Goal: Task Accomplishment & Management: Manage account settings

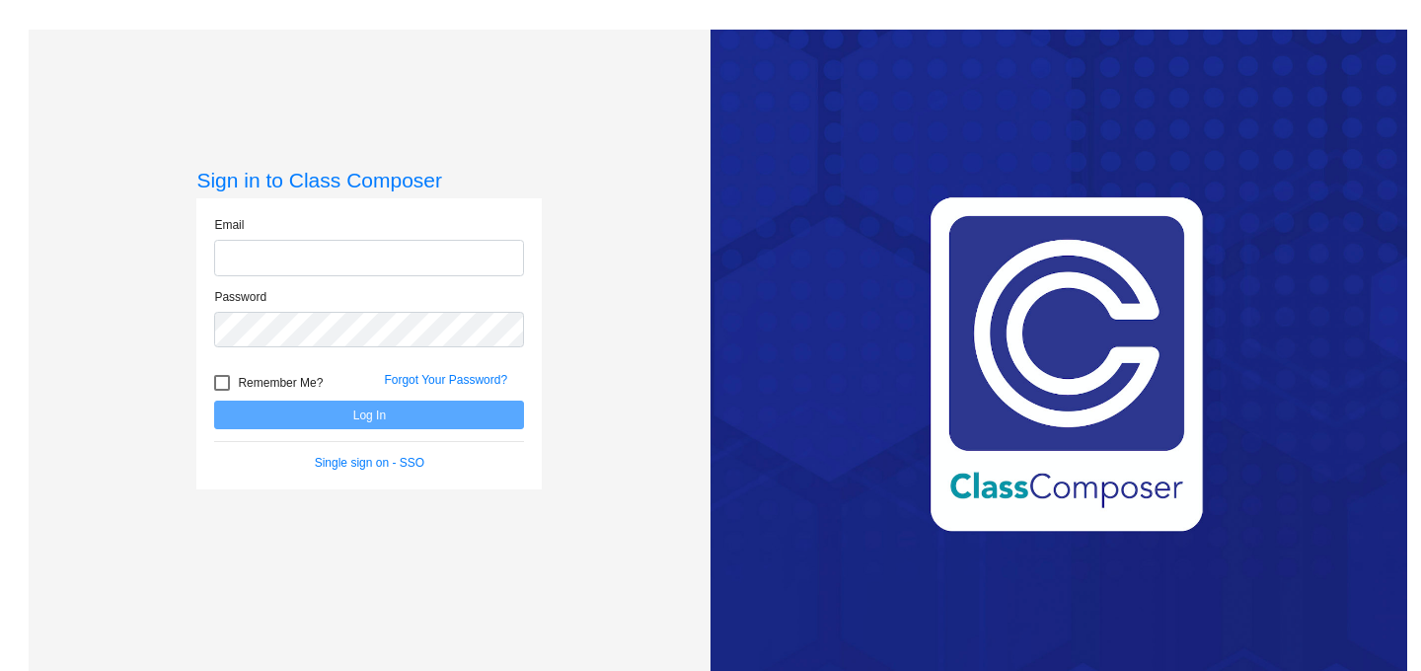
click at [336, 255] on input "email" at bounding box center [369, 258] width 310 height 37
type input "[PERSON_NAME][EMAIL_ADDRESS][PERSON_NAME][DOMAIN_NAME]"
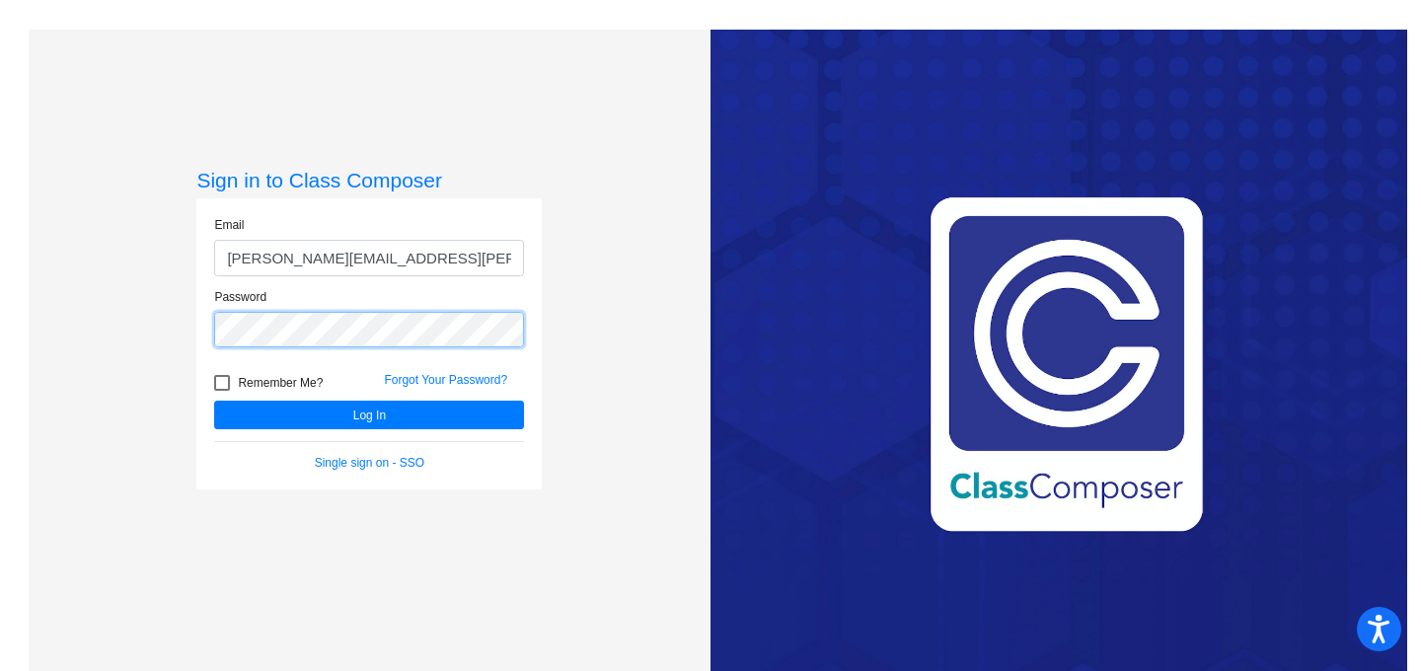
click at [214, 401] on button "Log In" at bounding box center [369, 415] width 310 height 29
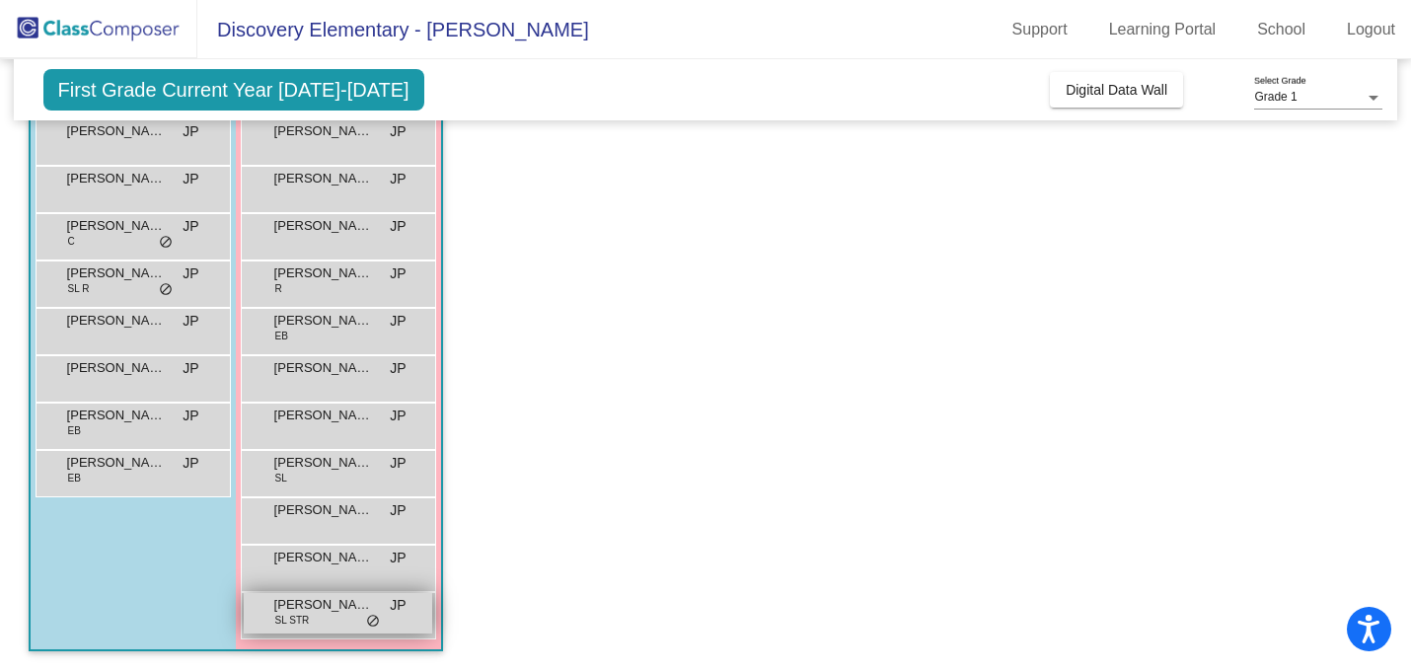
click at [337, 619] on div "[PERSON_NAME] SL STR JP lock do_not_disturb_alt" at bounding box center [338, 613] width 188 height 40
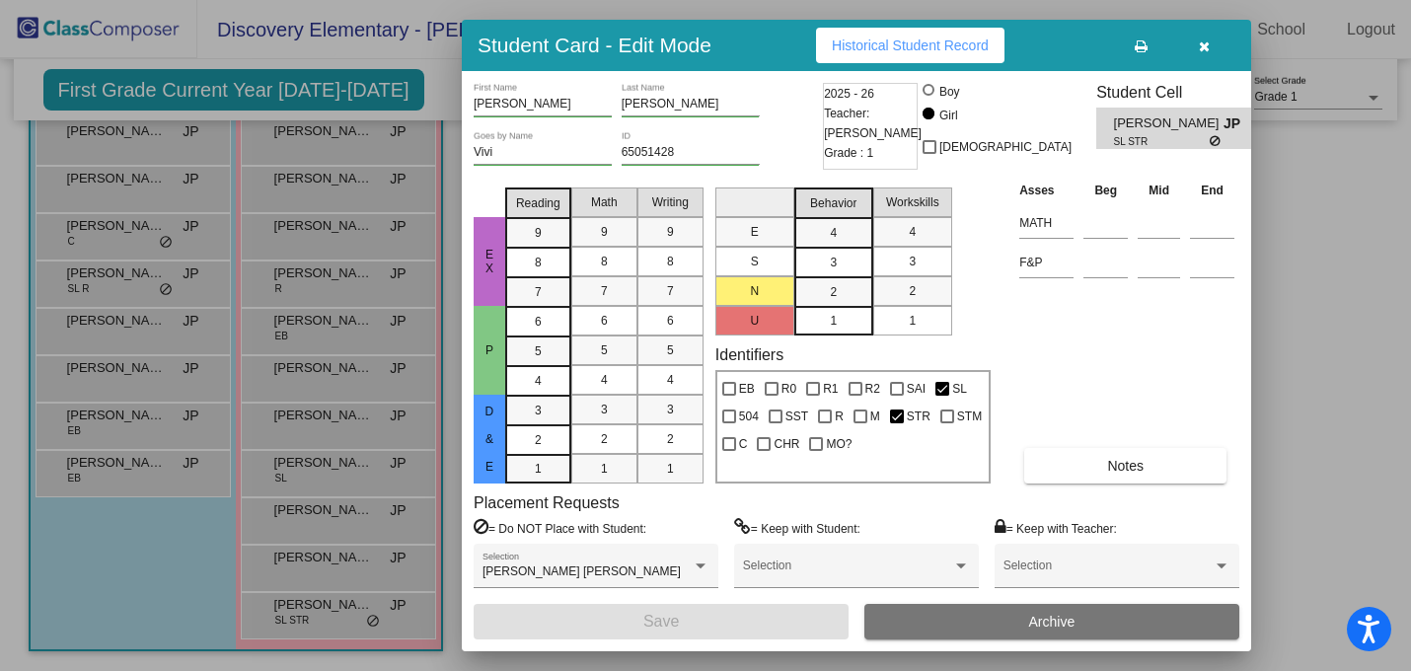
click at [1210, 48] on button "button" at bounding box center [1203, 46] width 63 height 36
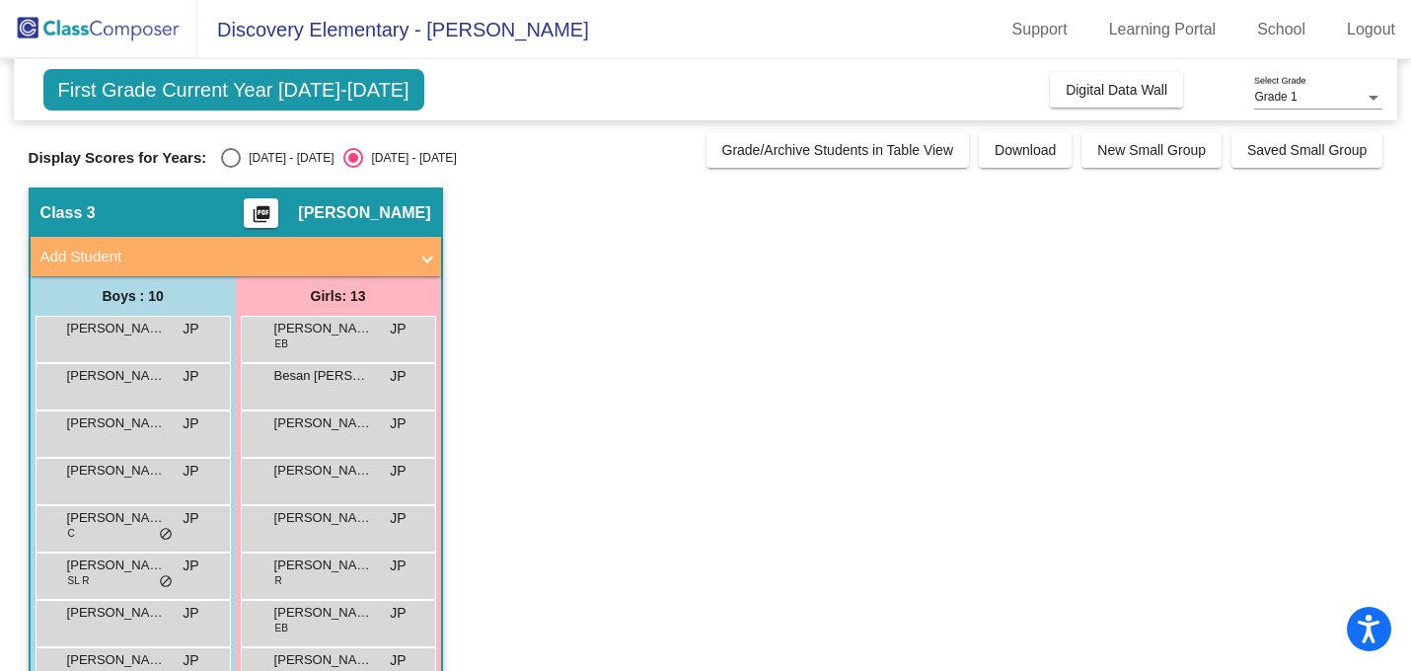
click at [224, 162] on div "Select an option" at bounding box center [231, 158] width 20 height 20
click at [230, 168] on input "[DATE] - [DATE]" at bounding box center [230, 168] width 1 height 1
radio input "true"
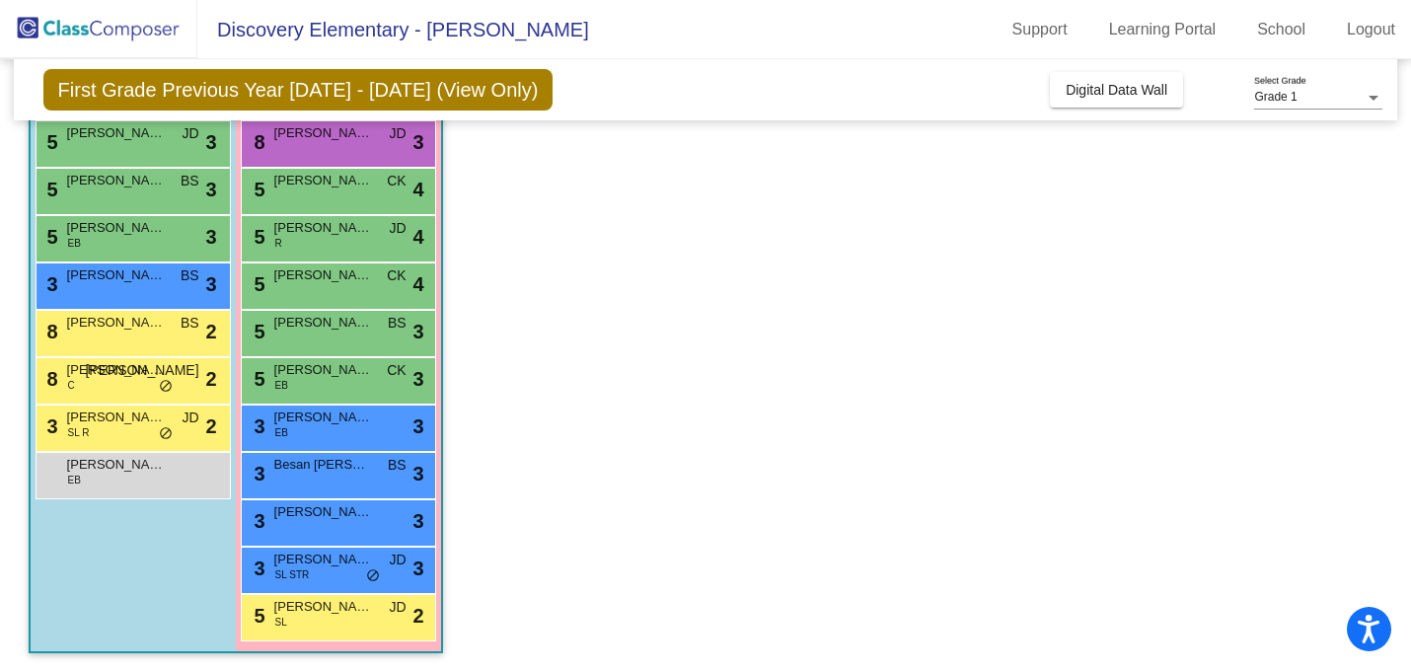
scroll to position [292, 0]
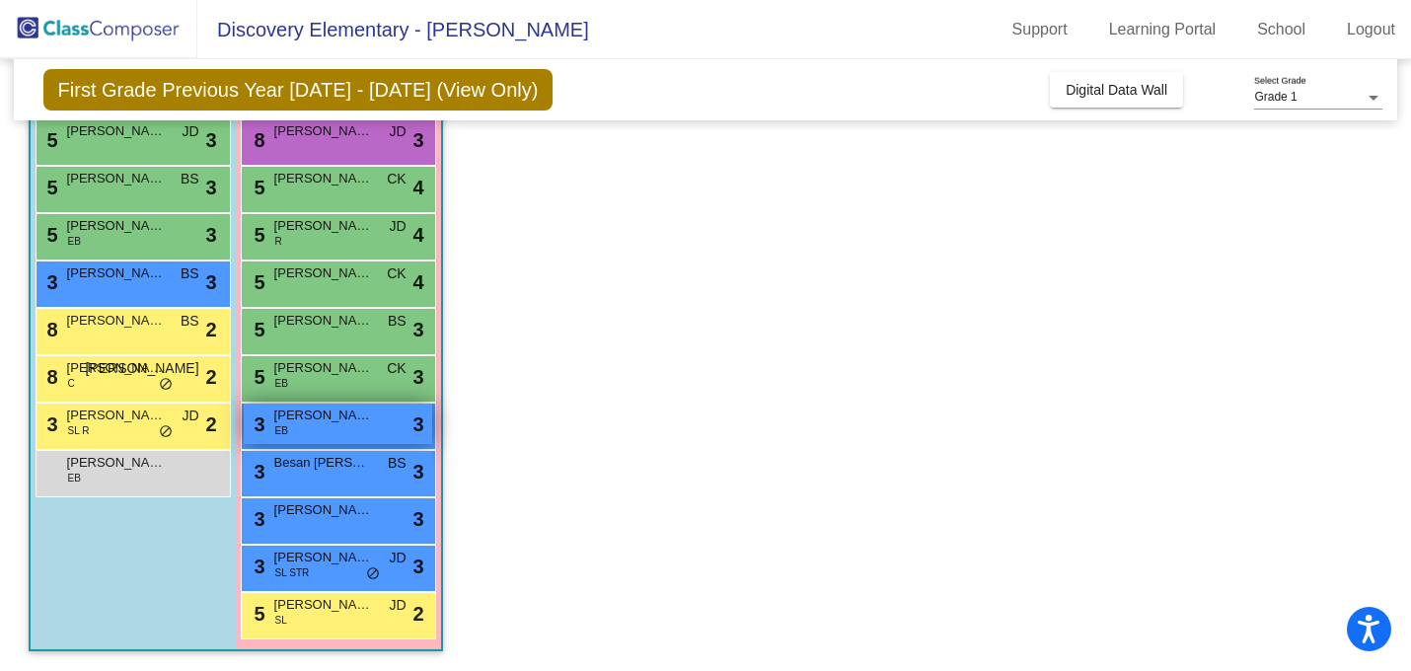
click at [352, 437] on div "3 [PERSON_NAME] EB lock do_not_disturb_alt 3" at bounding box center [338, 424] width 188 height 40
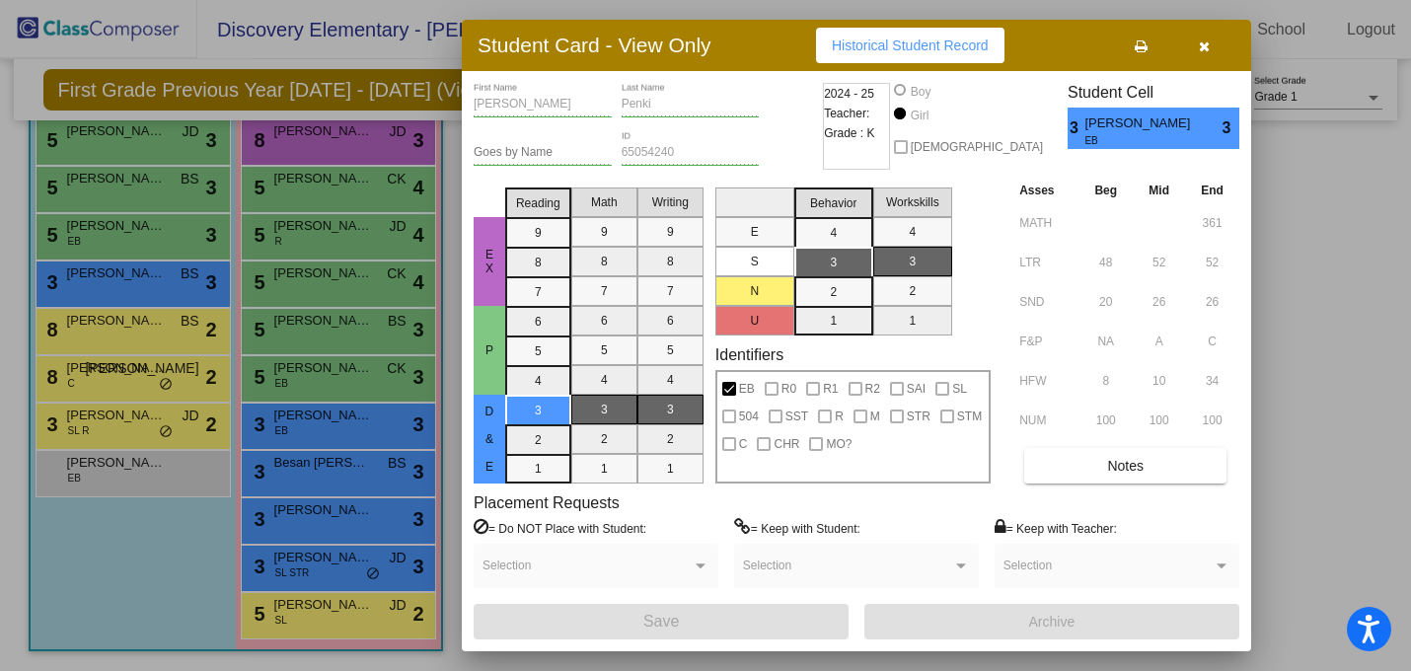
click at [1199, 191] on th "End" at bounding box center [1212, 191] width 54 height 22
click at [1200, 50] on icon "button" at bounding box center [1204, 46] width 11 height 14
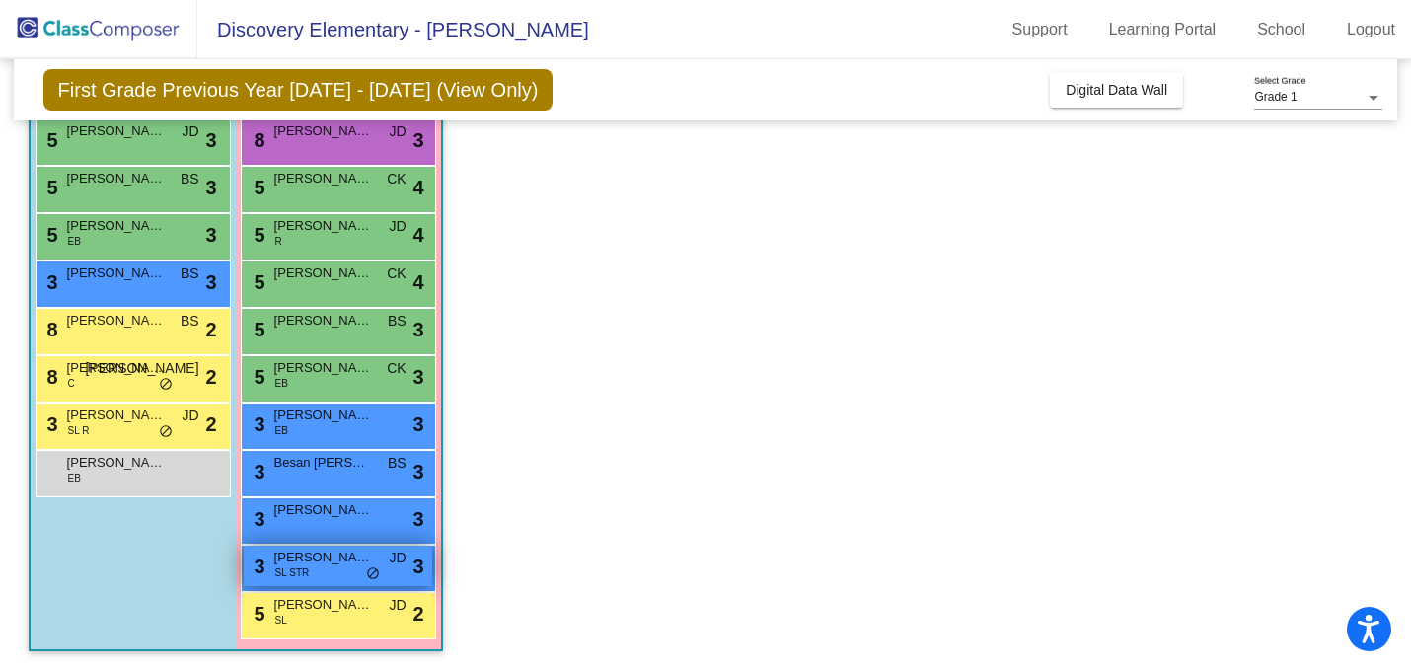
click at [363, 565] on span "[PERSON_NAME]" at bounding box center [323, 558] width 99 height 20
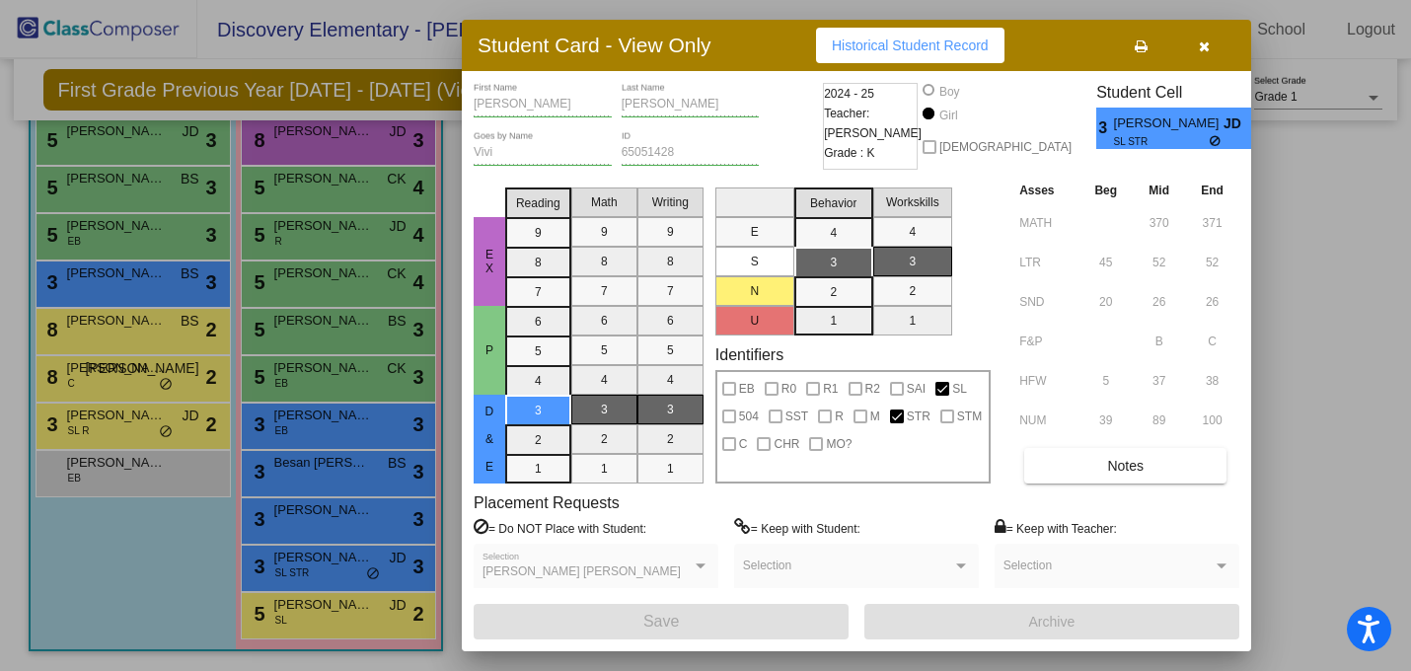
click at [1202, 48] on icon "button" at bounding box center [1204, 46] width 11 height 14
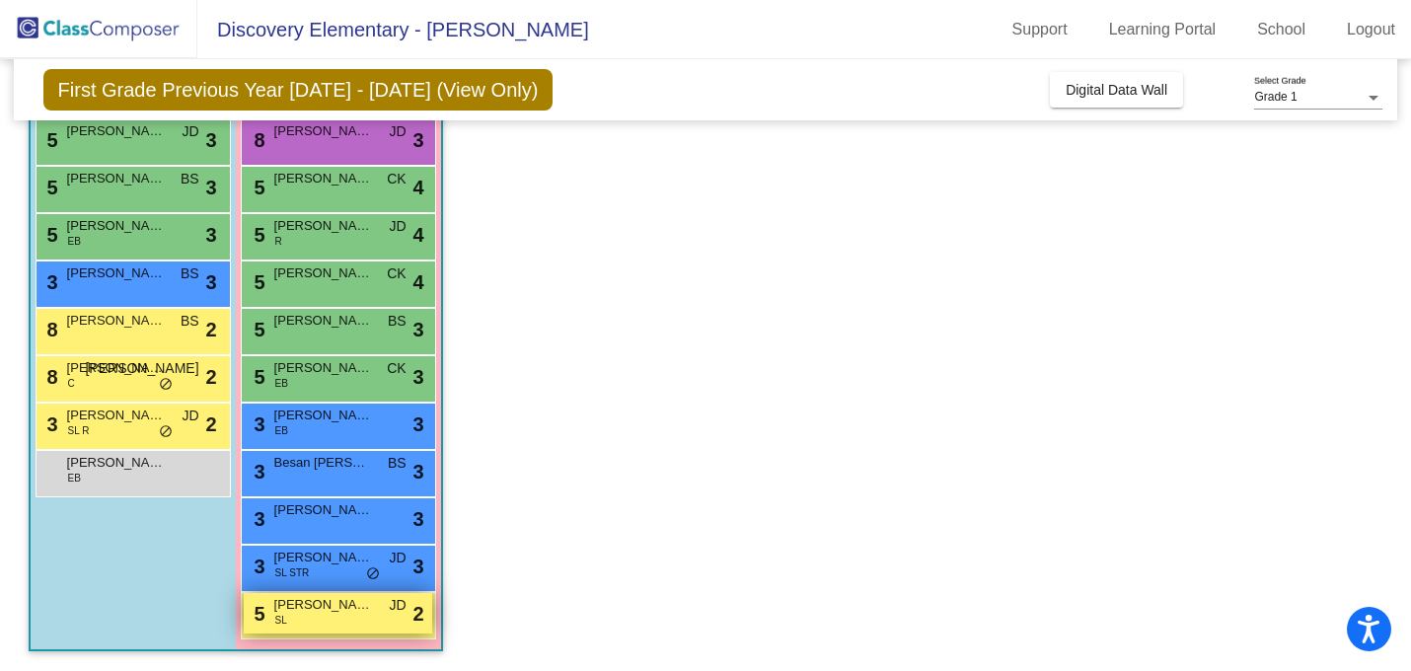
click at [346, 623] on div "5 [PERSON_NAME] [PERSON_NAME] JD lock do_not_disturb_alt 2" at bounding box center [338, 613] width 188 height 40
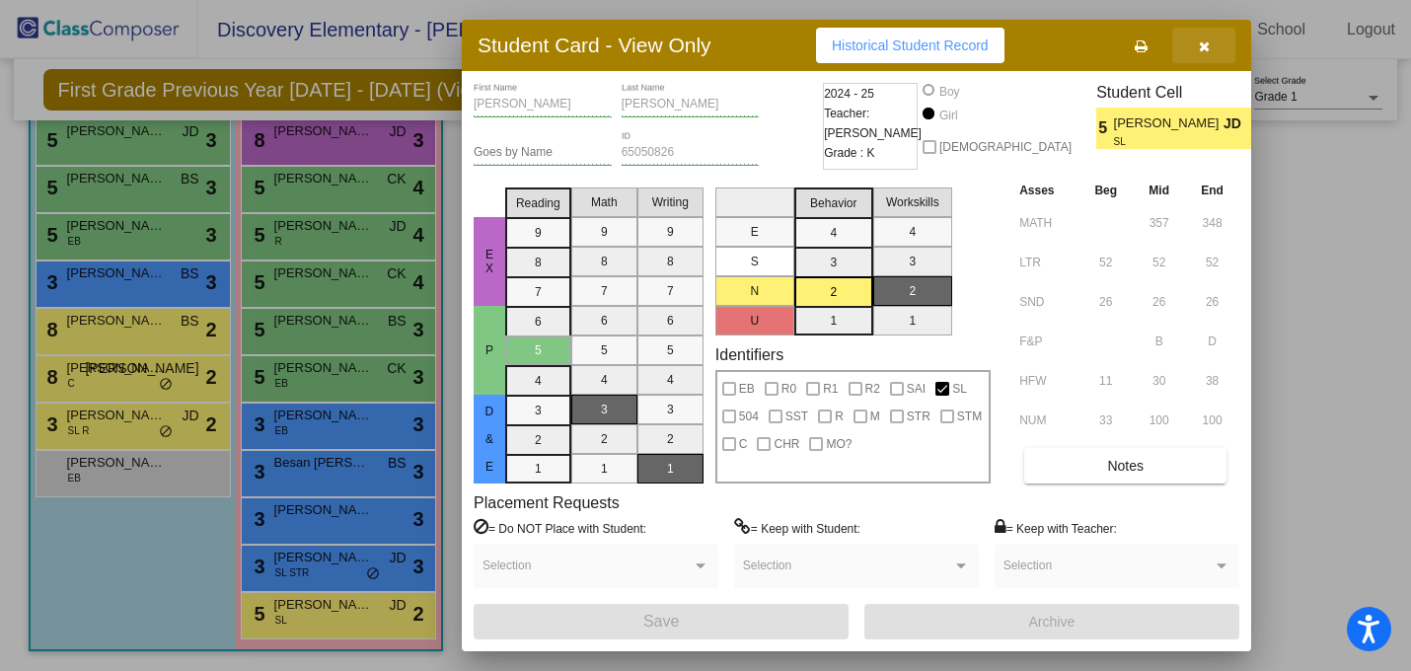
click at [1194, 51] on button "button" at bounding box center [1203, 46] width 63 height 36
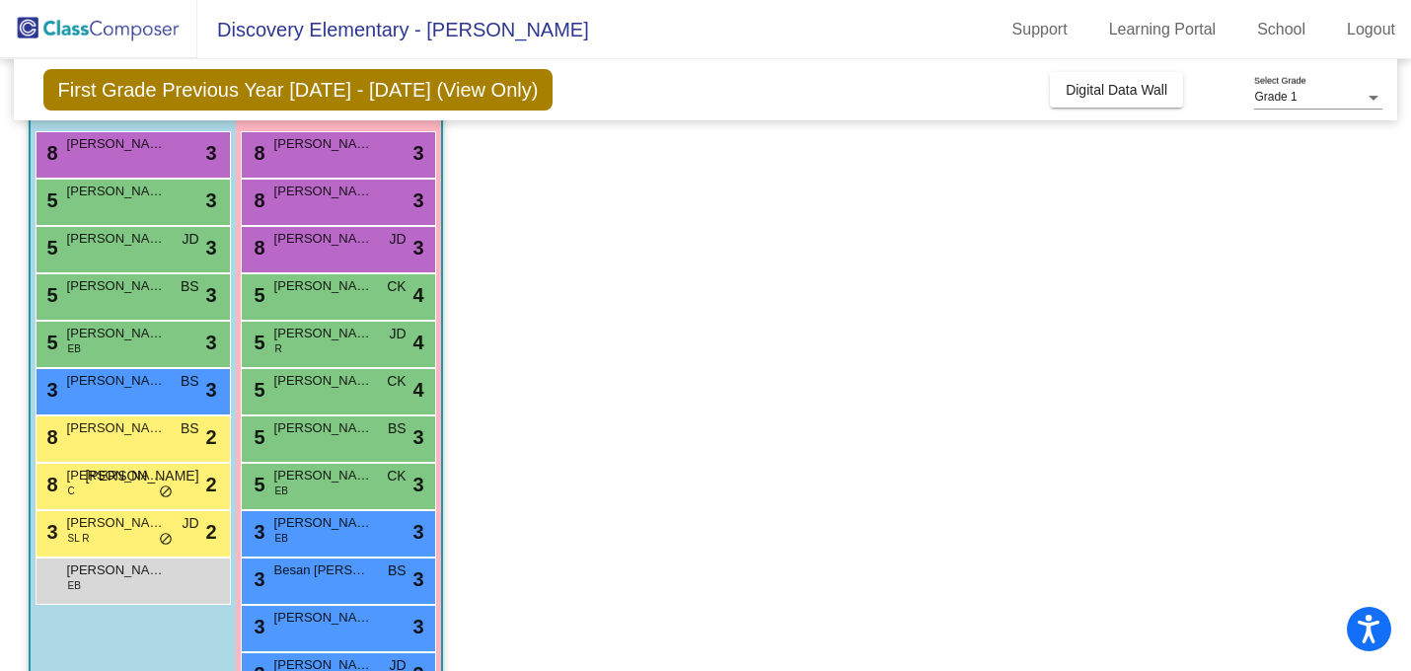
scroll to position [188, 0]
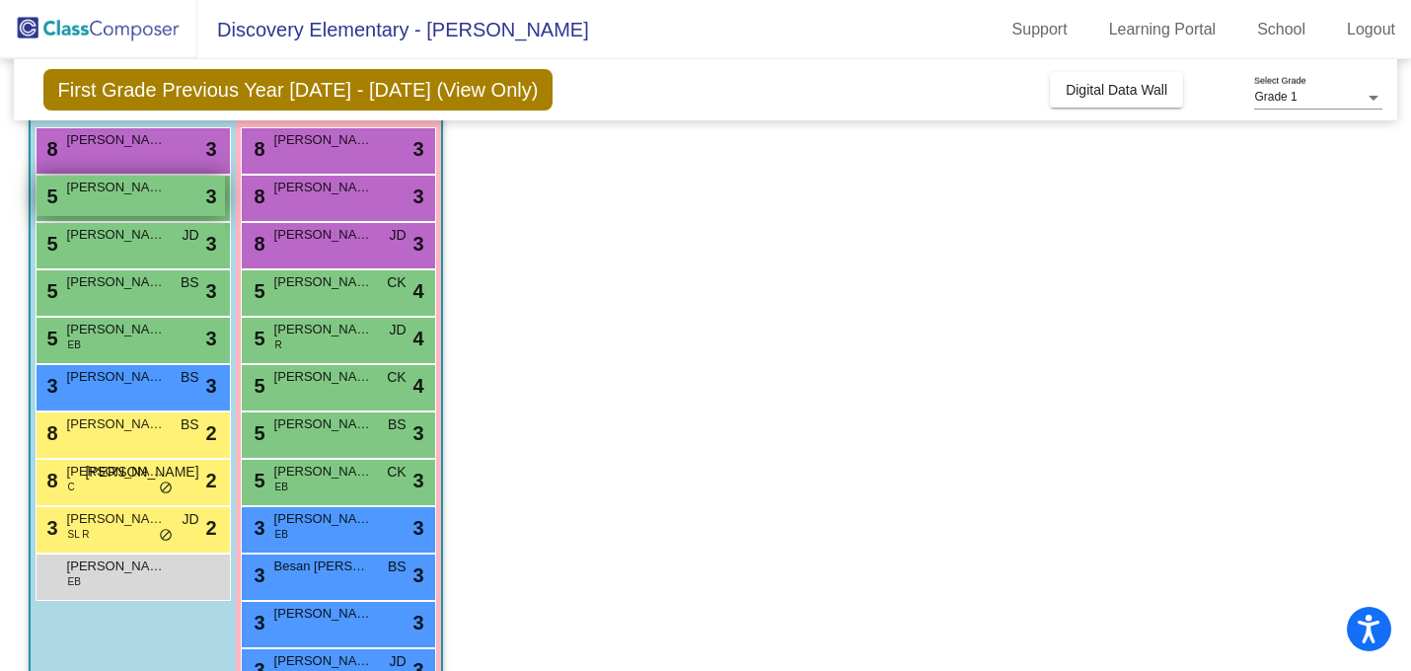
click at [71, 189] on span "[PERSON_NAME]" at bounding box center [116, 188] width 99 height 20
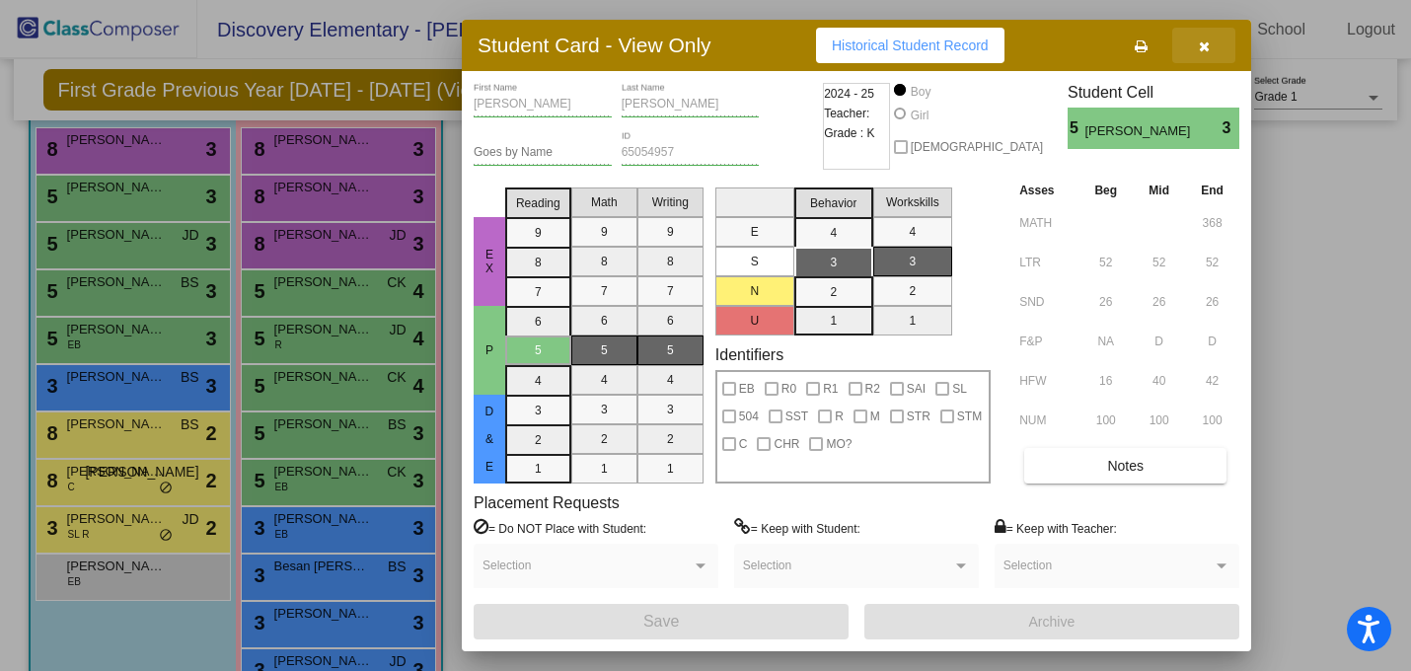
click at [1180, 36] on button "button" at bounding box center [1203, 46] width 63 height 36
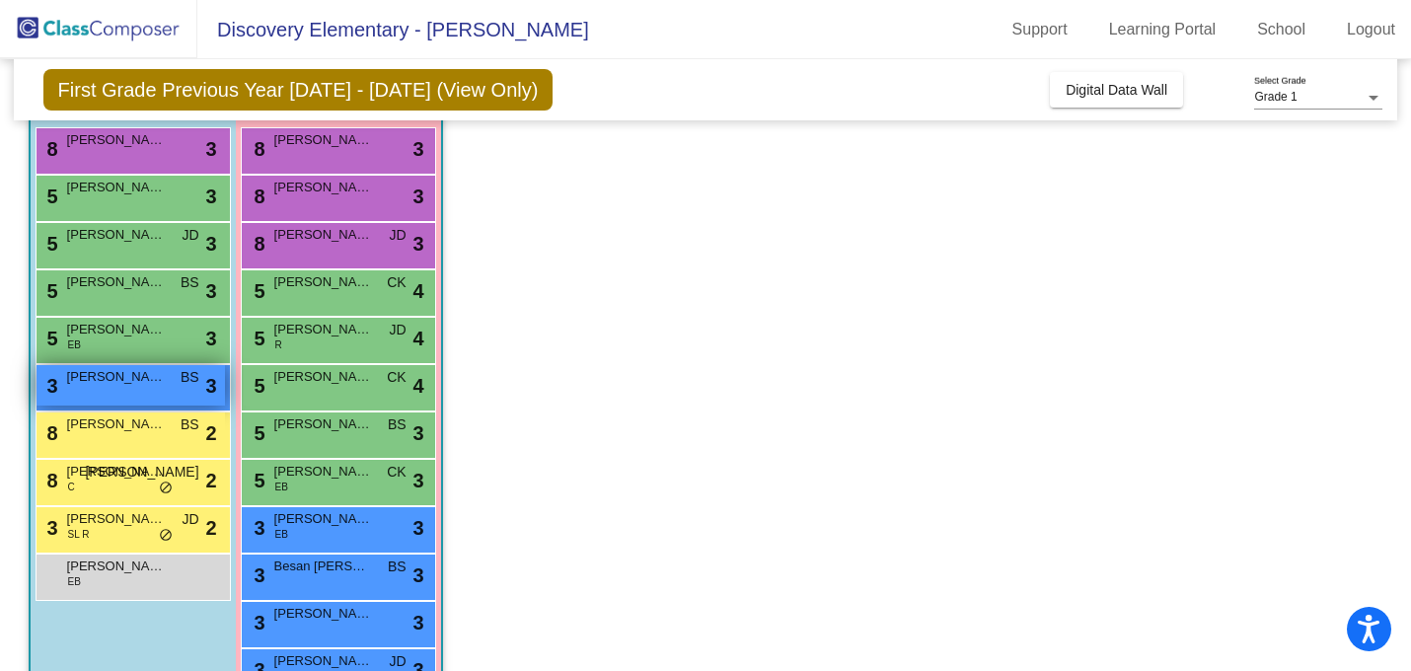
click at [164, 389] on div "3 [PERSON_NAME] BS lock do_not_disturb_alt 3" at bounding box center [131, 385] width 188 height 40
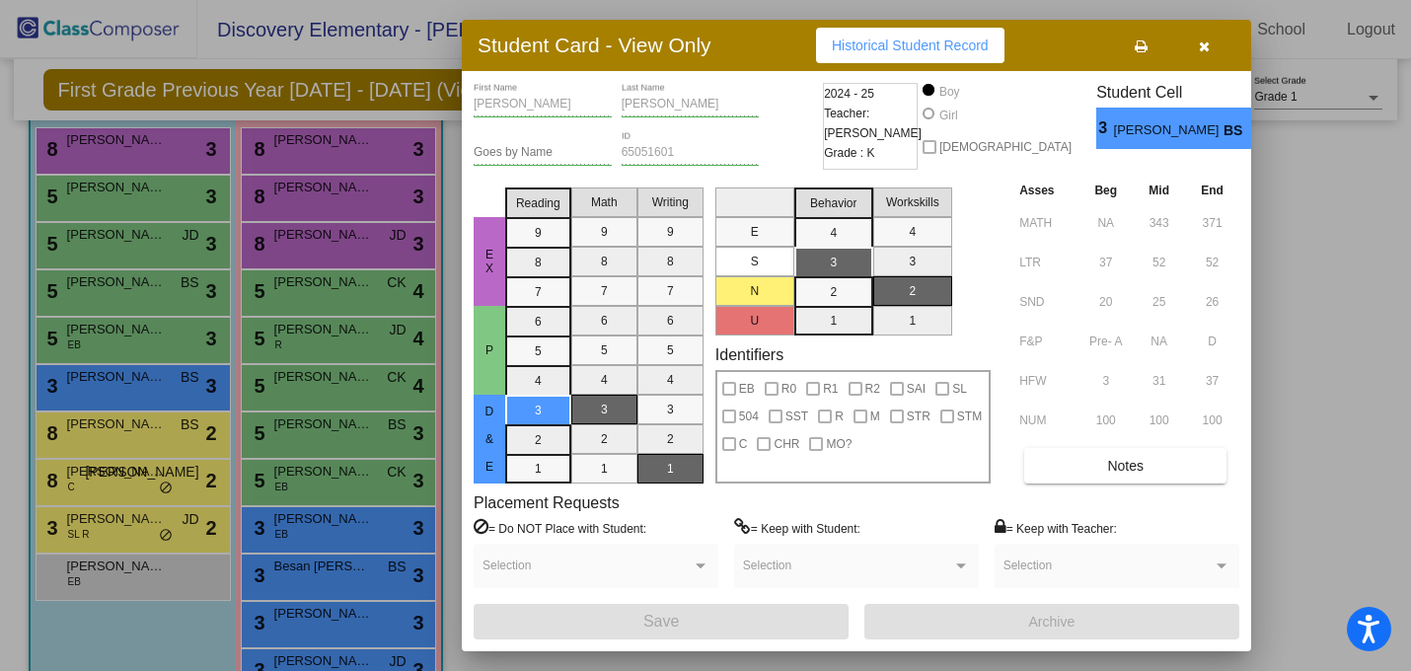
click at [1211, 43] on button "button" at bounding box center [1203, 46] width 63 height 36
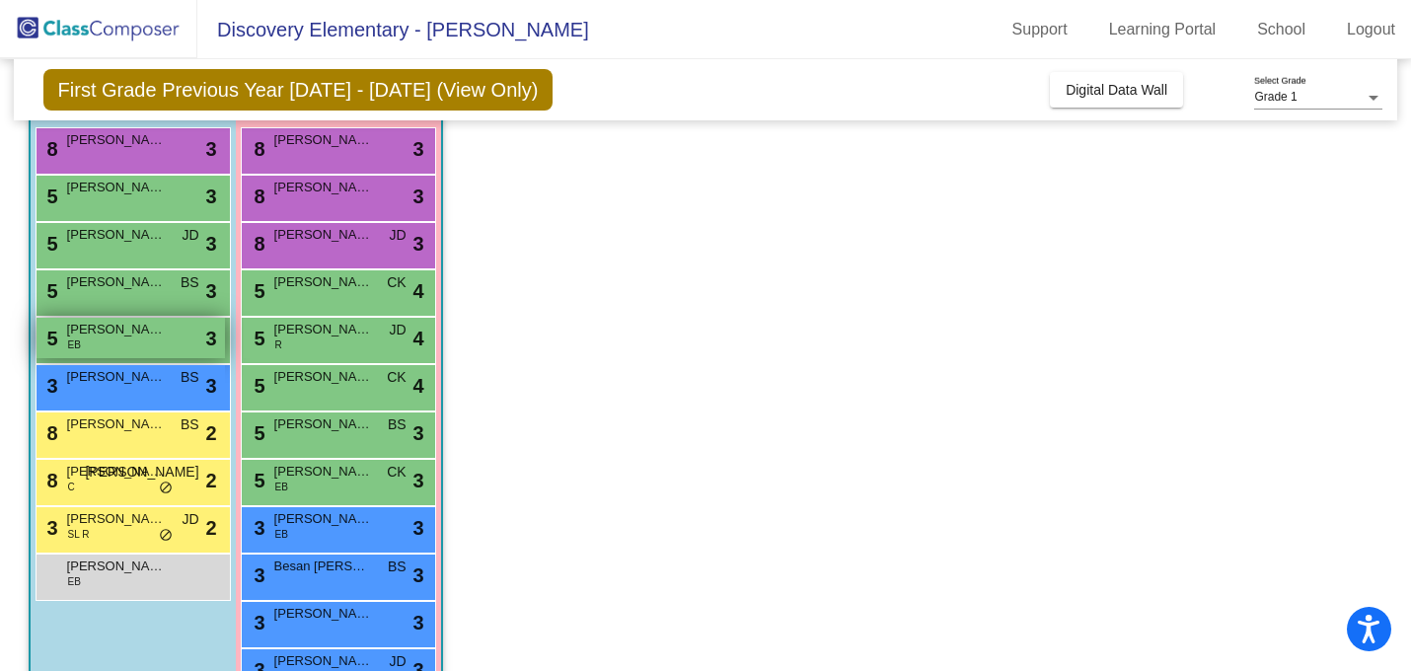
click at [131, 328] on span "[PERSON_NAME]" at bounding box center [116, 330] width 99 height 20
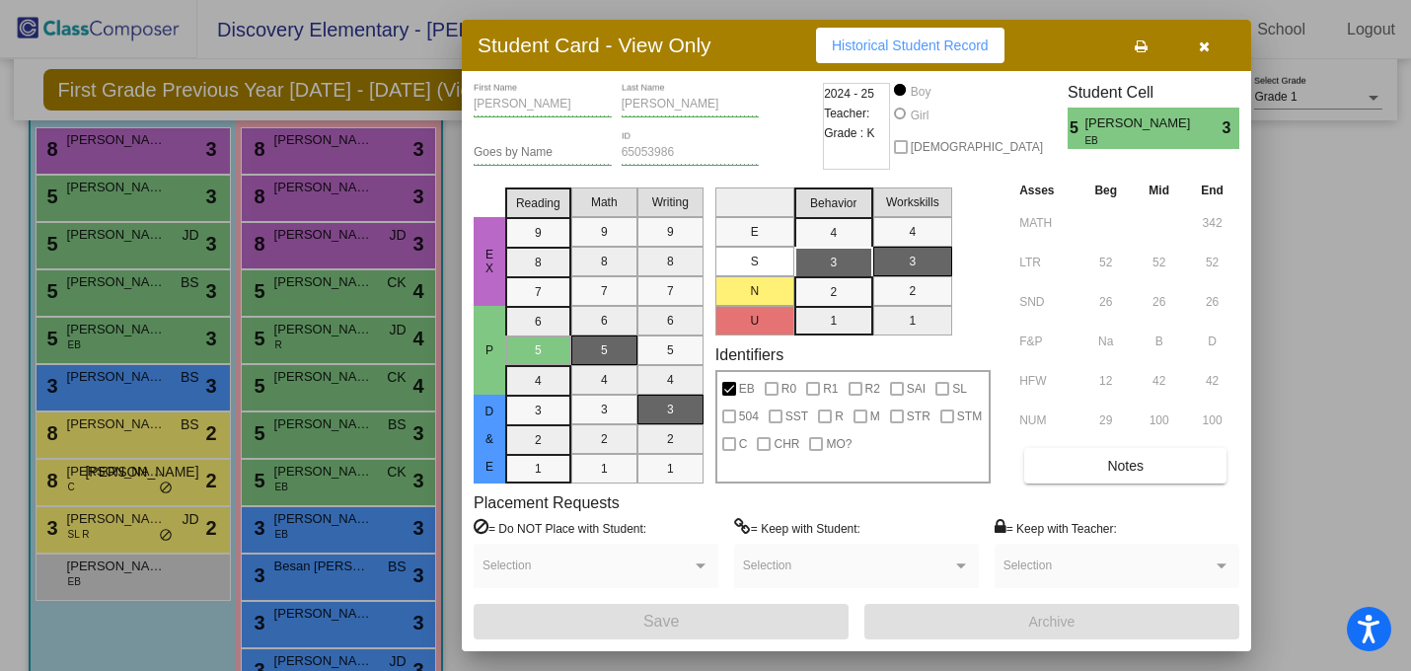
click at [1196, 52] on button "button" at bounding box center [1203, 46] width 63 height 36
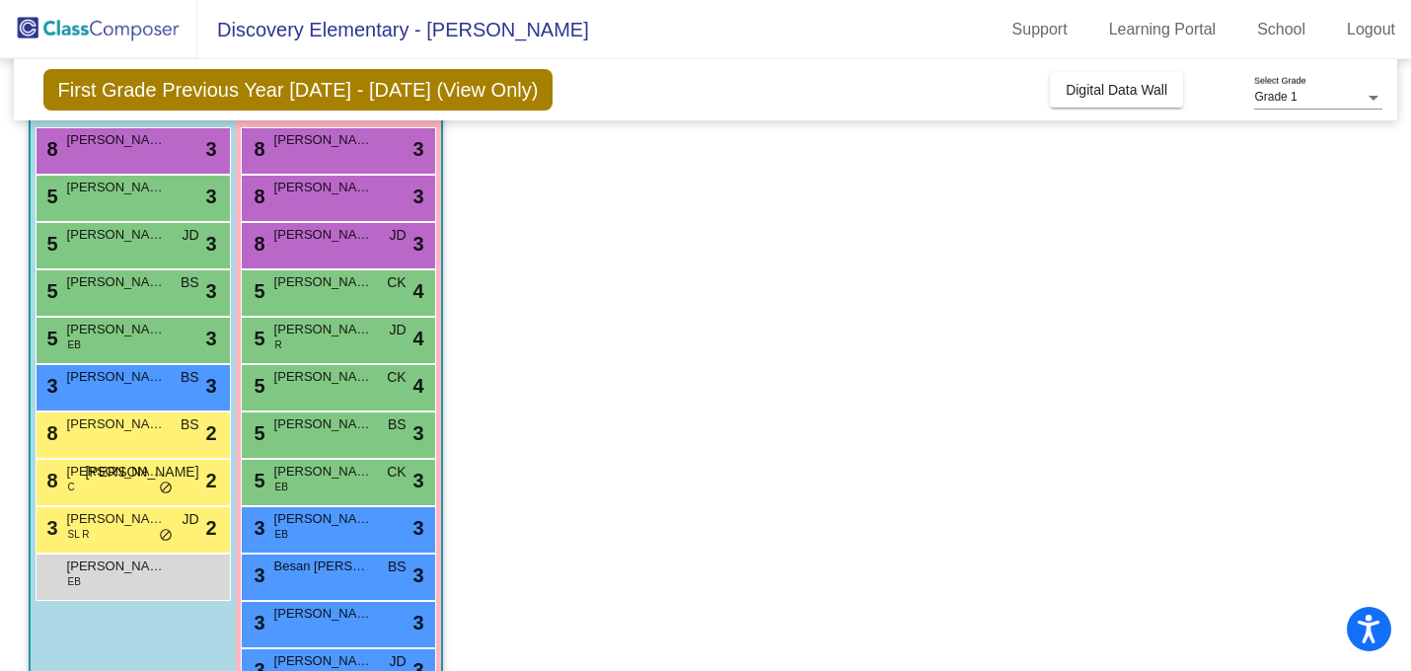
click at [360, 313] on div "5 [PERSON_NAME] CK lock do_not_disturb_alt 4" at bounding box center [338, 292] width 195 height 47
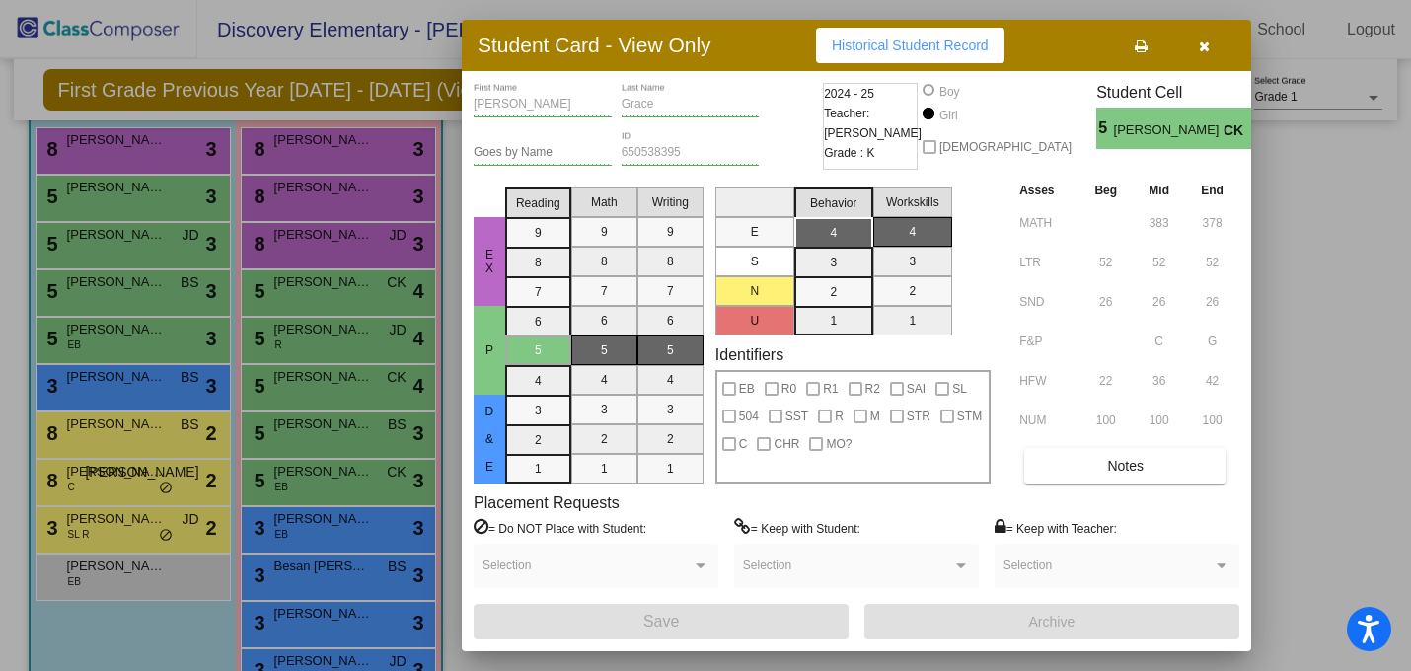
click at [1214, 55] on button "button" at bounding box center [1203, 46] width 63 height 36
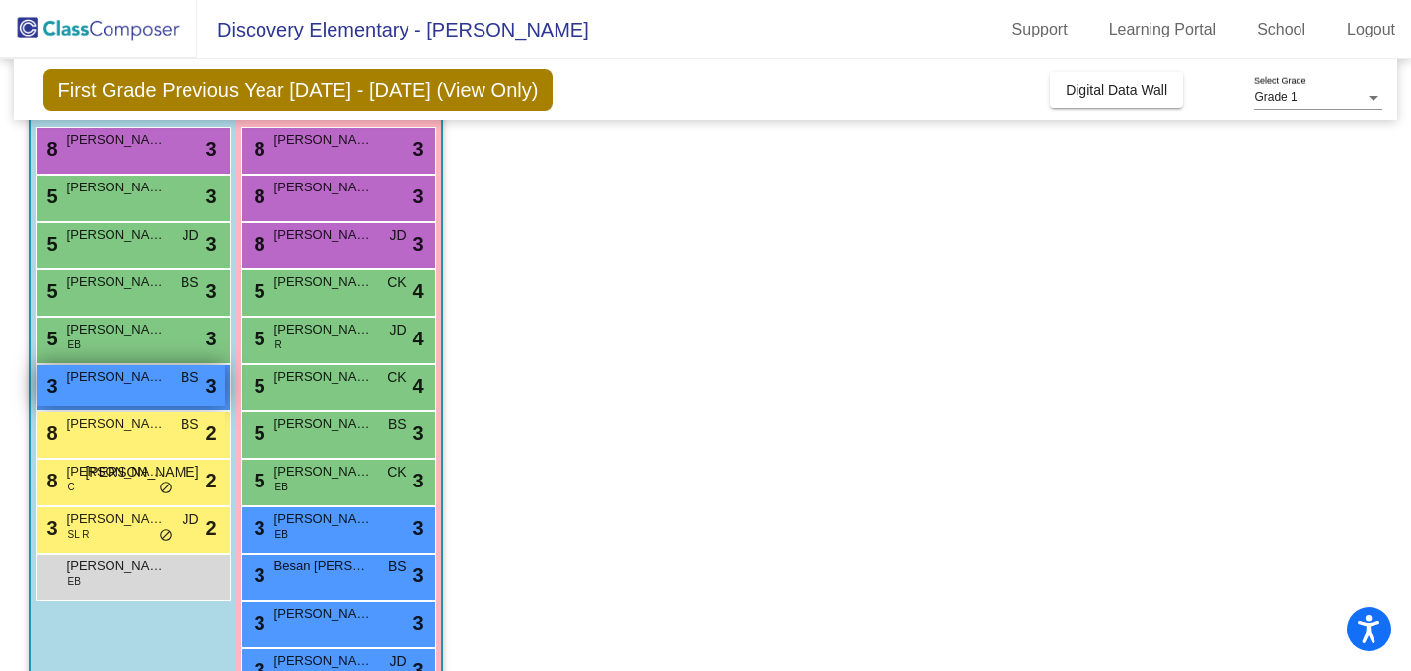
click at [124, 386] on div "3 [PERSON_NAME] BS lock do_not_disturb_alt 3" at bounding box center [131, 385] width 188 height 40
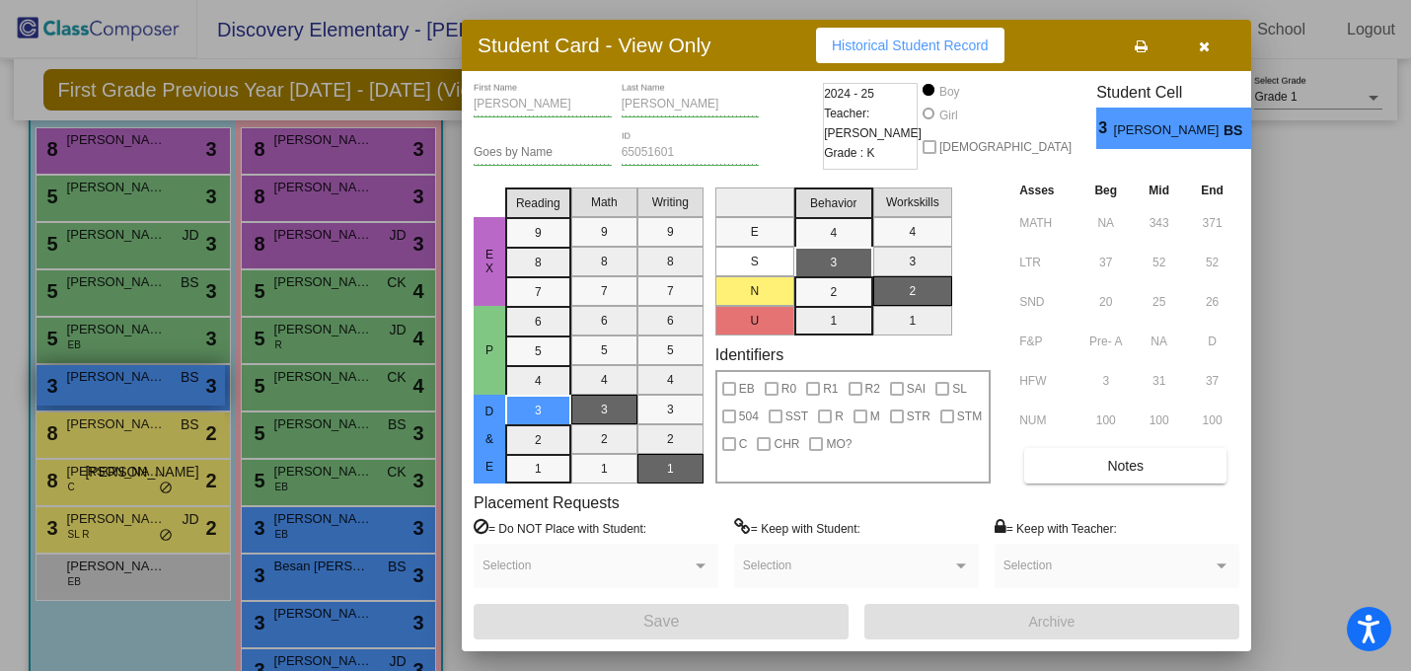
click at [124, 386] on div at bounding box center [705, 335] width 1411 height 671
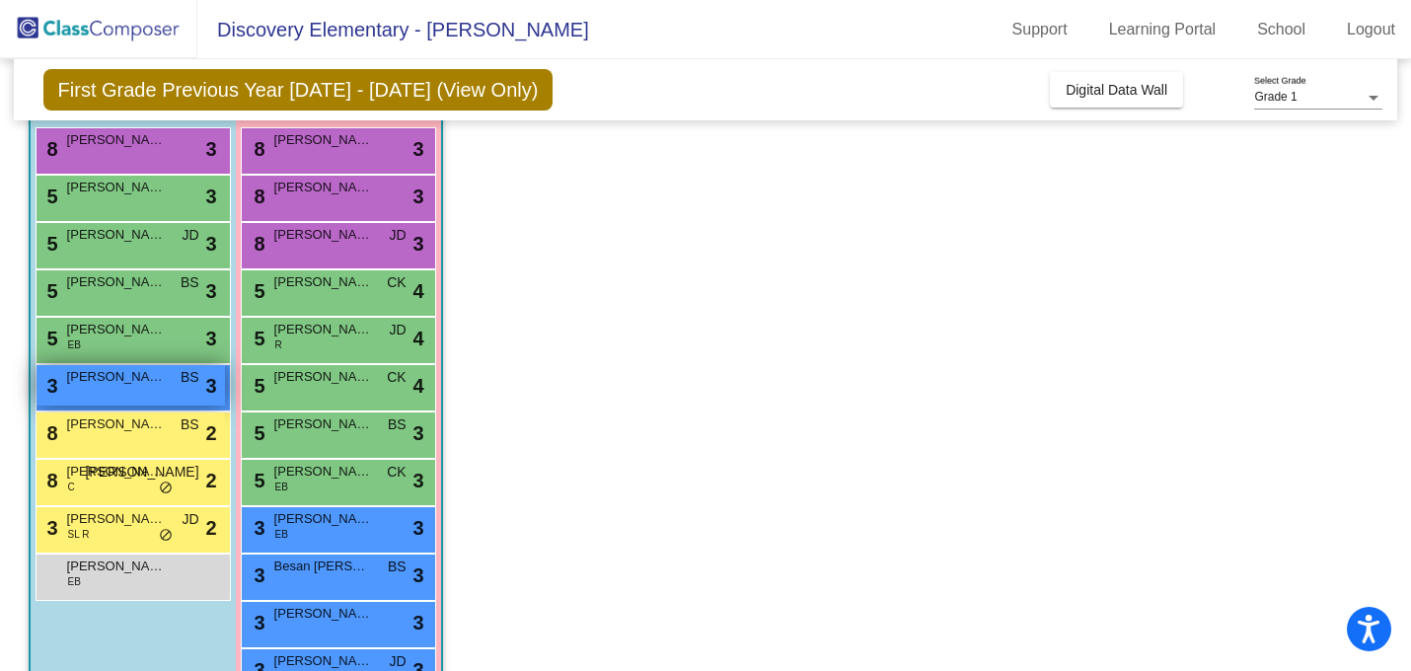
click at [93, 391] on div "3 [PERSON_NAME] BS lock do_not_disturb_alt 3" at bounding box center [131, 385] width 188 height 40
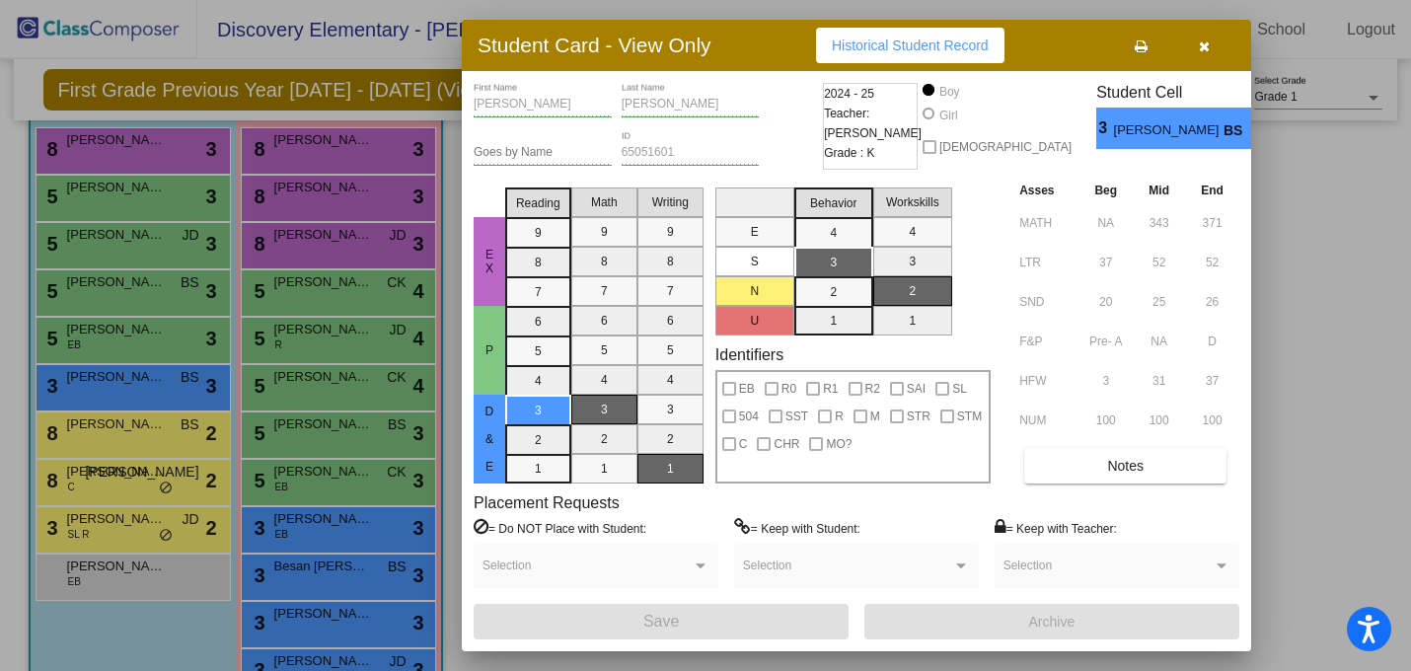
click at [1197, 39] on button "button" at bounding box center [1203, 46] width 63 height 36
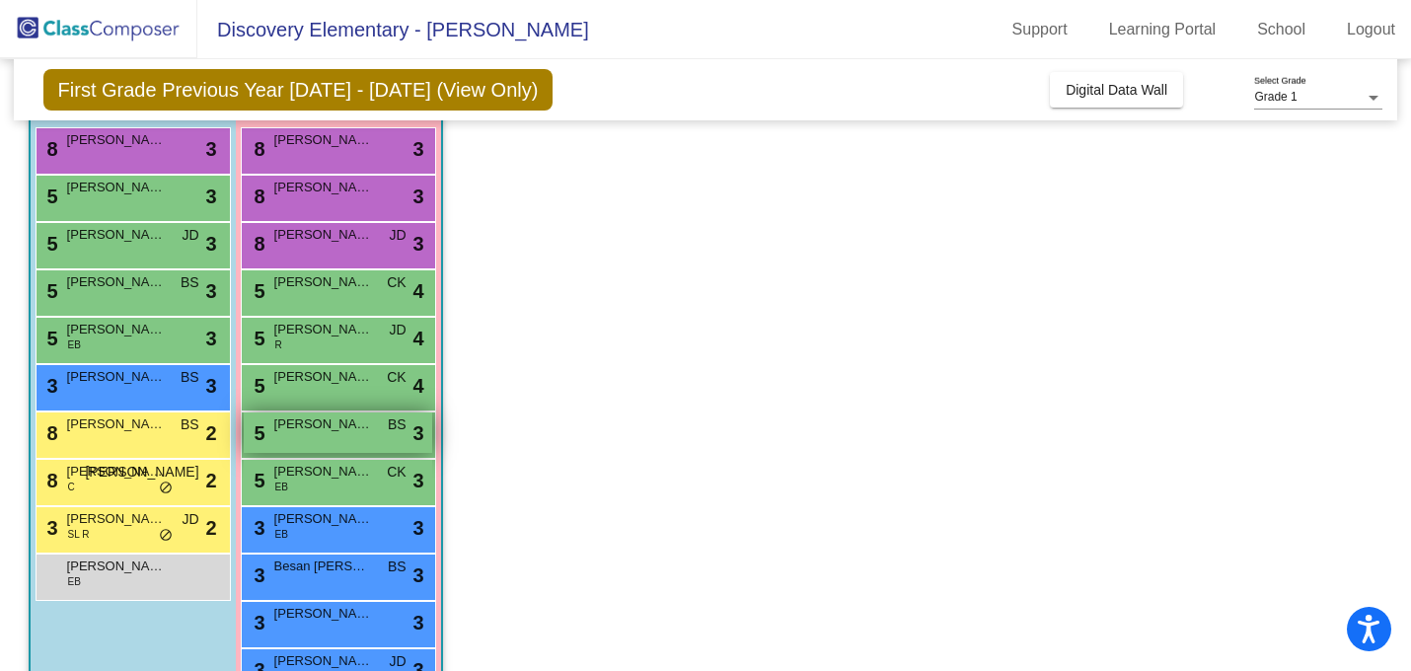
click at [356, 428] on span "[PERSON_NAME]" at bounding box center [323, 424] width 99 height 20
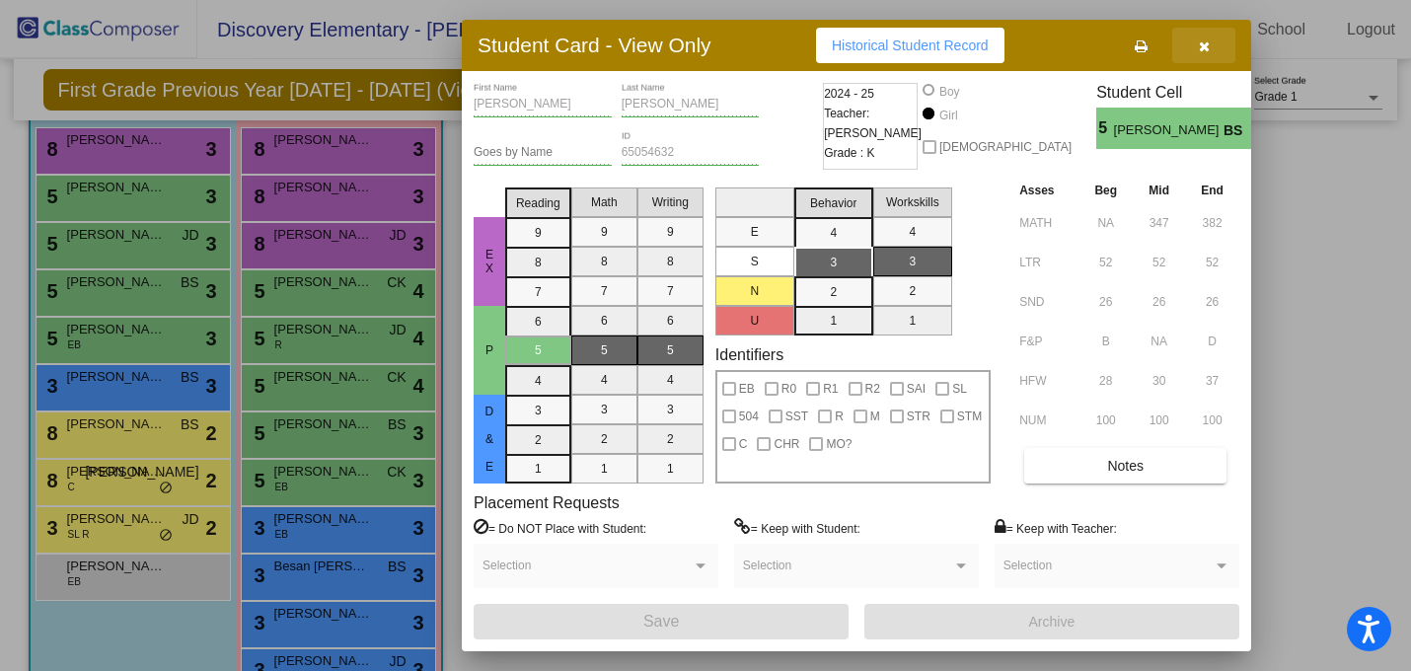
click at [1197, 50] on button "button" at bounding box center [1203, 46] width 63 height 36
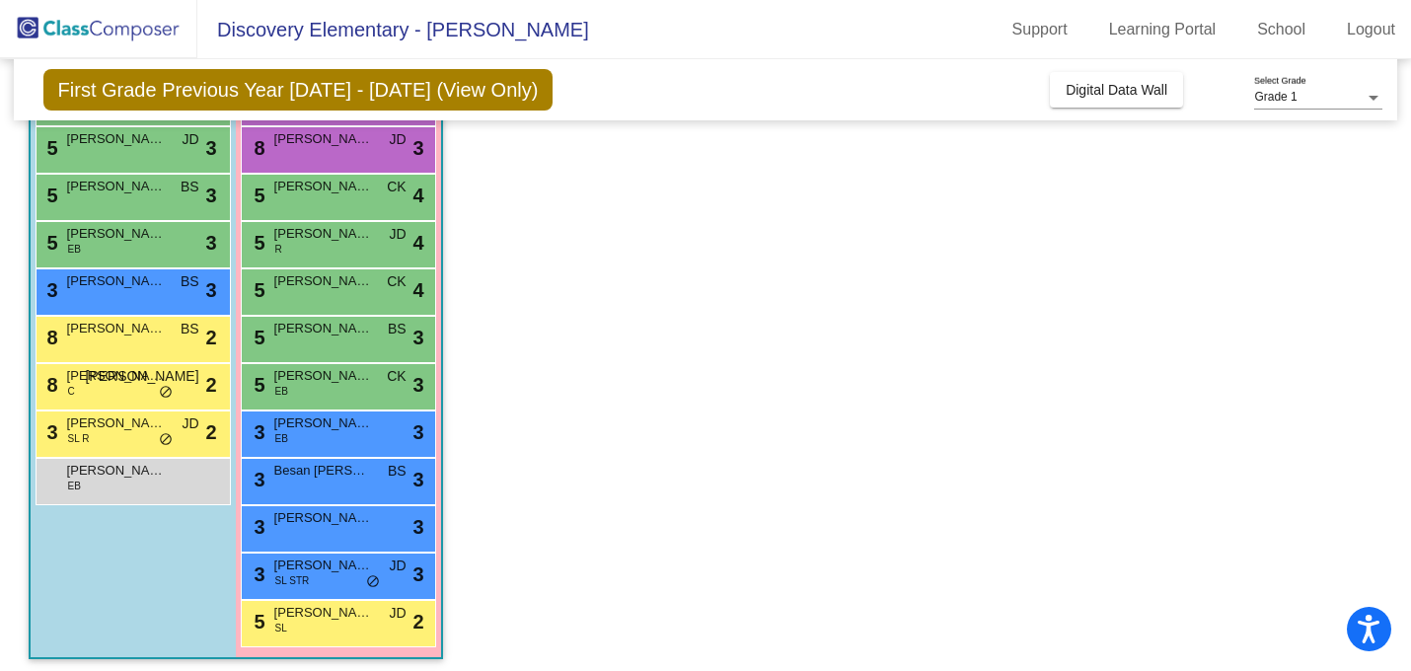
scroll to position [286, 0]
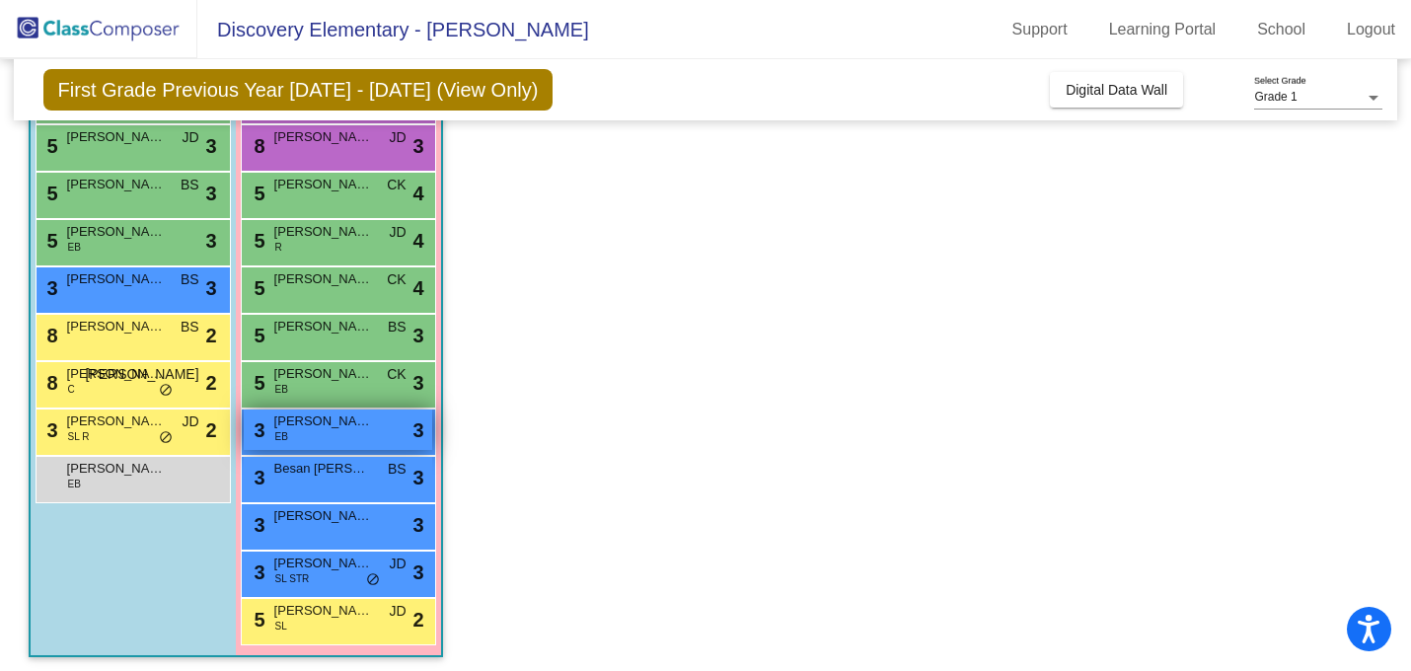
click at [328, 424] on span "[PERSON_NAME]" at bounding box center [323, 421] width 99 height 20
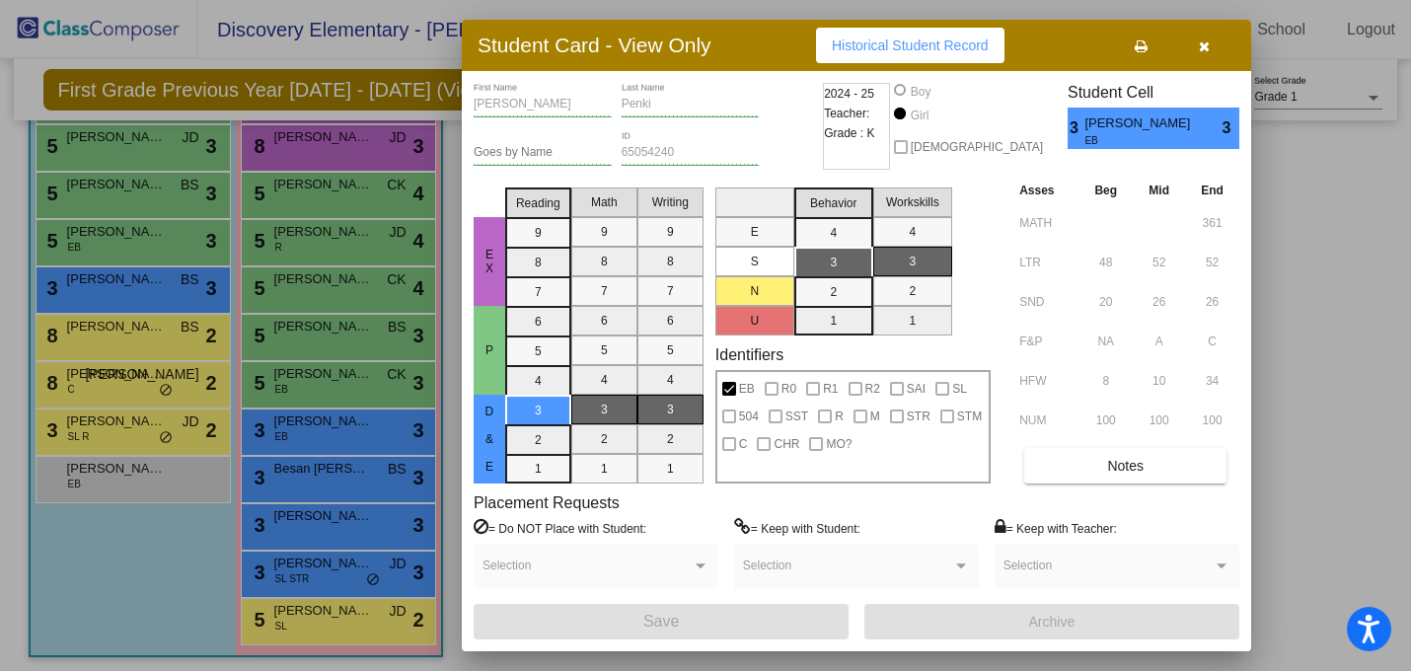
click at [1212, 47] on button "button" at bounding box center [1203, 46] width 63 height 36
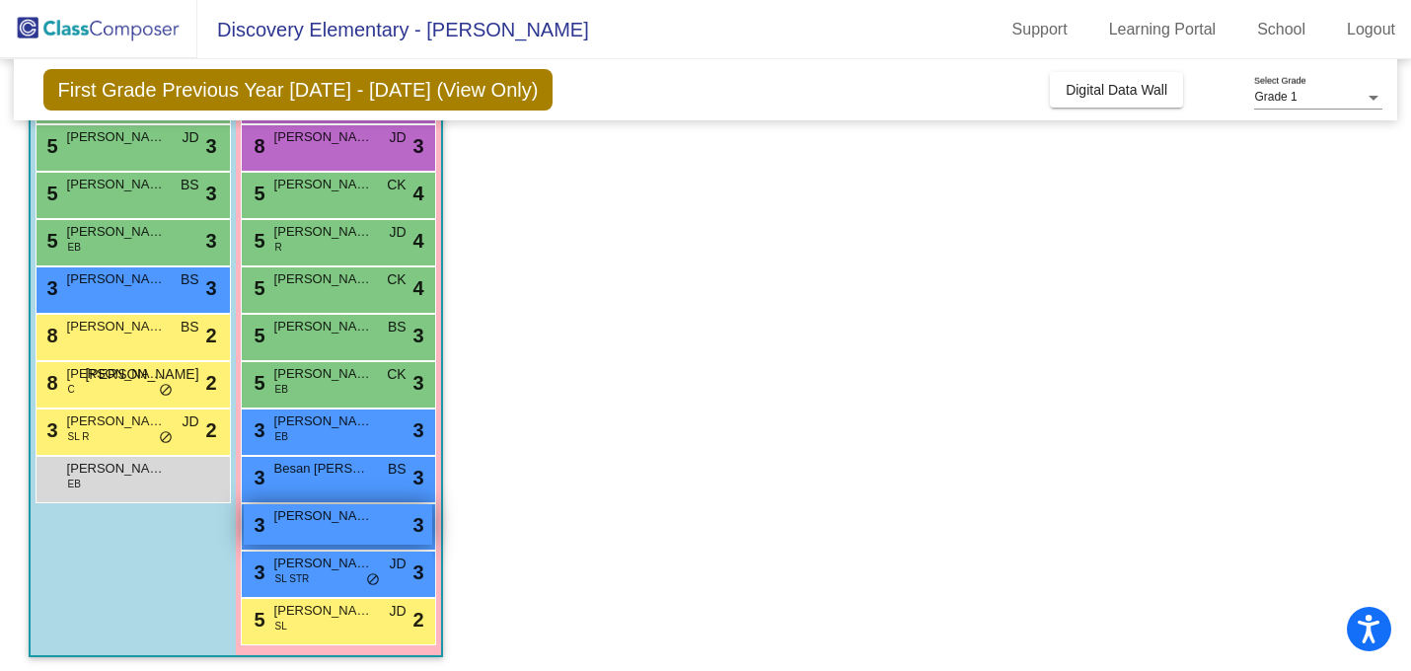
click at [309, 521] on span "[PERSON_NAME]" at bounding box center [323, 516] width 99 height 20
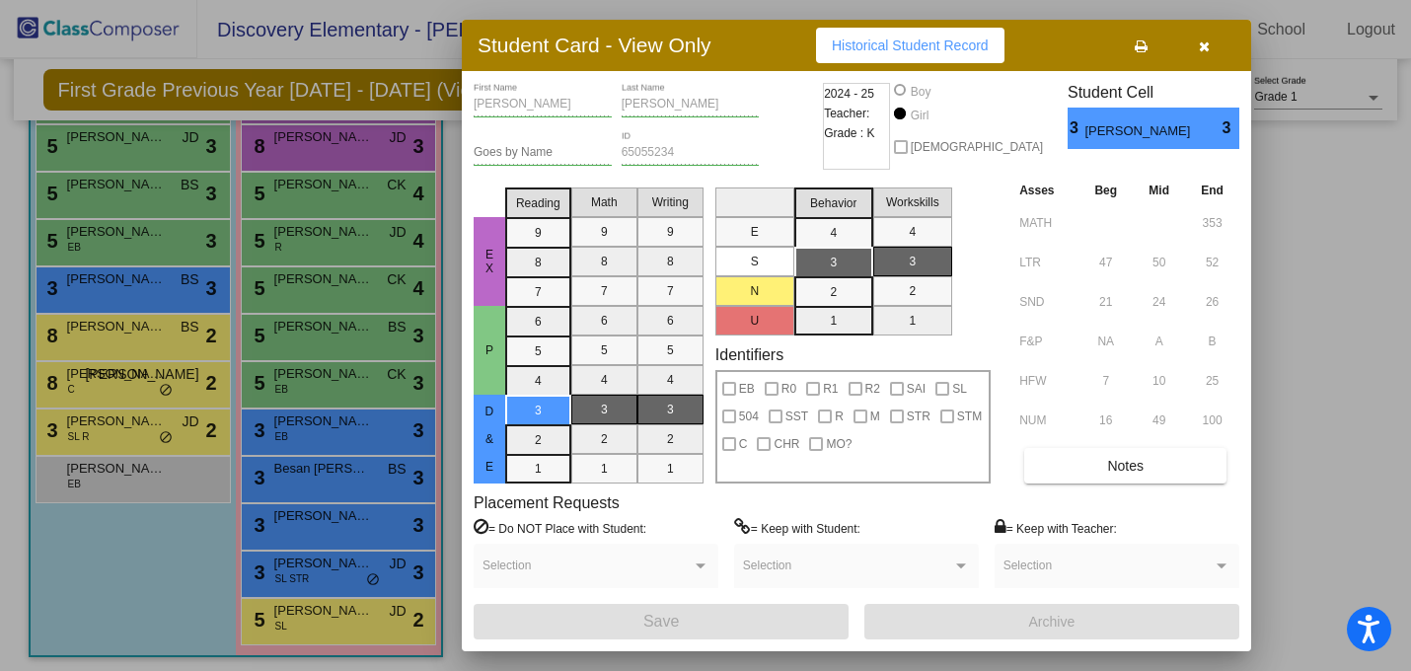
click at [489, 412] on span "D & E" at bounding box center [489, 439] width 18 height 69
click at [535, 407] on mat-selection-list "Reading 9 8 7 6 5 4 3 2 1" at bounding box center [538, 332] width 66 height 304
click at [1211, 40] on button "button" at bounding box center [1203, 46] width 63 height 36
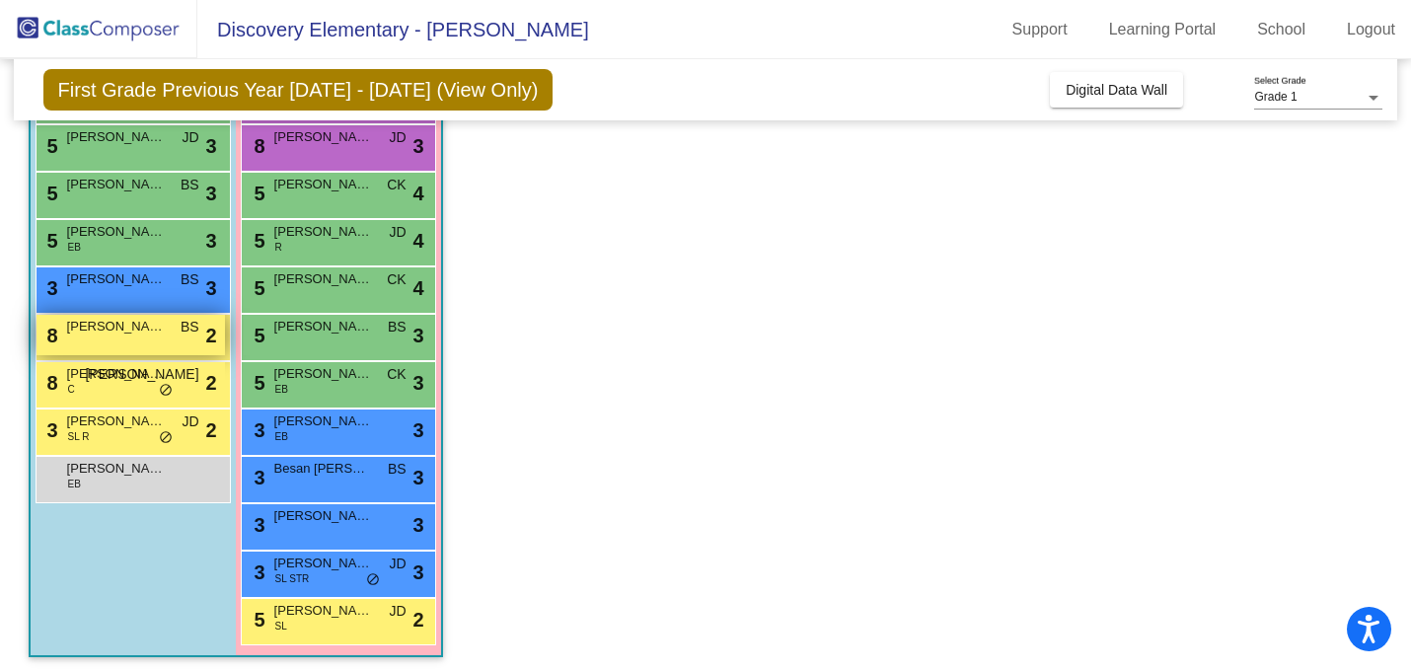
click at [128, 340] on div "8 [PERSON_NAME] lock do_not_disturb_alt 2" at bounding box center [131, 335] width 188 height 40
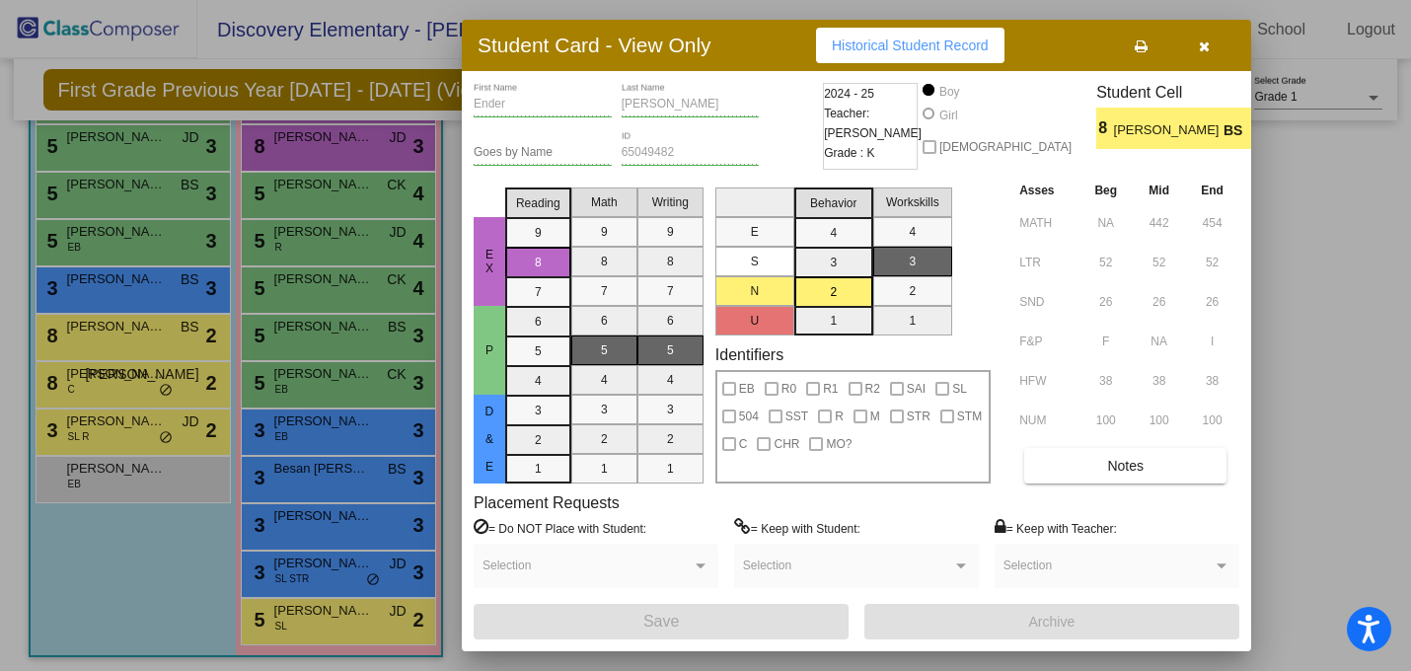
click at [1204, 58] on button "button" at bounding box center [1203, 46] width 63 height 36
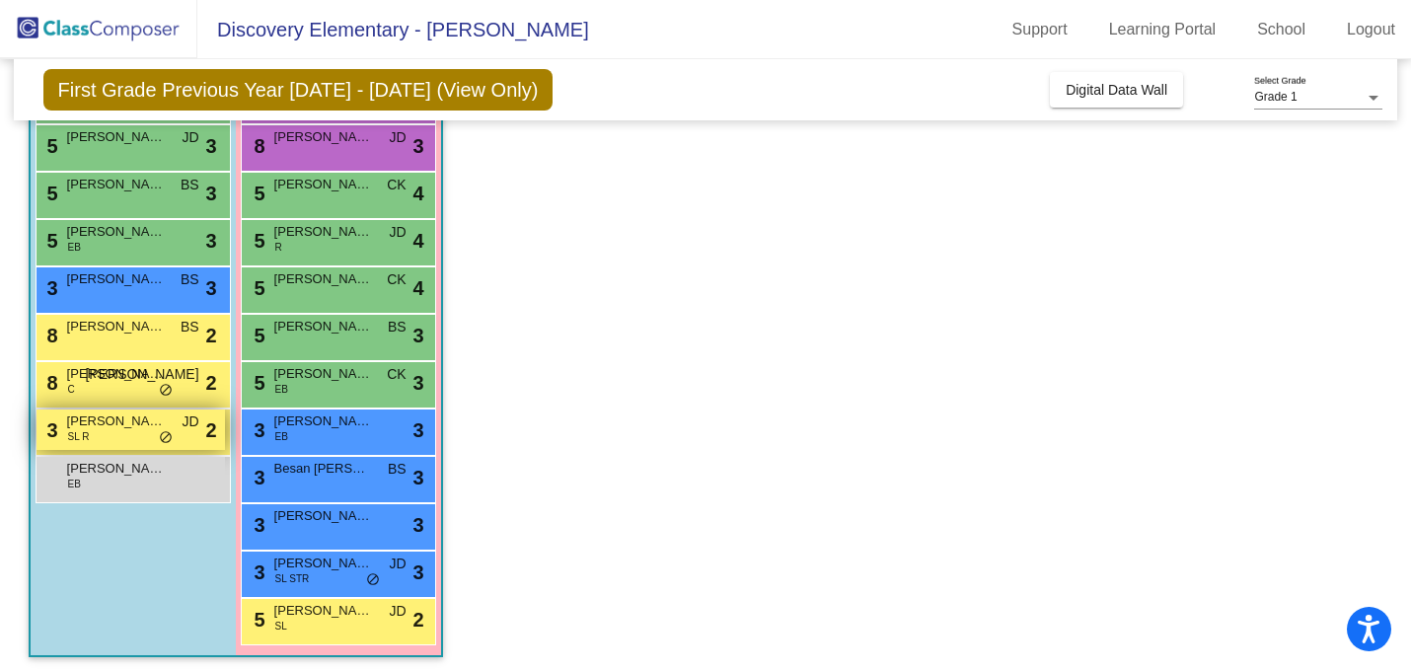
click at [99, 411] on span "[PERSON_NAME]" at bounding box center [116, 421] width 99 height 20
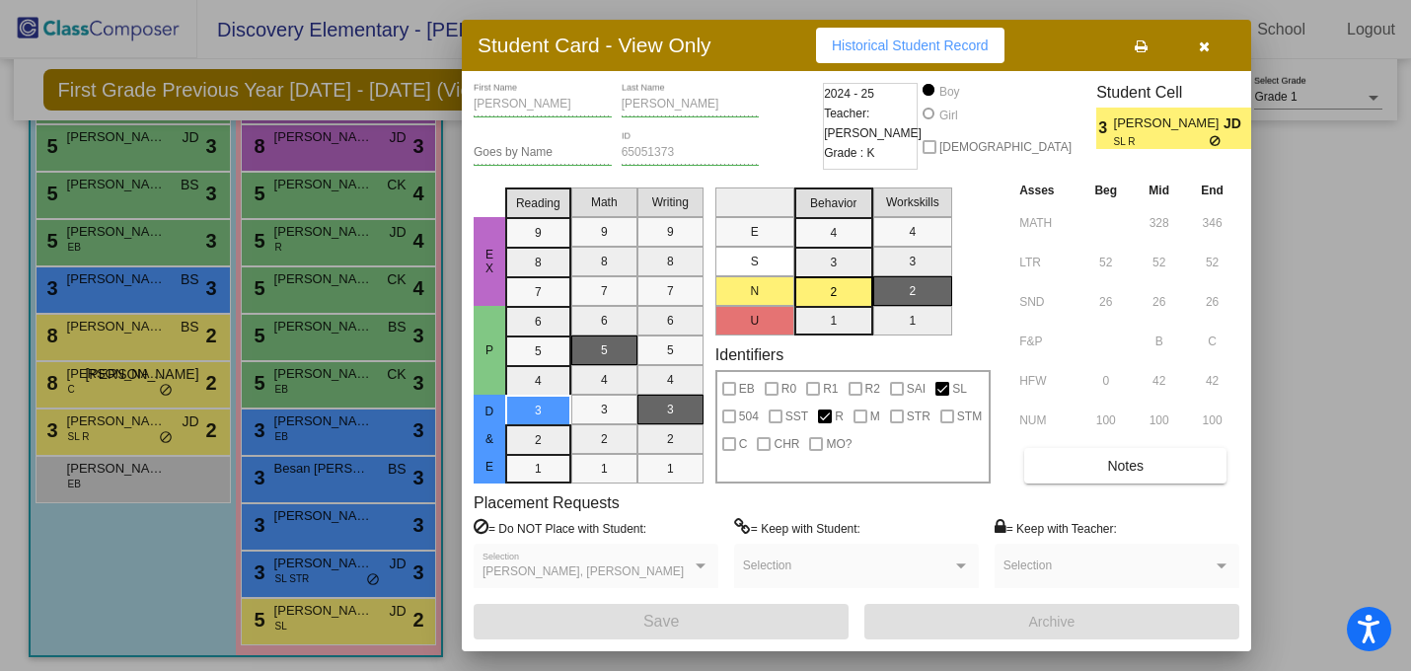
click at [1196, 61] on button "button" at bounding box center [1203, 46] width 63 height 36
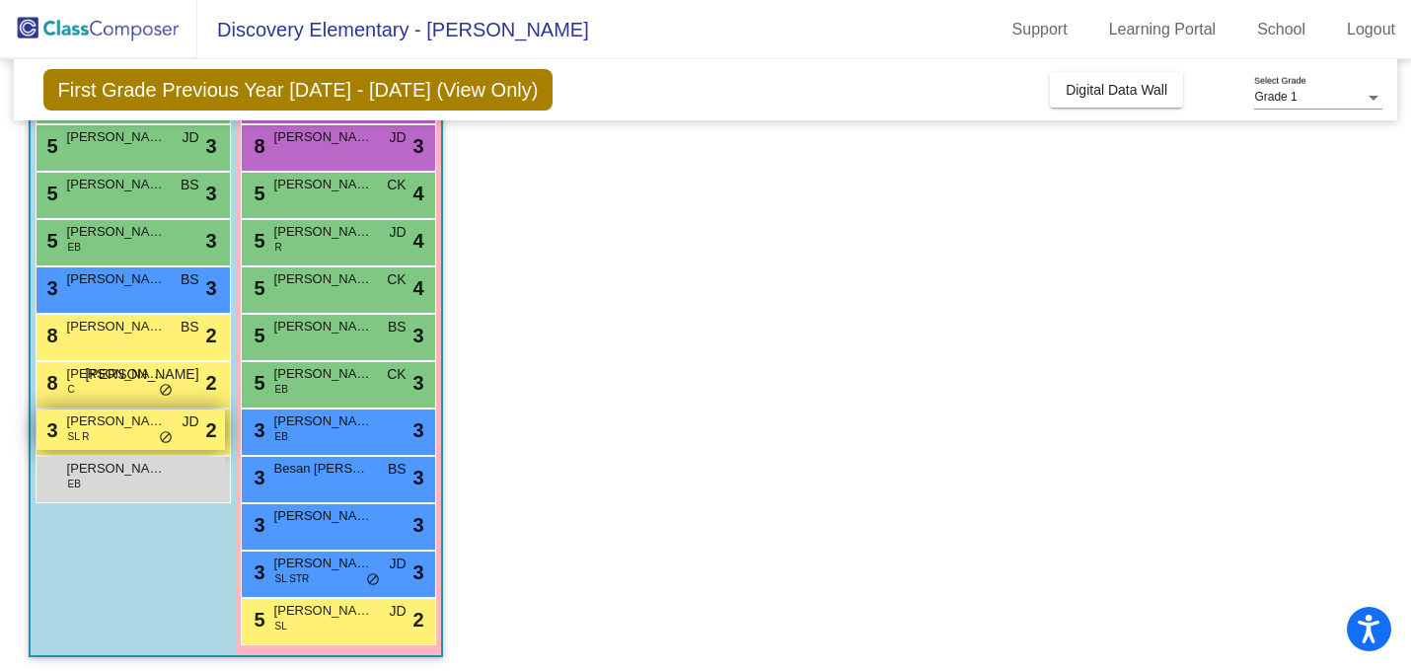
click at [106, 419] on span "[PERSON_NAME]" at bounding box center [116, 421] width 99 height 20
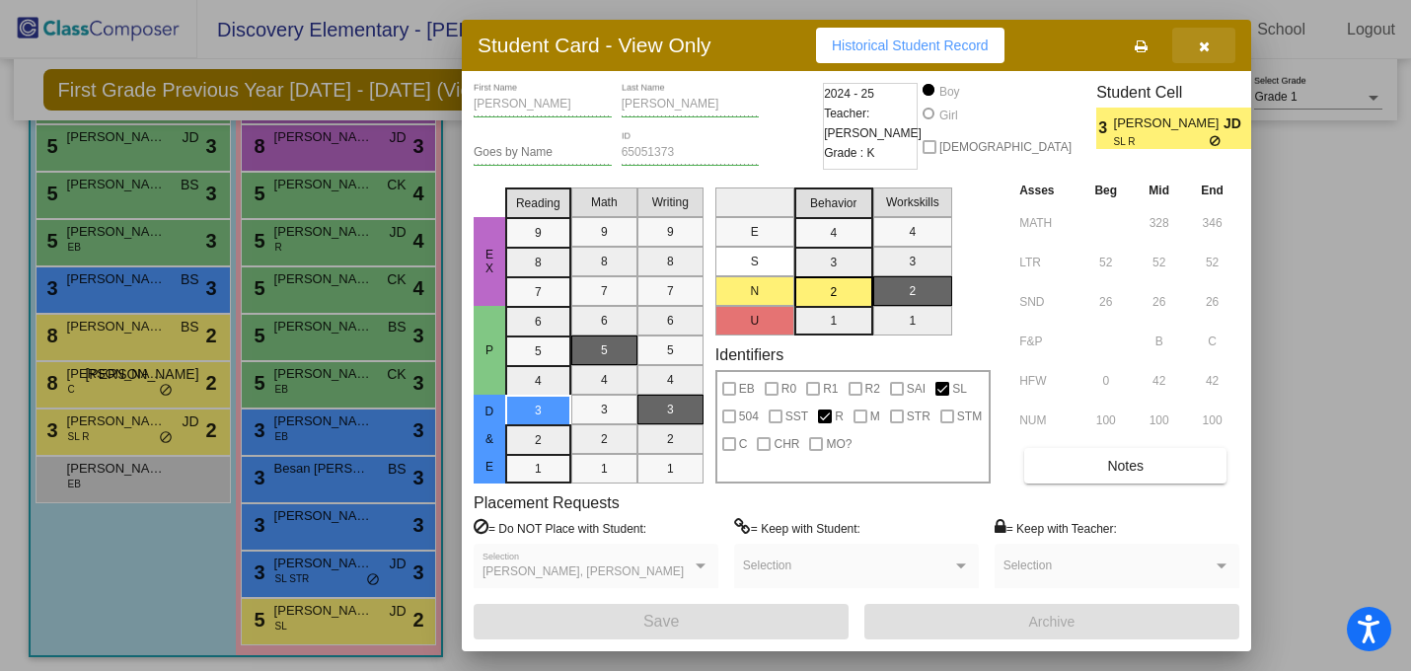
click at [1207, 47] on icon "button" at bounding box center [1204, 46] width 11 height 14
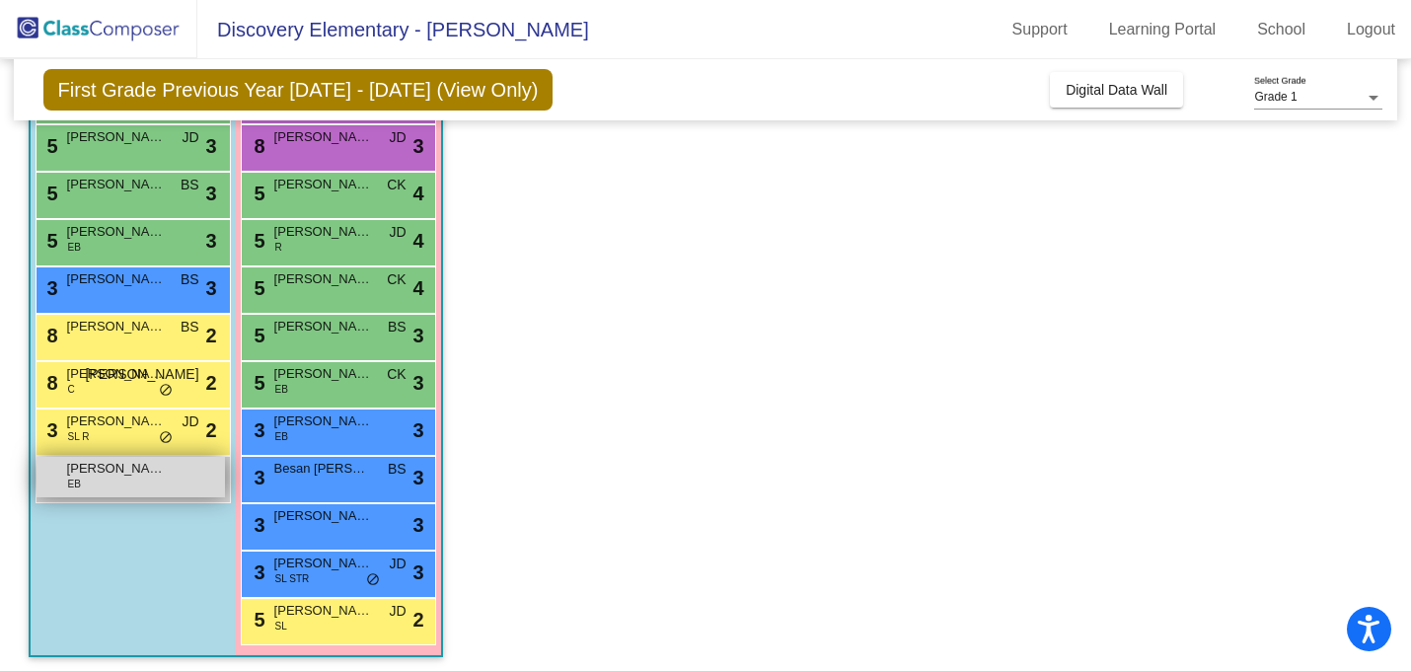
click at [98, 480] on div "Yuxuan [PERSON_NAME] lock do_not_disturb_alt" at bounding box center [131, 477] width 188 height 40
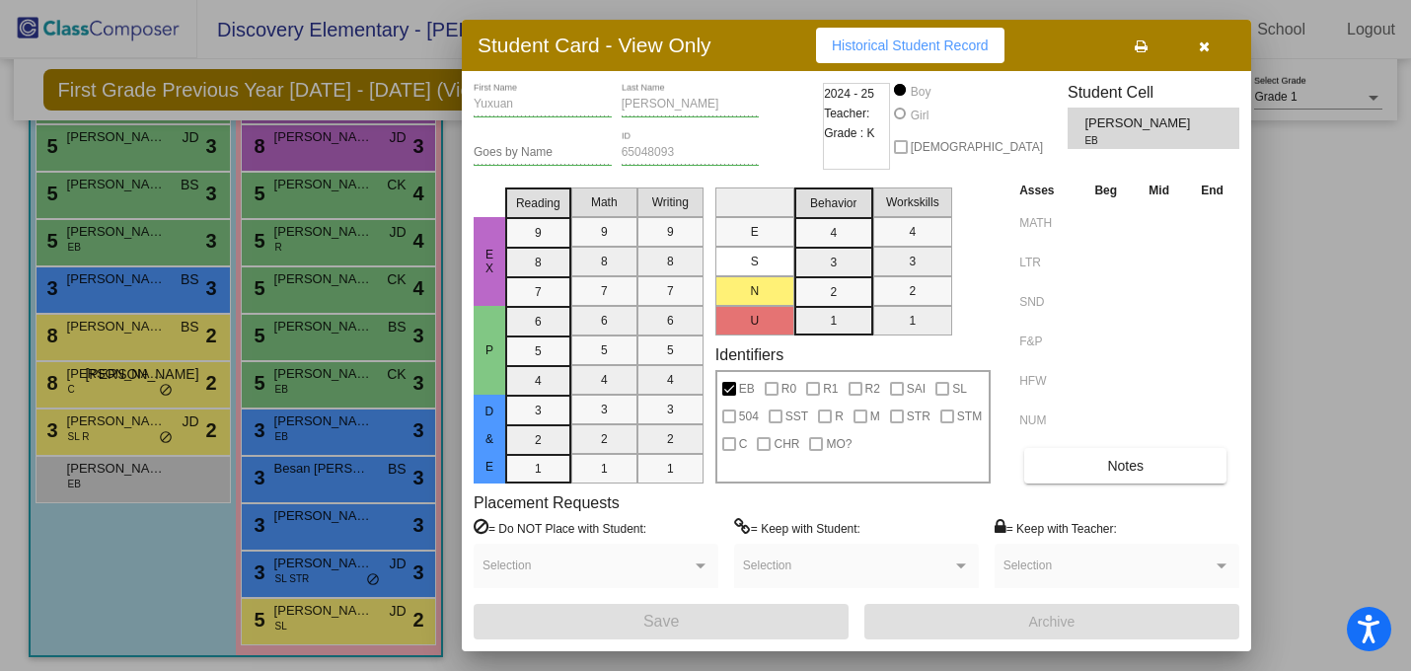
click at [1195, 45] on button "button" at bounding box center [1203, 46] width 63 height 36
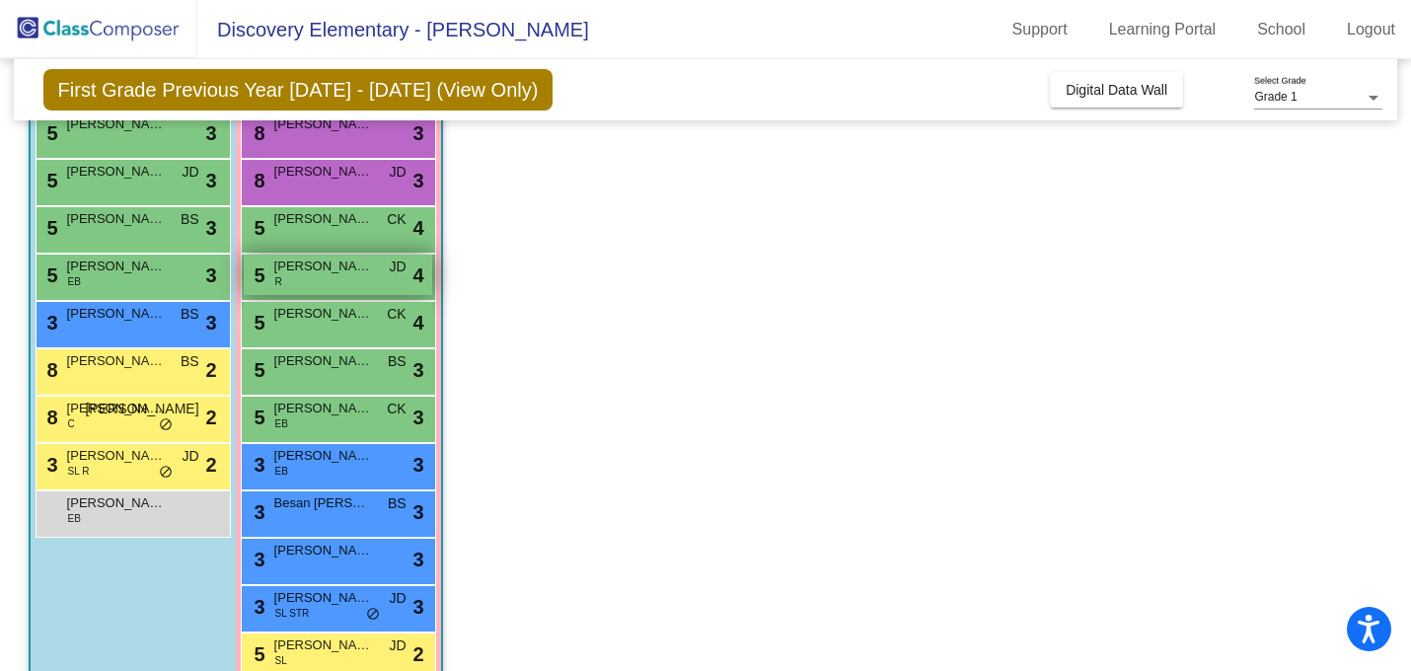
scroll to position [292, 0]
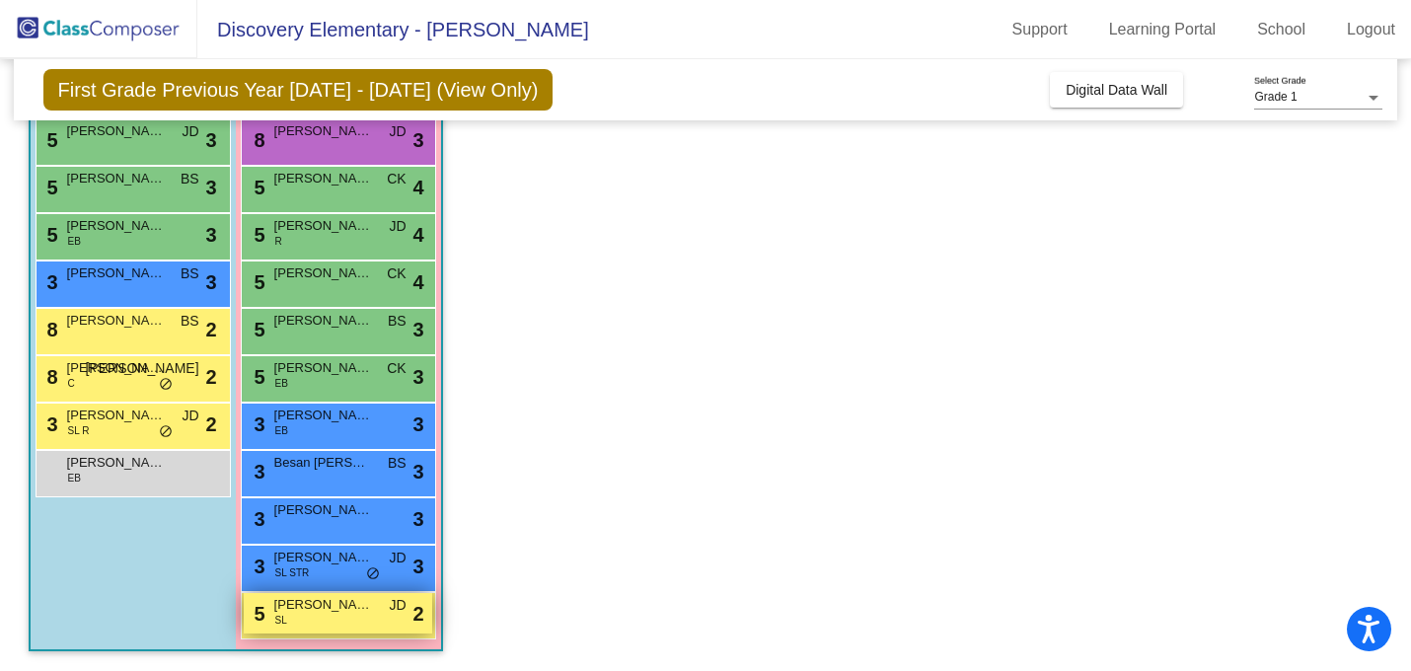
click at [380, 621] on div "5 [PERSON_NAME] [PERSON_NAME] JD lock do_not_disturb_alt 2" at bounding box center [338, 613] width 188 height 40
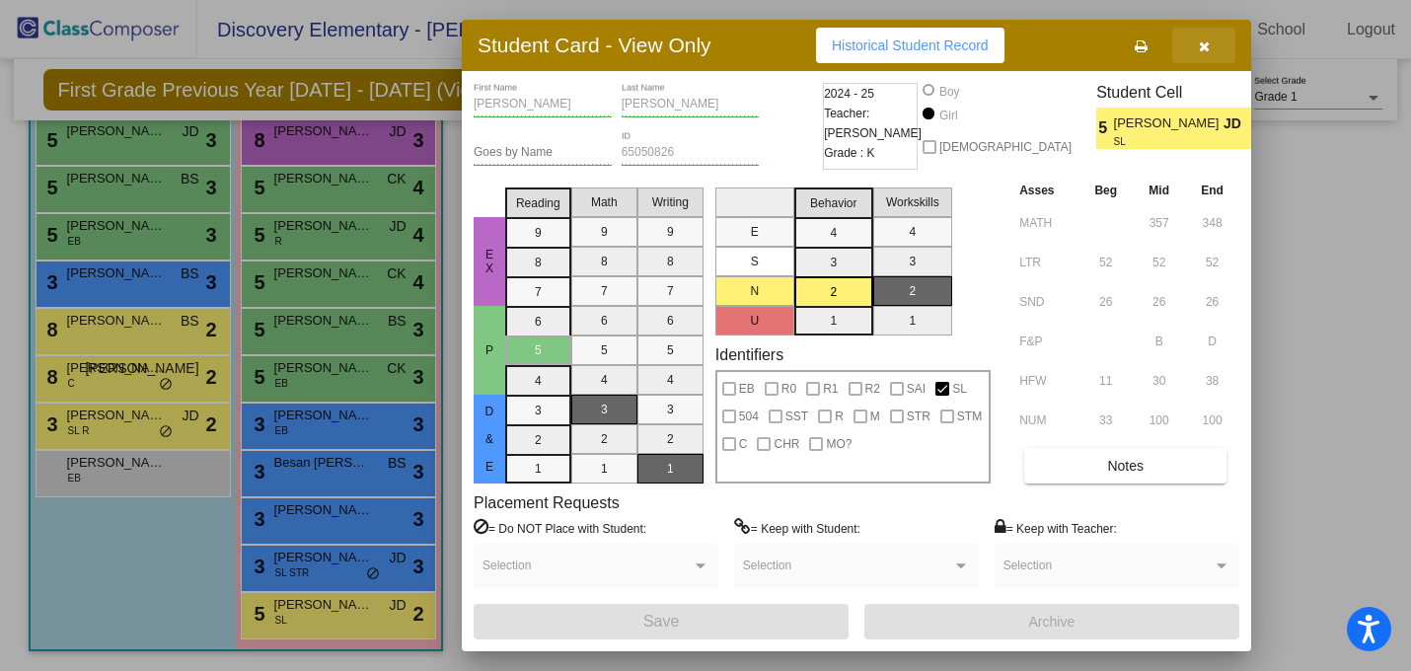
click at [1203, 48] on icon "button" at bounding box center [1204, 46] width 11 height 14
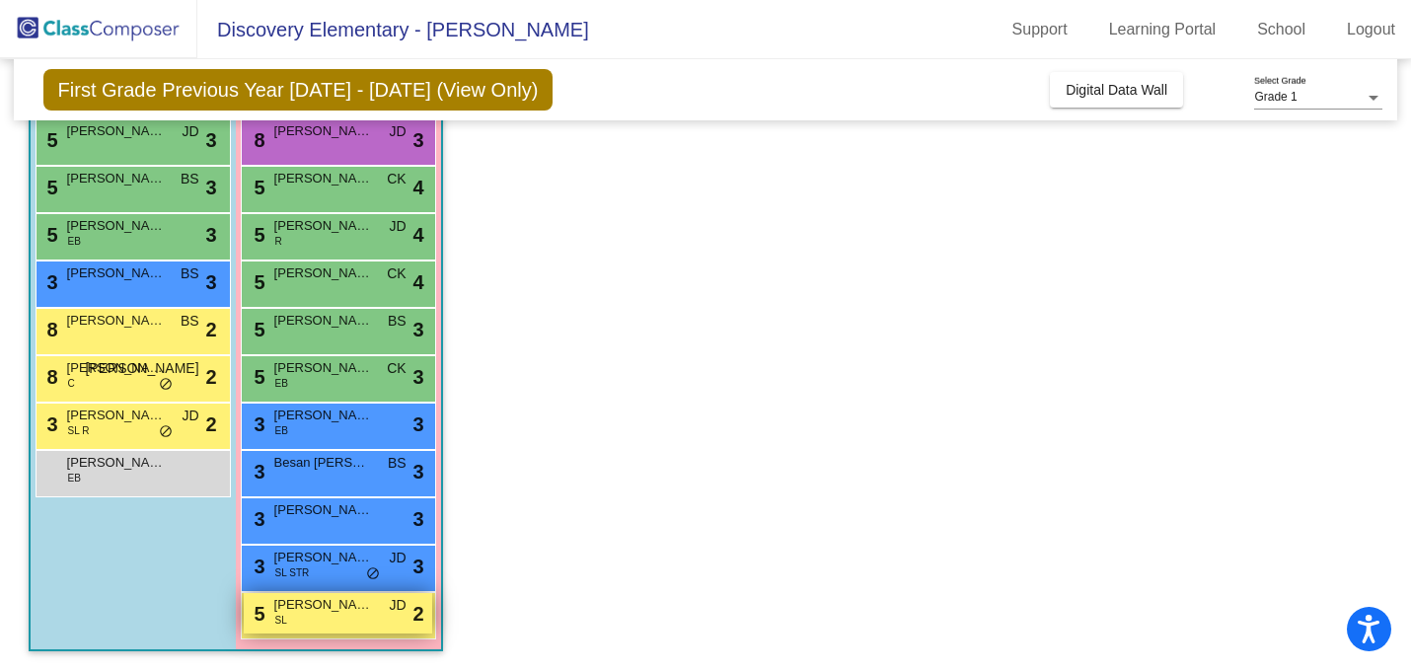
click at [309, 599] on span "[PERSON_NAME]" at bounding box center [323, 605] width 99 height 20
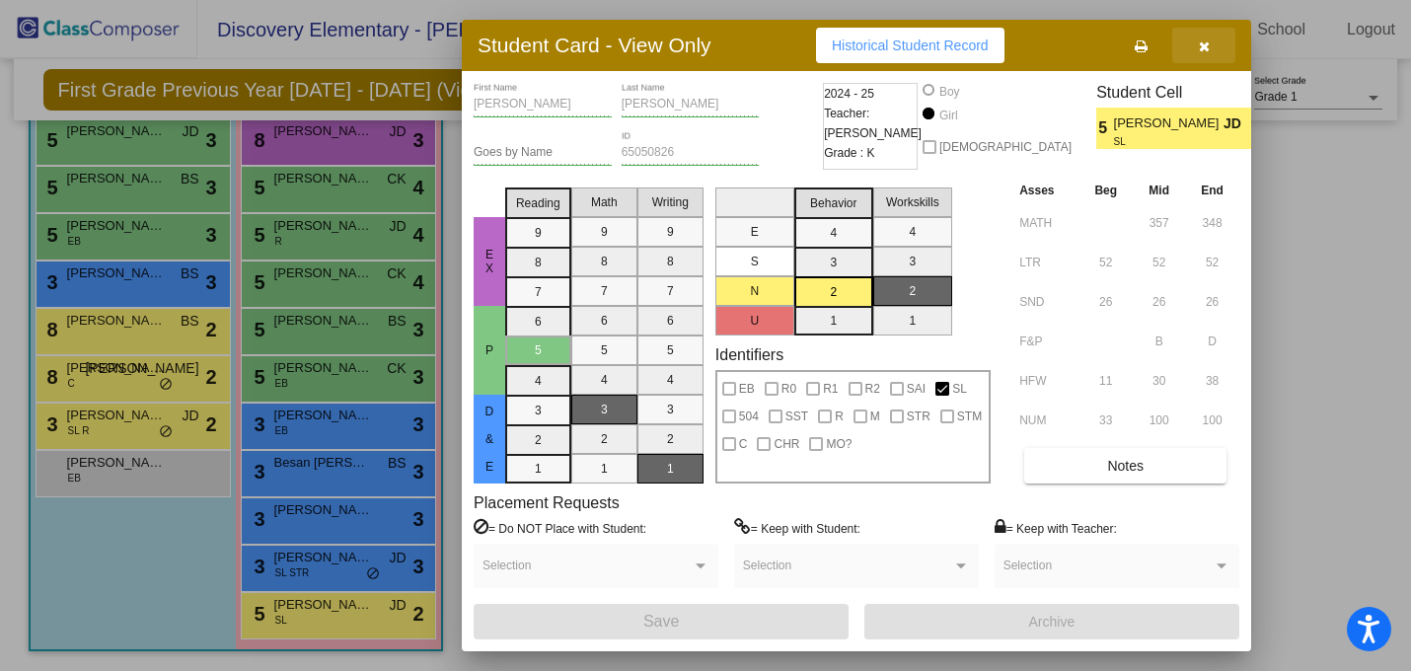
click at [1207, 56] on button "button" at bounding box center [1203, 46] width 63 height 36
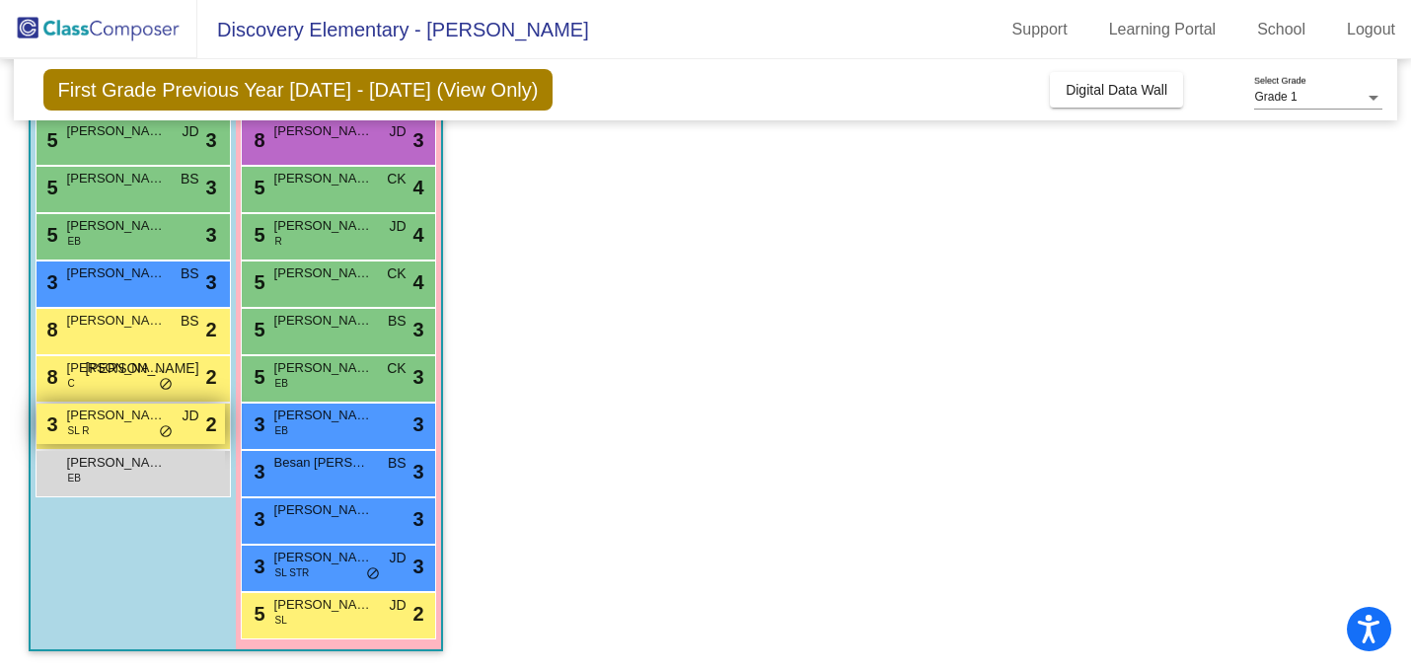
click at [147, 423] on span "[PERSON_NAME]" at bounding box center [116, 415] width 99 height 20
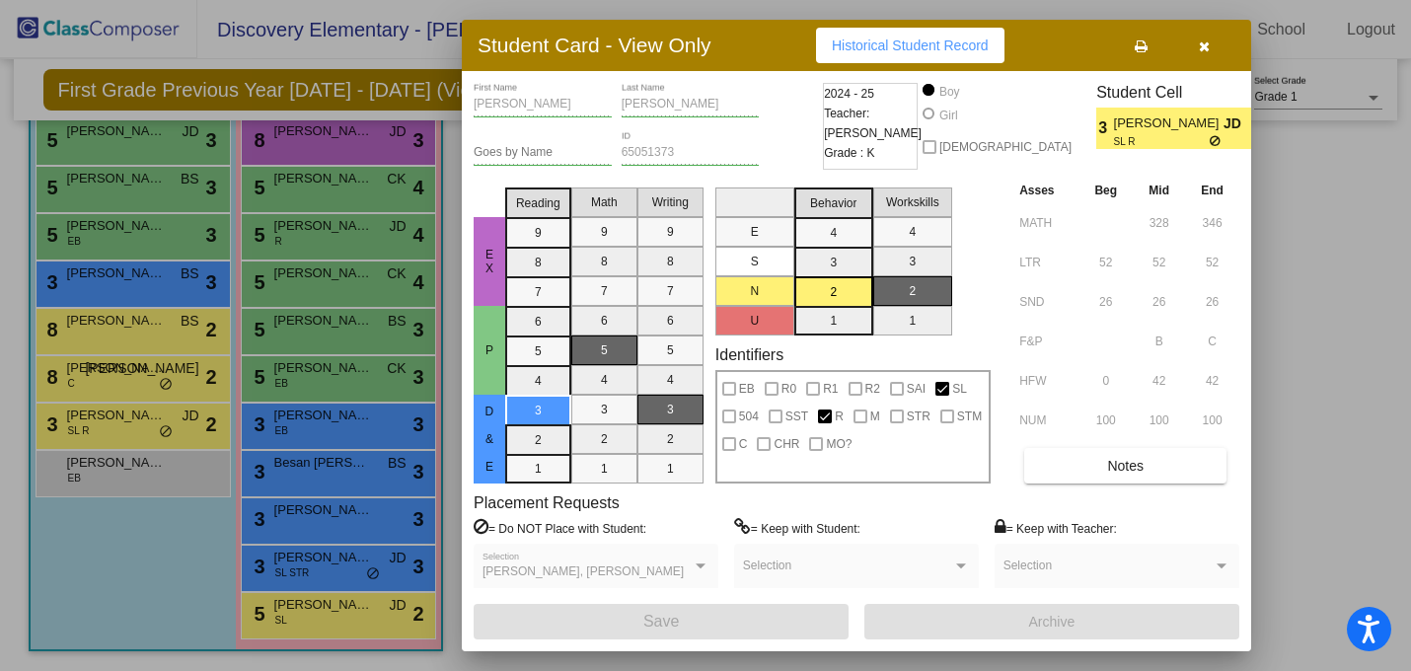
click at [1204, 49] on icon "button" at bounding box center [1204, 46] width 11 height 14
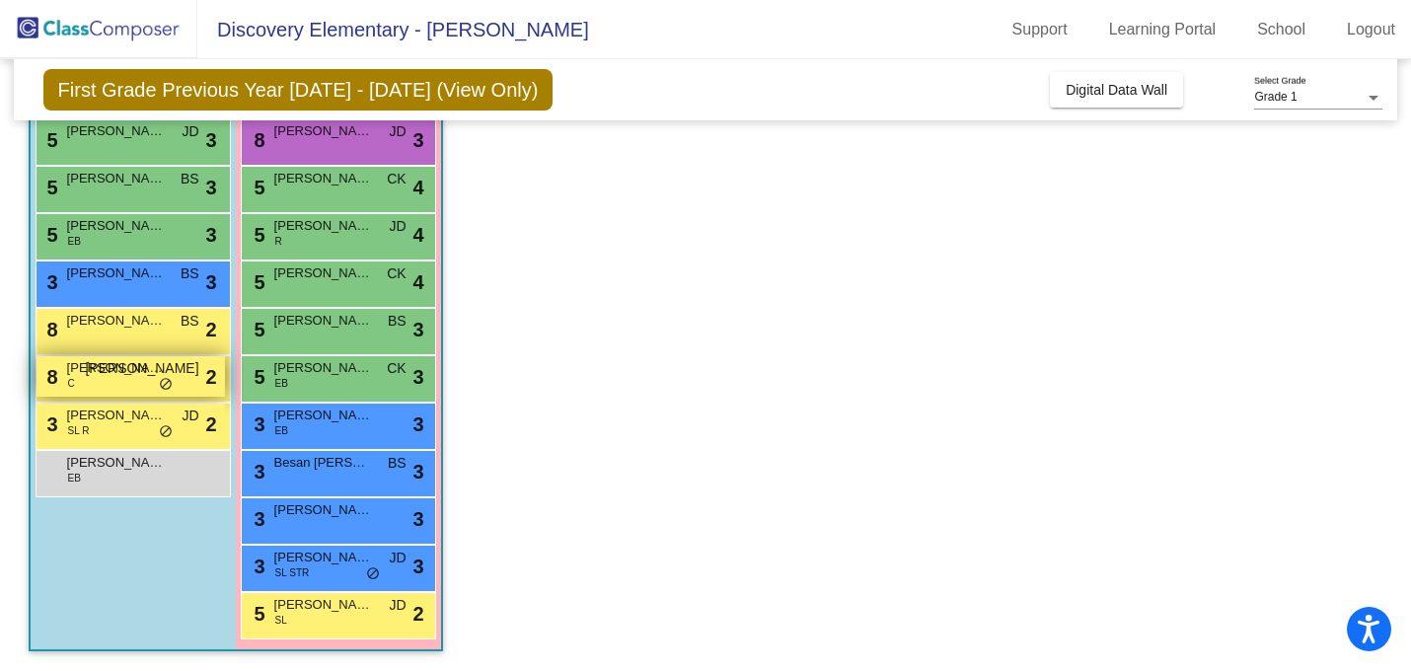
click at [143, 382] on div "8 [PERSON_NAME] C JO lock do_not_disturb_alt 2" at bounding box center [131, 376] width 188 height 40
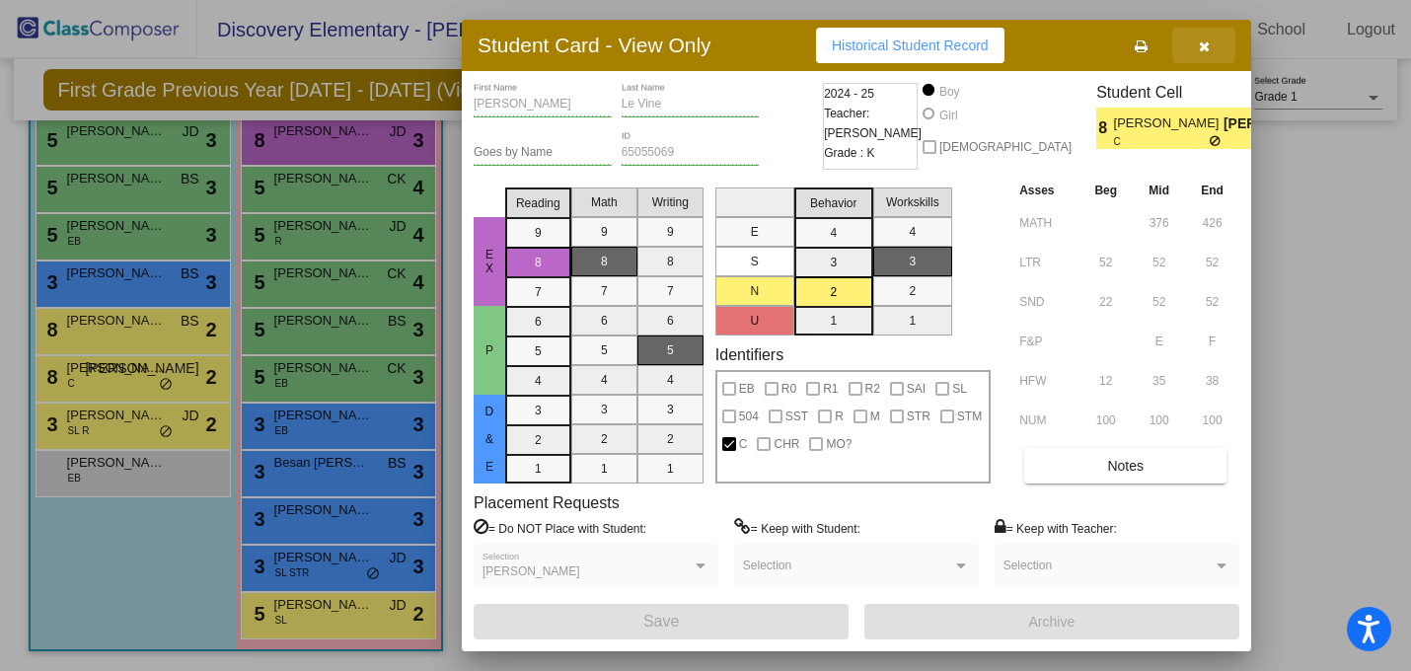
click at [1197, 37] on button "button" at bounding box center [1203, 46] width 63 height 36
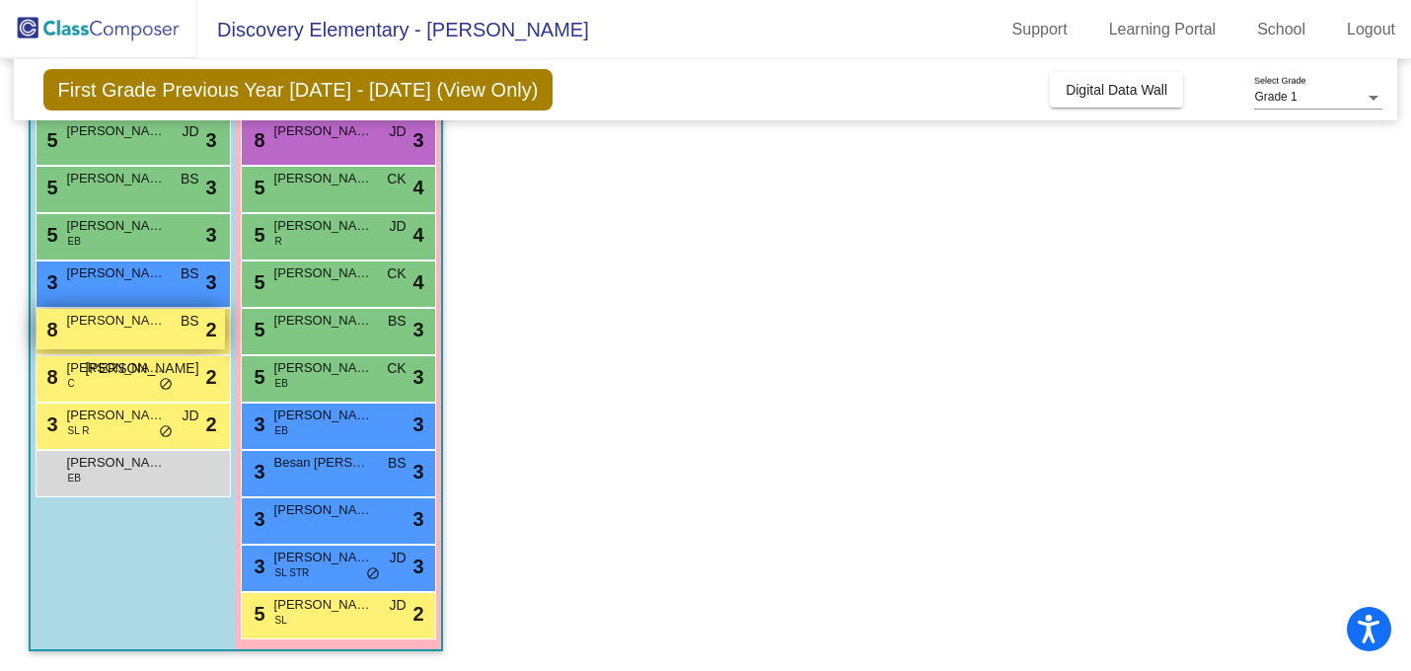
click at [172, 329] on div "8 [PERSON_NAME] lock do_not_disturb_alt 2" at bounding box center [131, 329] width 188 height 40
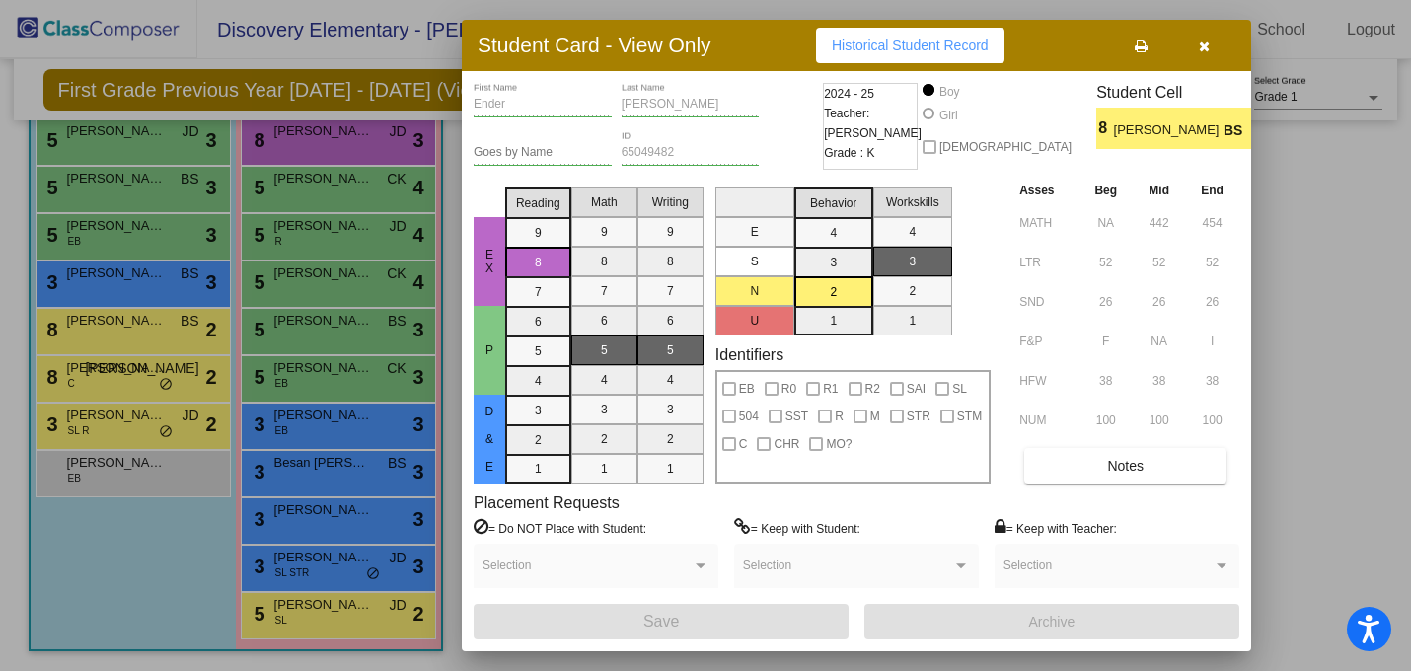
click at [1208, 49] on icon "button" at bounding box center [1204, 46] width 11 height 14
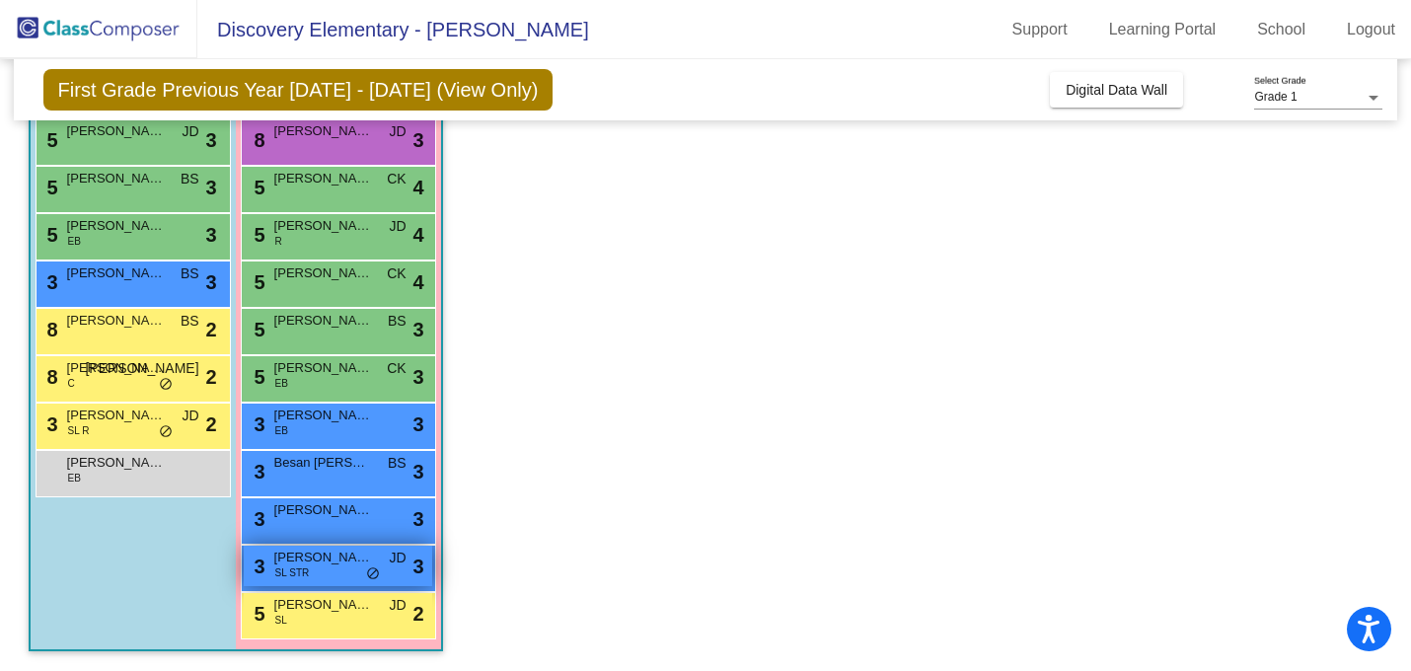
click at [339, 569] on div "3 [PERSON_NAME] SL STR JD lock do_not_disturb_alt 3" at bounding box center [338, 566] width 188 height 40
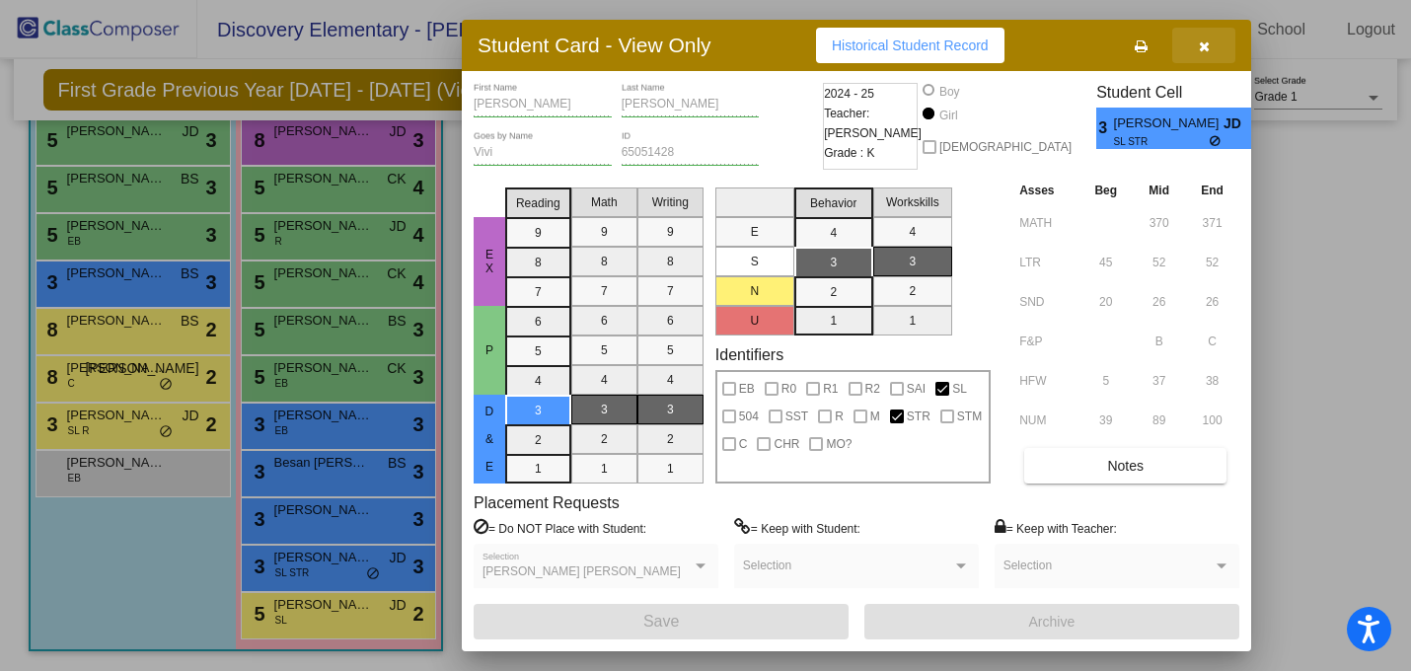
click at [1205, 35] on button "button" at bounding box center [1203, 46] width 63 height 36
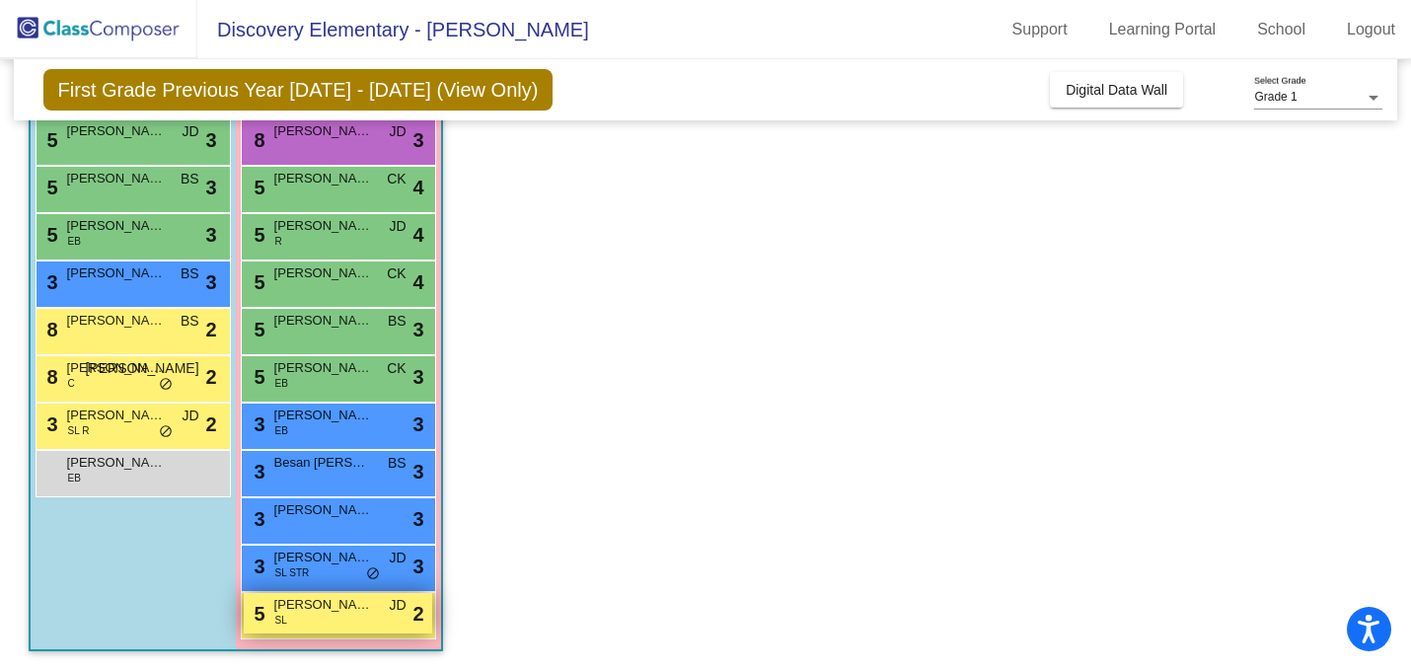
click at [326, 609] on span "[PERSON_NAME]" at bounding box center [323, 605] width 99 height 20
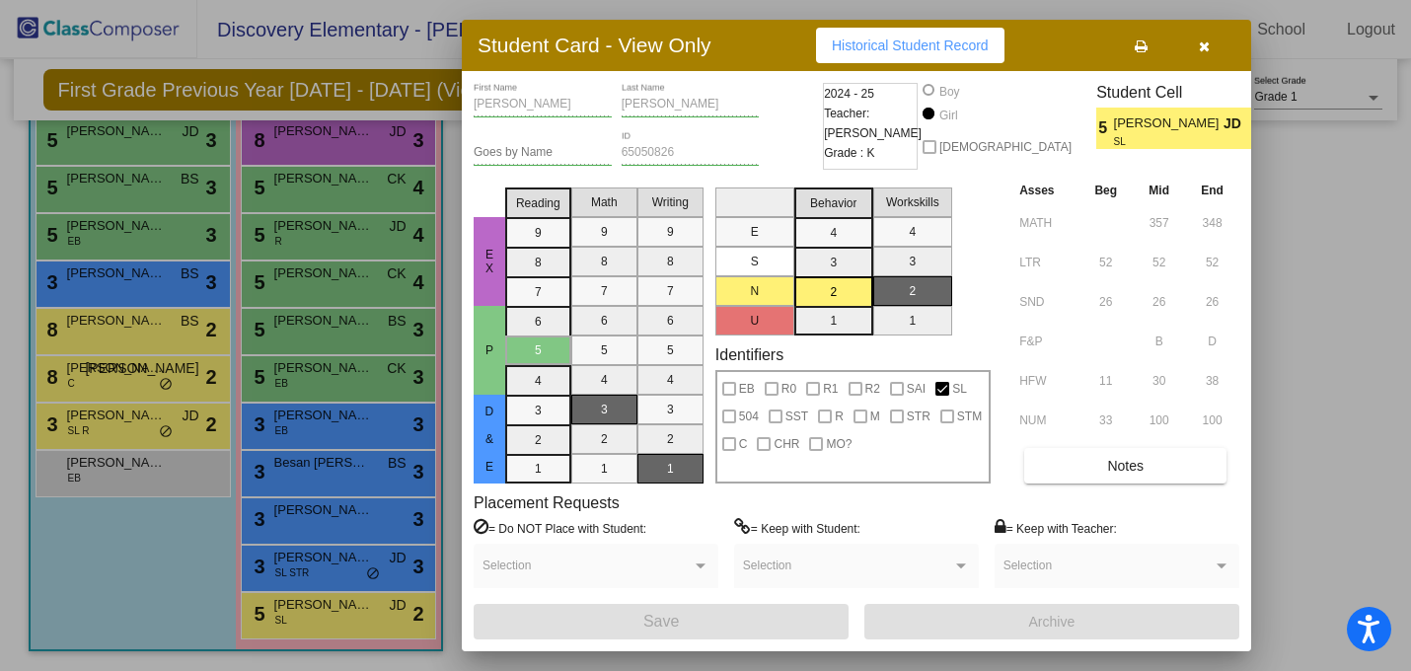
click at [1196, 45] on button "button" at bounding box center [1203, 46] width 63 height 36
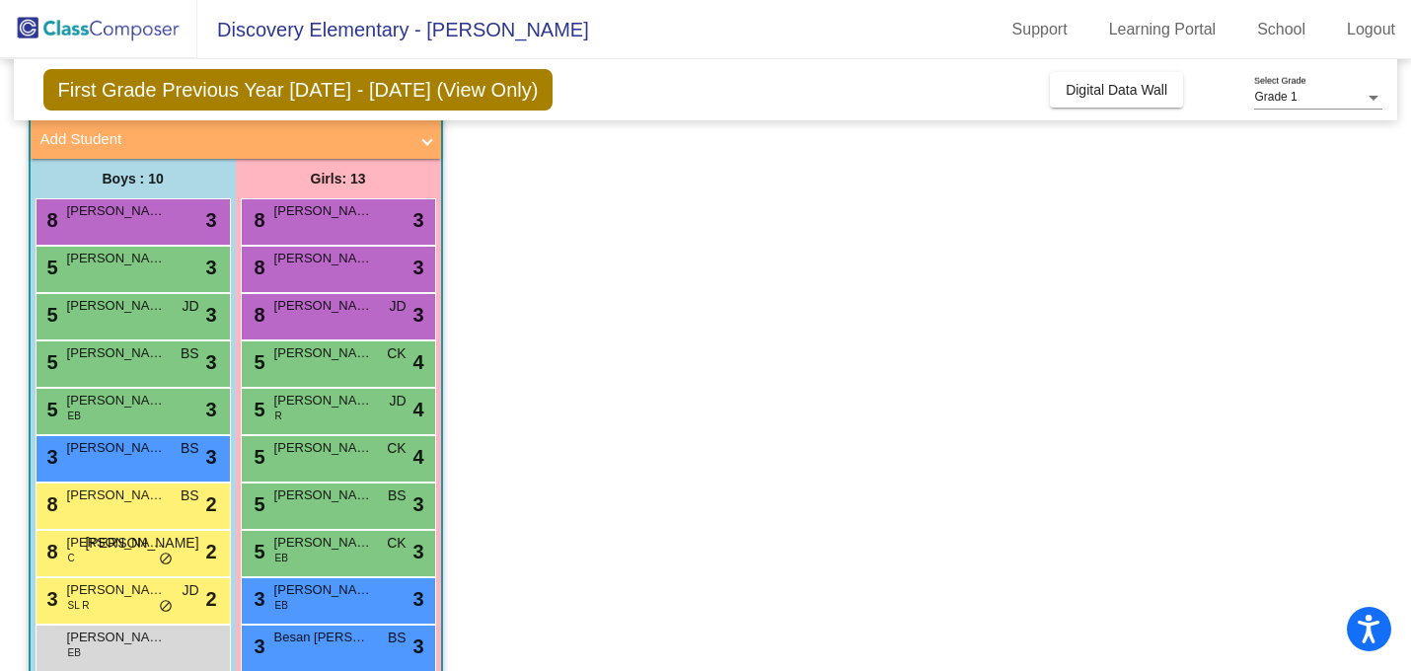
scroll to position [121, 0]
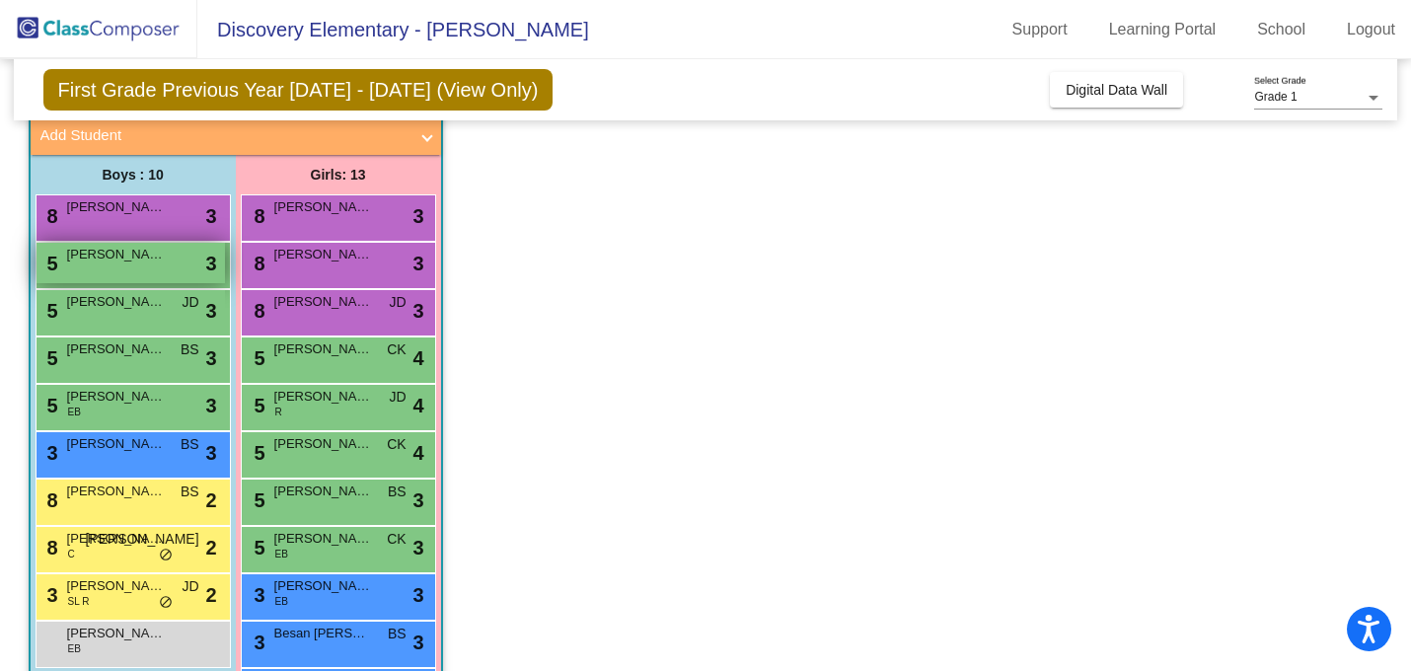
click at [103, 261] on span "[PERSON_NAME]" at bounding box center [116, 255] width 99 height 20
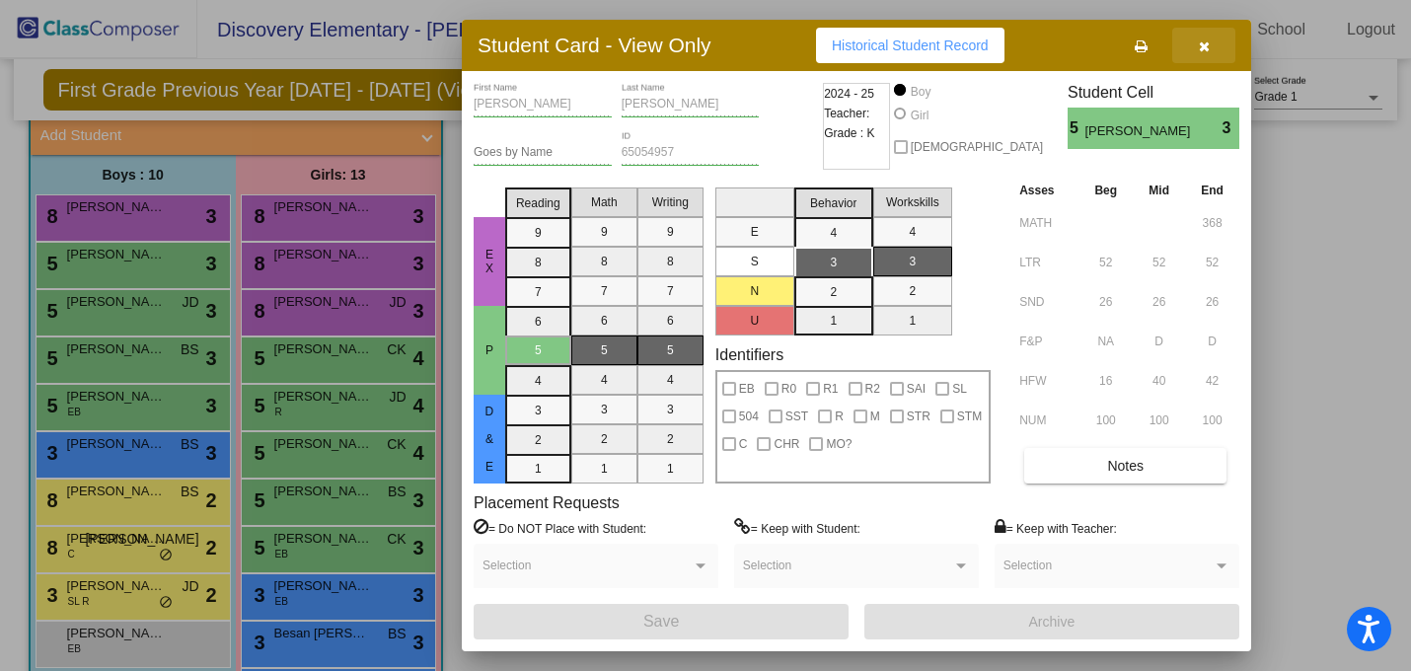
click at [1202, 45] on icon "button" at bounding box center [1204, 46] width 11 height 14
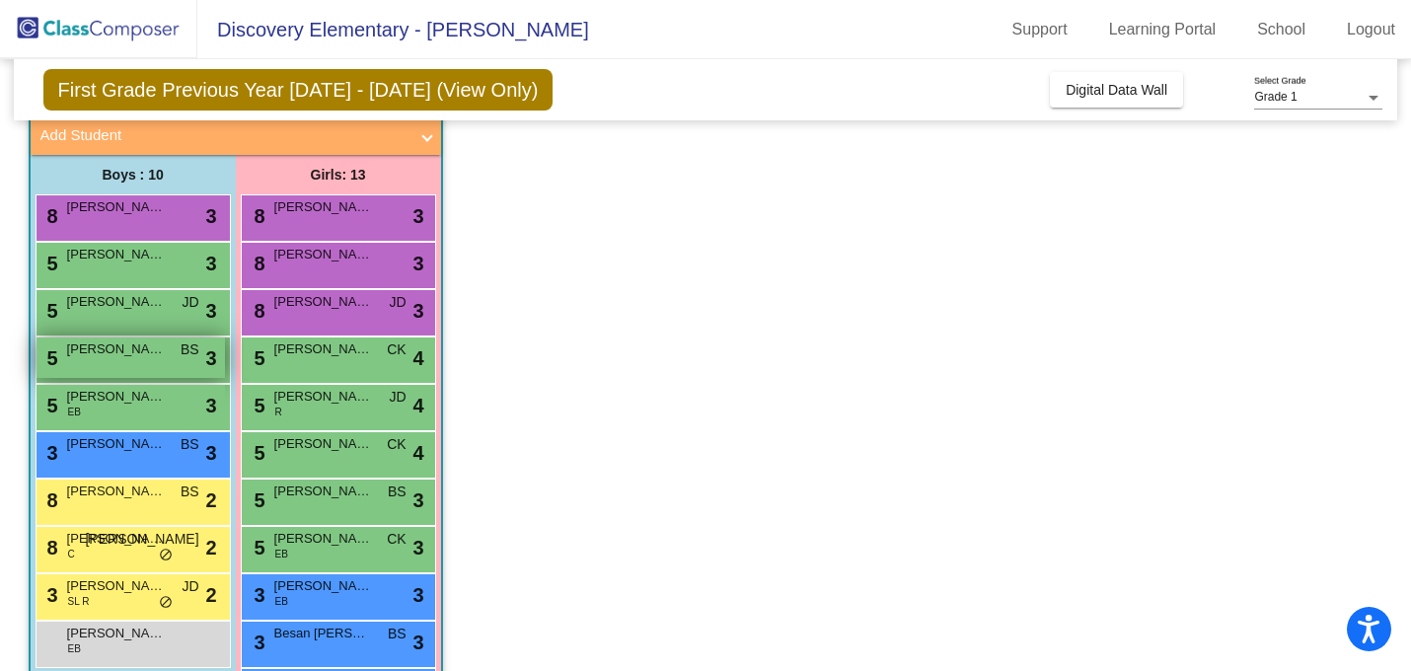
scroll to position [132, 0]
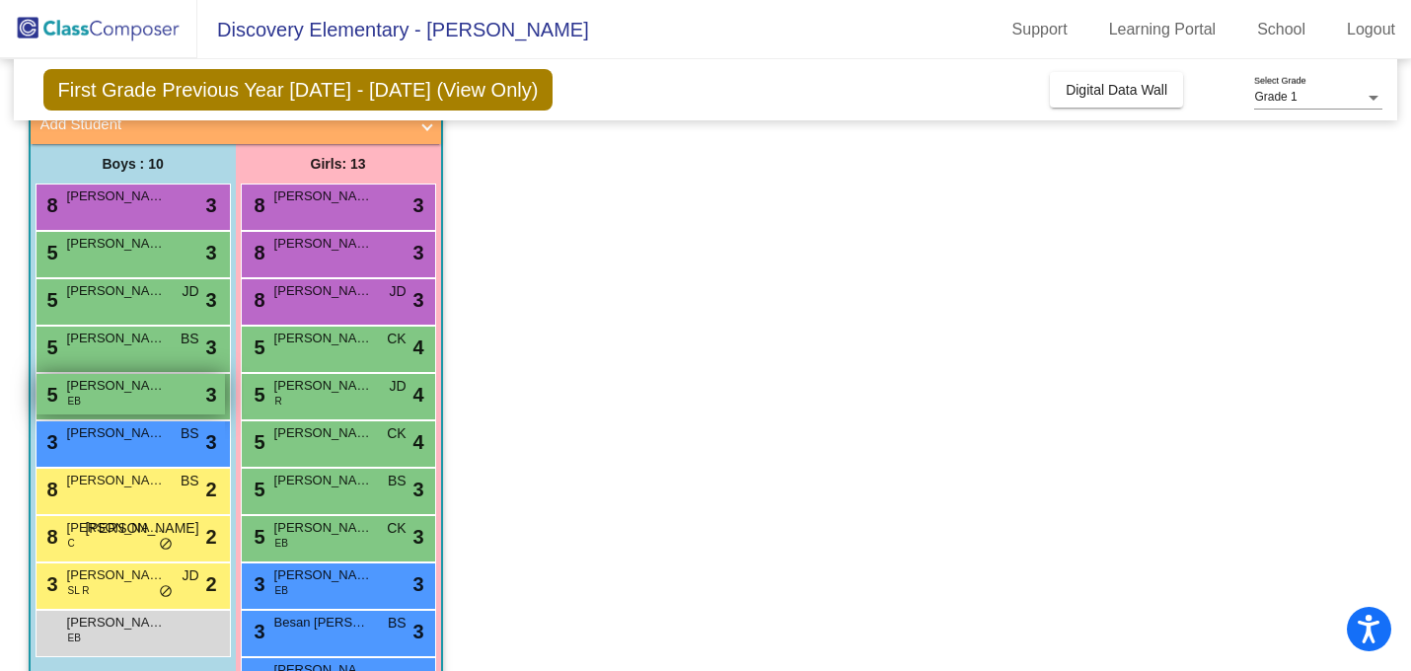
click at [147, 398] on div "5 [PERSON_NAME] EB lock do_not_disturb_alt 3" at bounding box center [131, 394] width 188 height 40
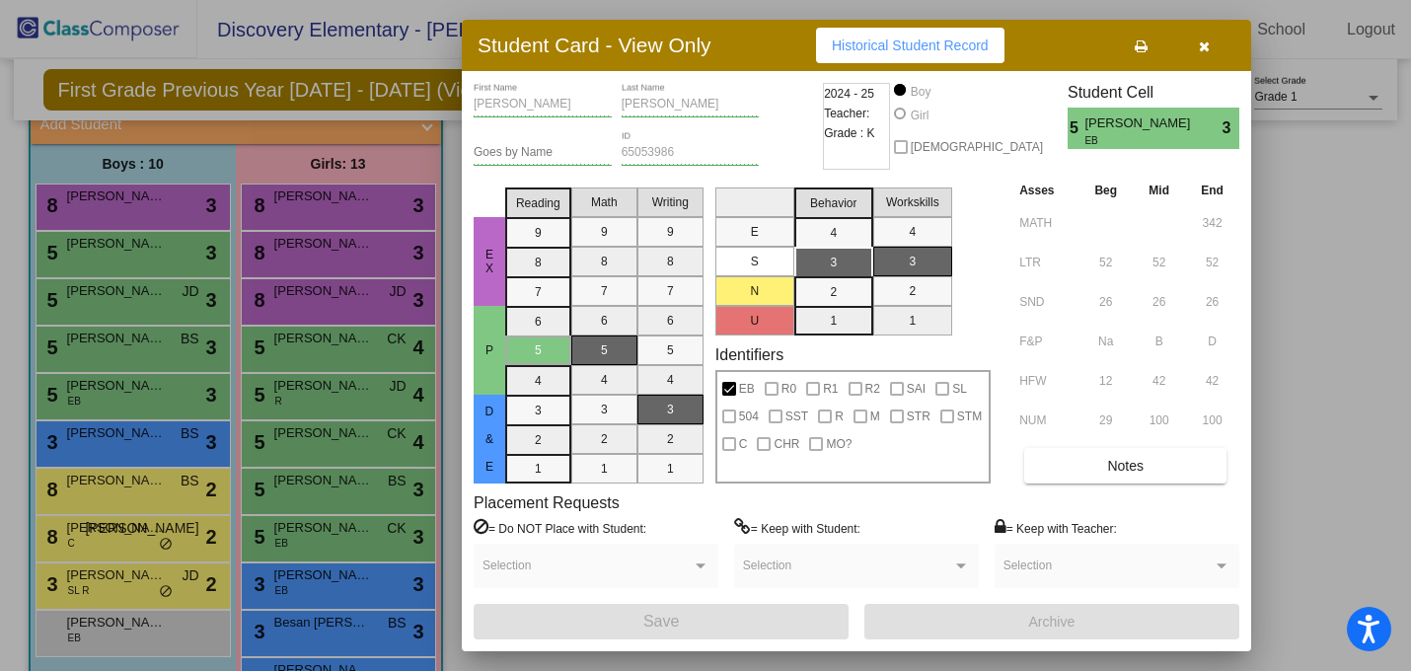
click at [1209, 54] on button "button" at bounding box center [1203, 46] width 63 height 36
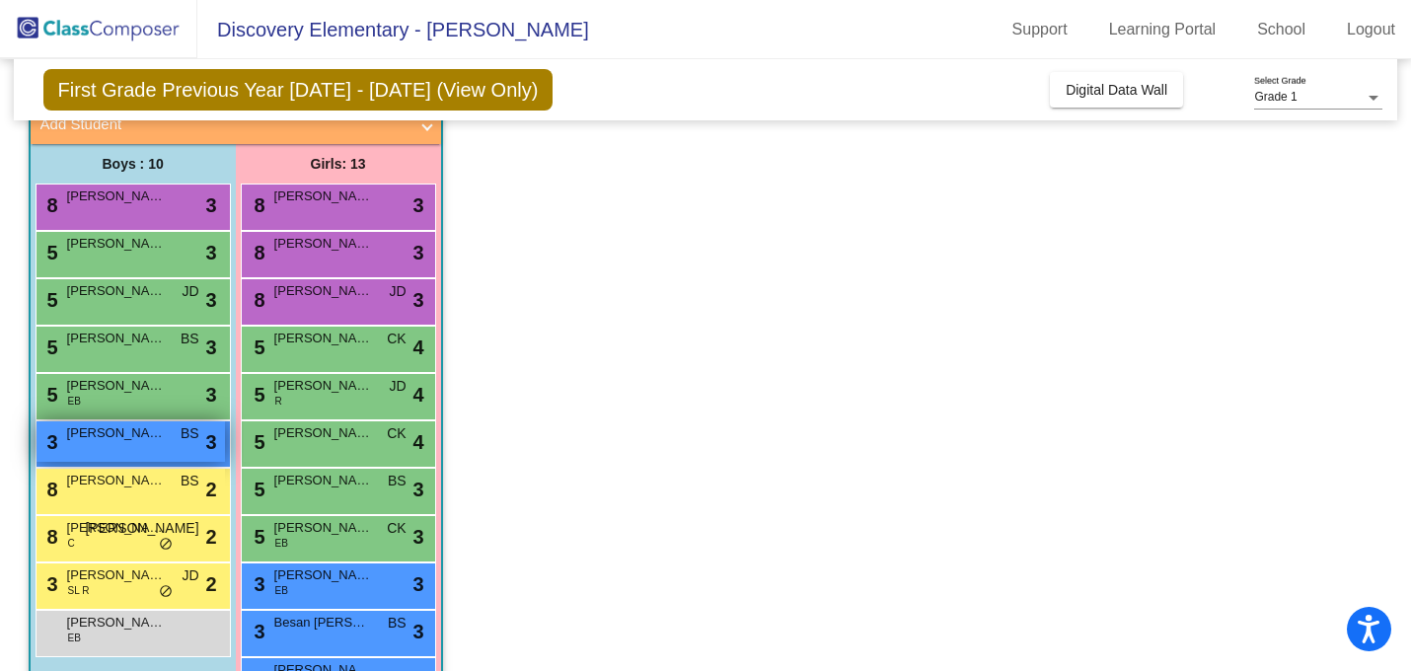
click at [158, 443] on div "3 [PERSON_NAME] BS lock do_not_disturb_alt 3" at bounding box center [131, 441] width 188 height 40
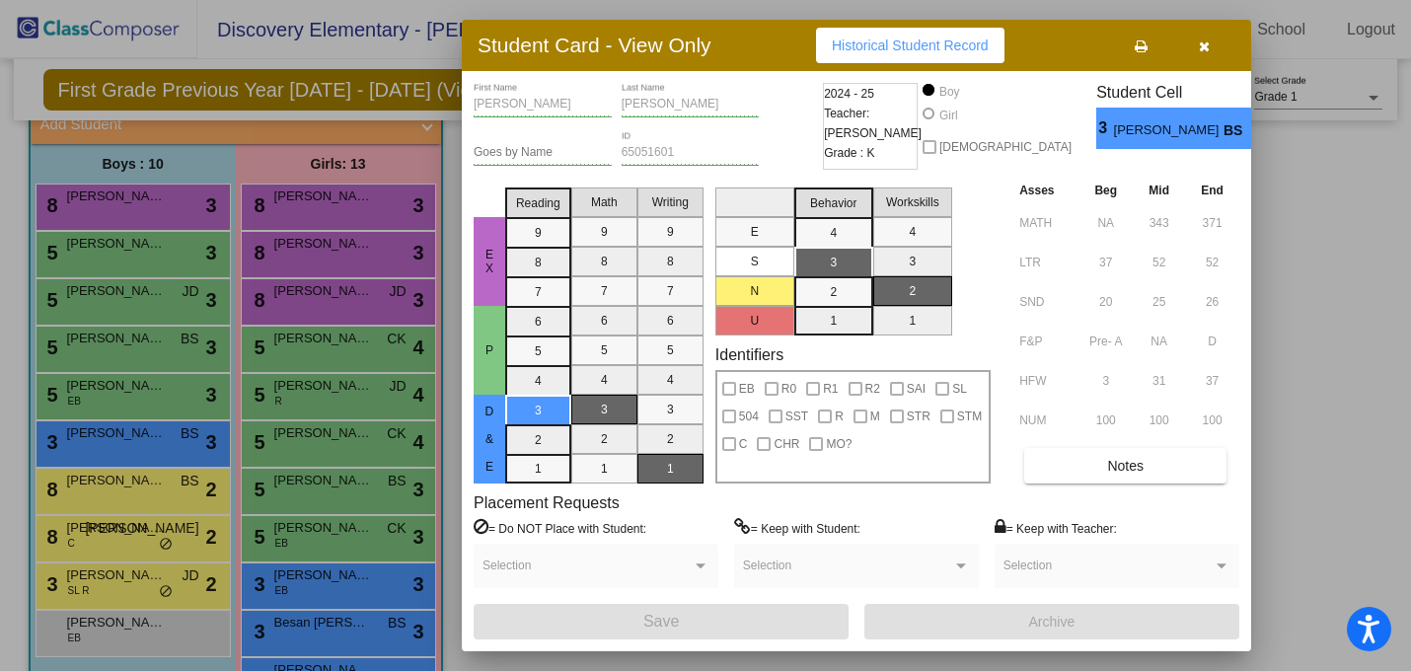
click at [1210, 49] on button "button" at bounding box center [1203, 46] width 63 height 36
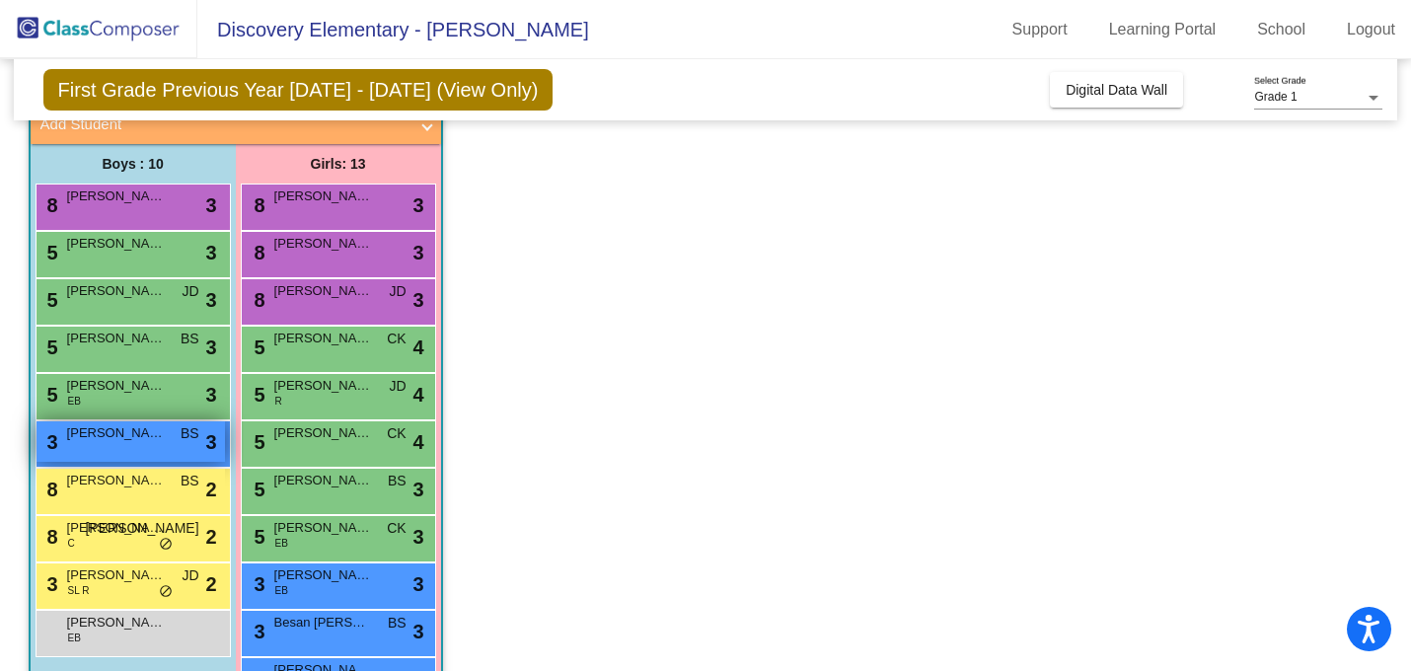
scroll to position [134, 0]
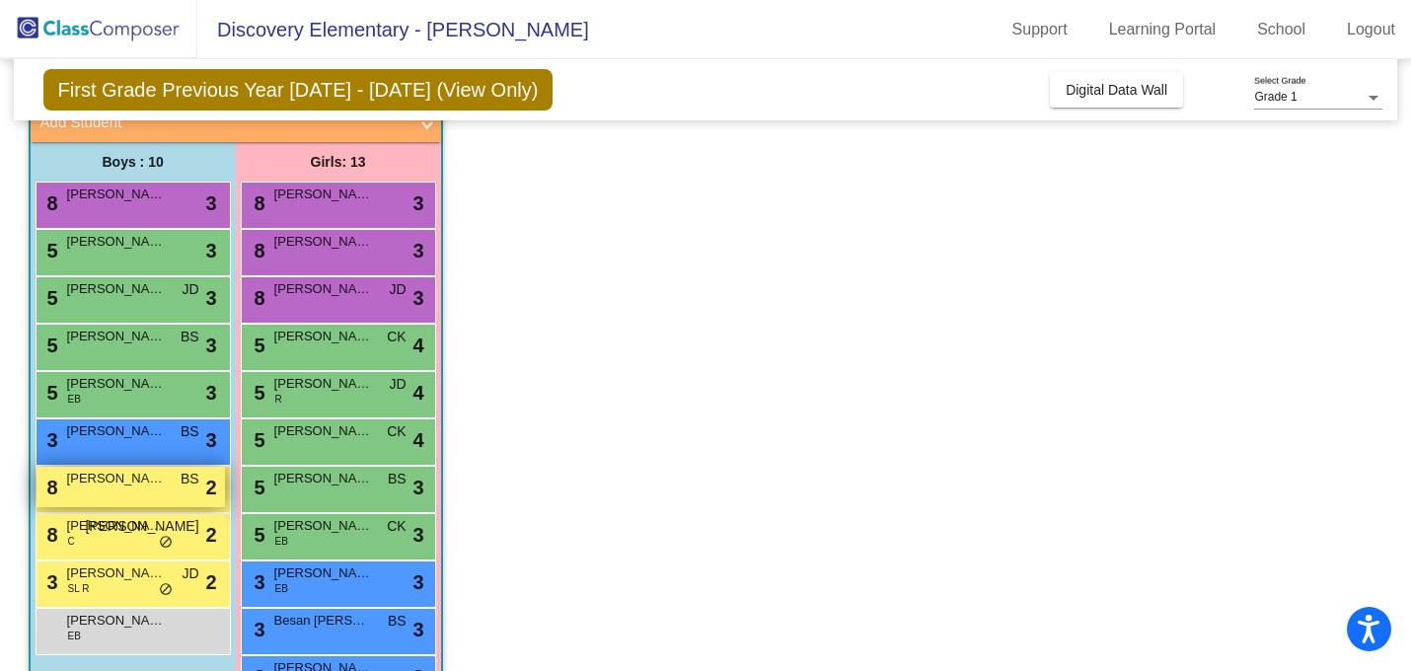
click at [143, 482] on span "[PERSON_NAME]" at bounding box center [116, 479] width 99 height 20
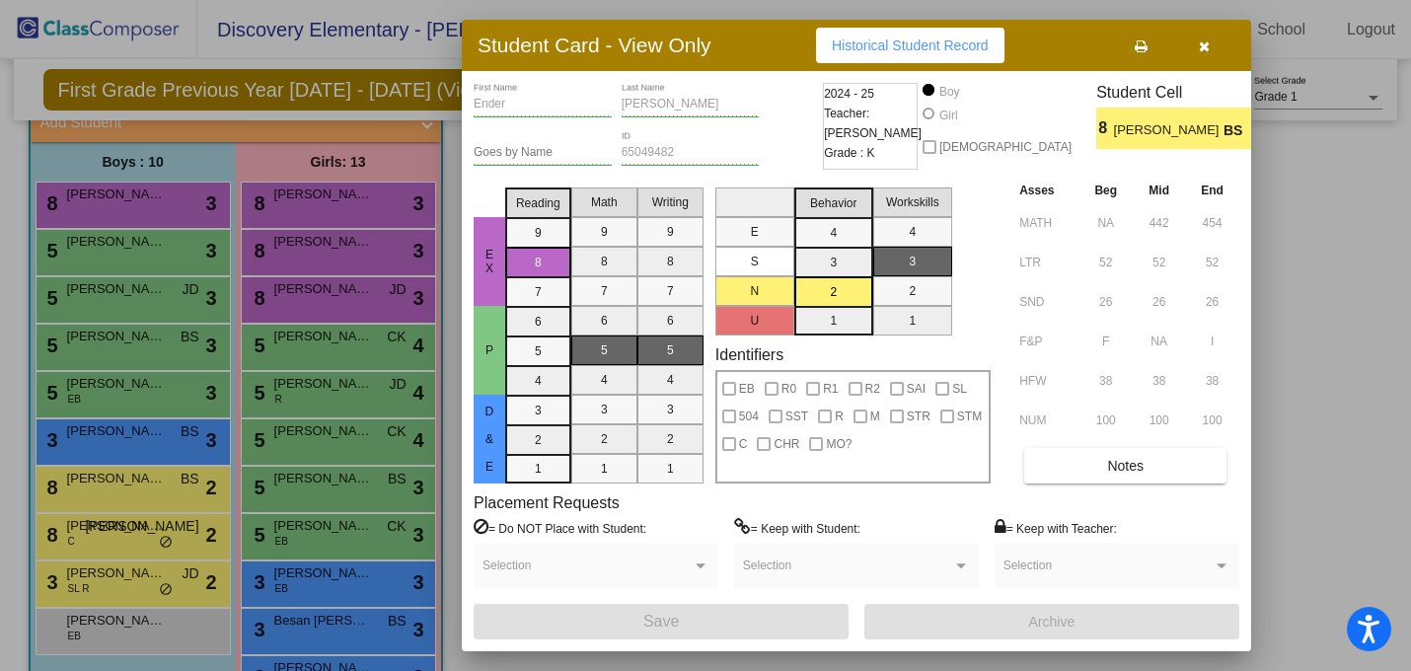
click at [1223, 60] on button "button" at bounding box center [1203, 46] width 63 height 36
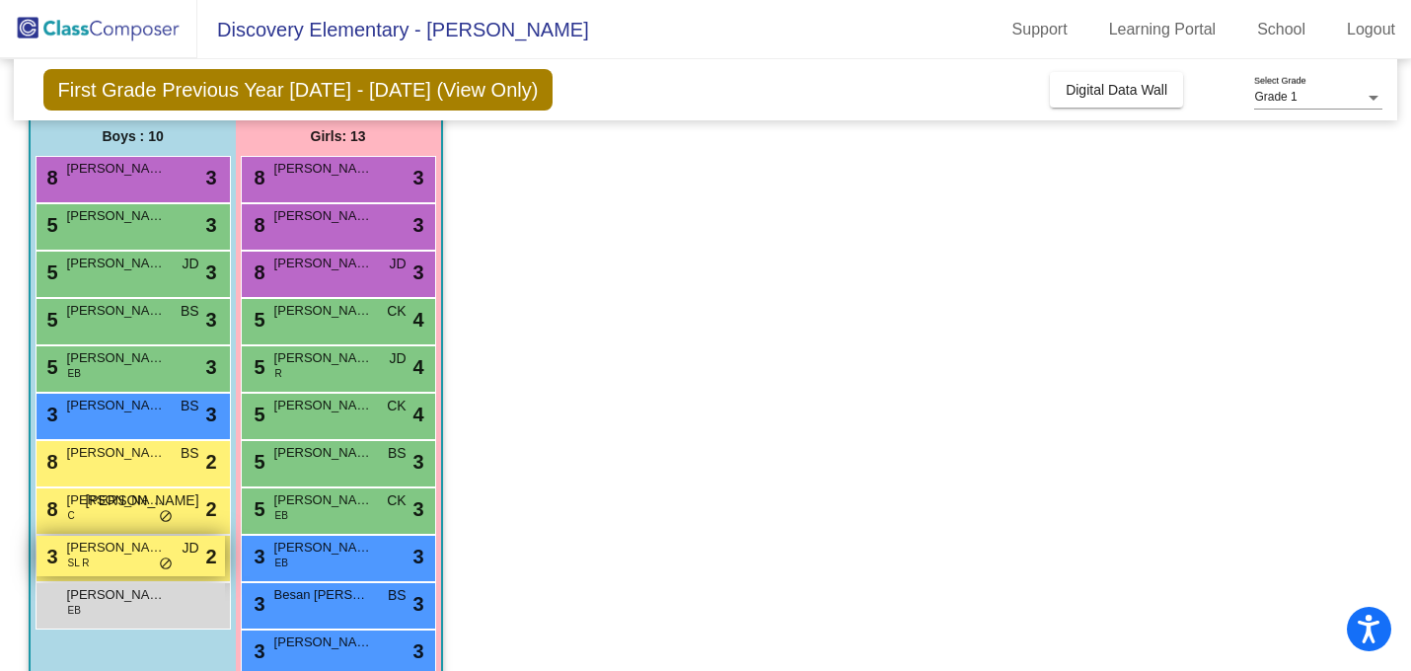
scroll to position [187, 0]
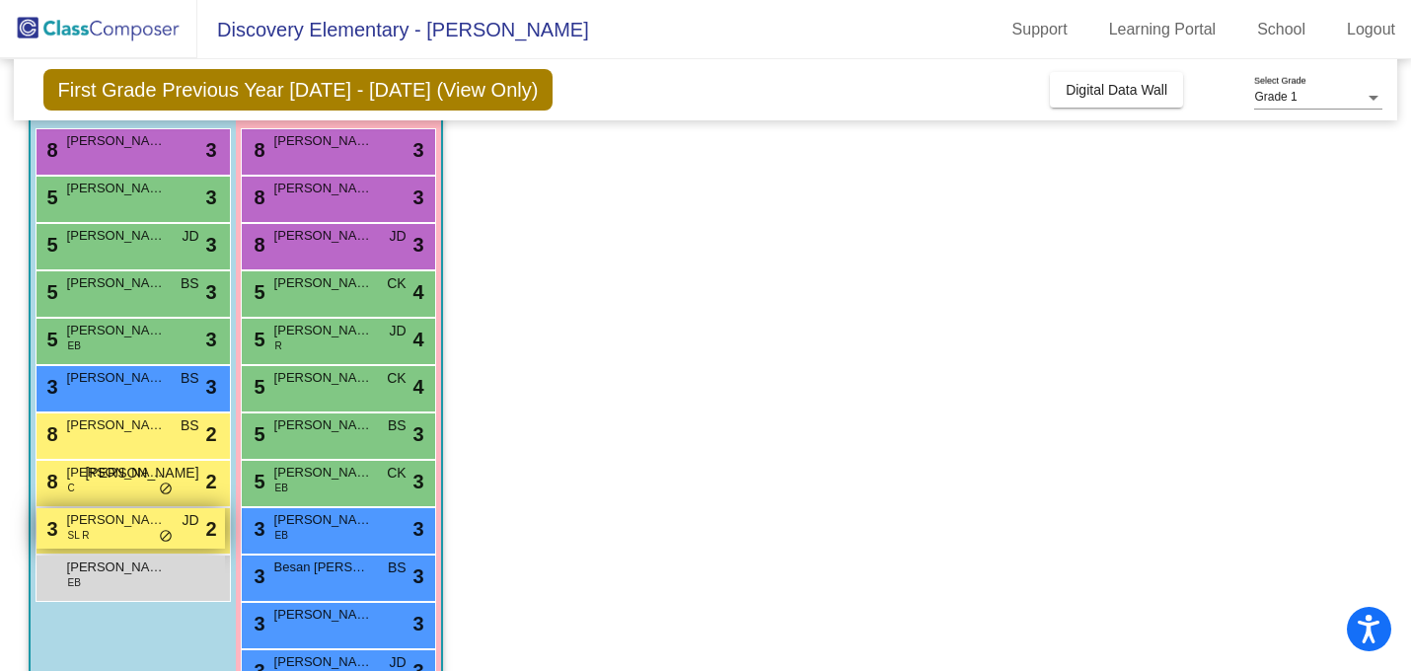
click at [130, 532] on div "3 [PERSON_NAME] [PERSON_NAME] R JD lock do_not_disturb_alt 2" at bounding box center [131, 528] width 188 height 40
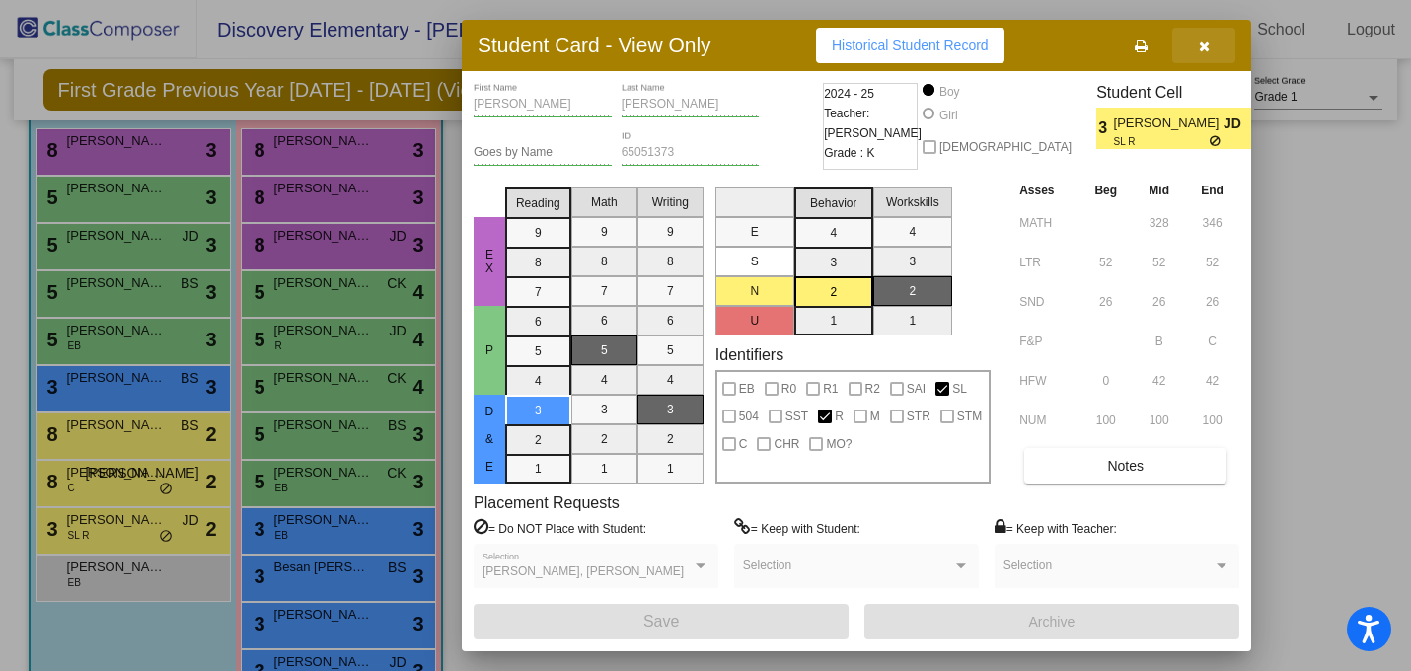
click at [1204, 50] on icon "button" at bounding box center [1204, 46] width 11 height 14
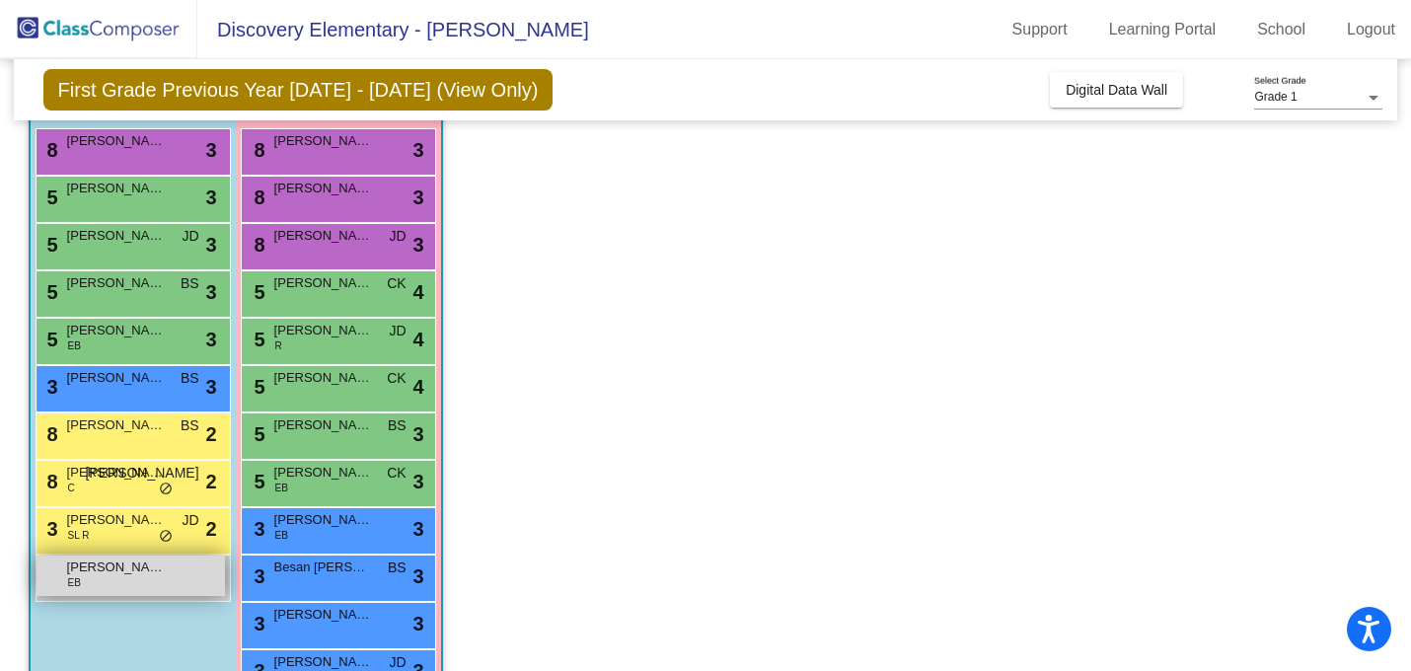
click at [101, 589] on div "Yuxuan [PERSON_NAME] lock do_not_disturb_alt" at bounding box center [131, 575] width 188 height 40
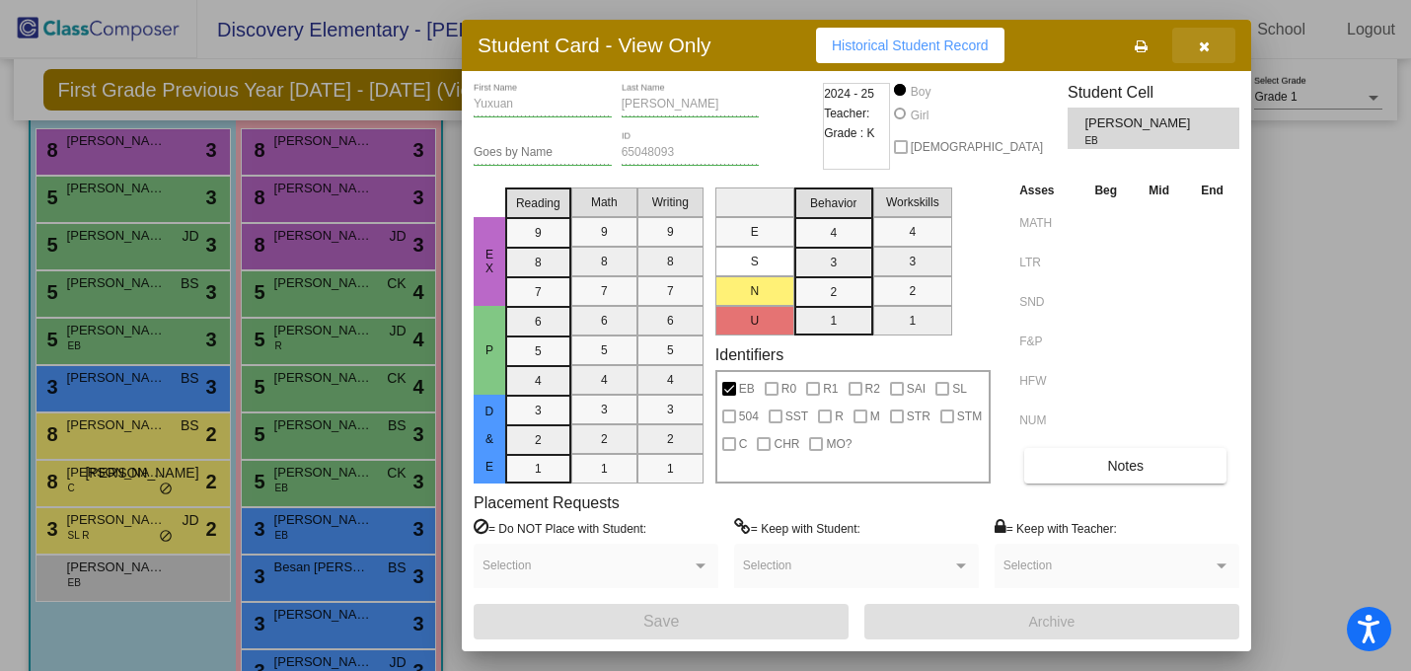
click at [1207, 43] on icon "button" at bounding box center [1204, 46] width 11 height 14
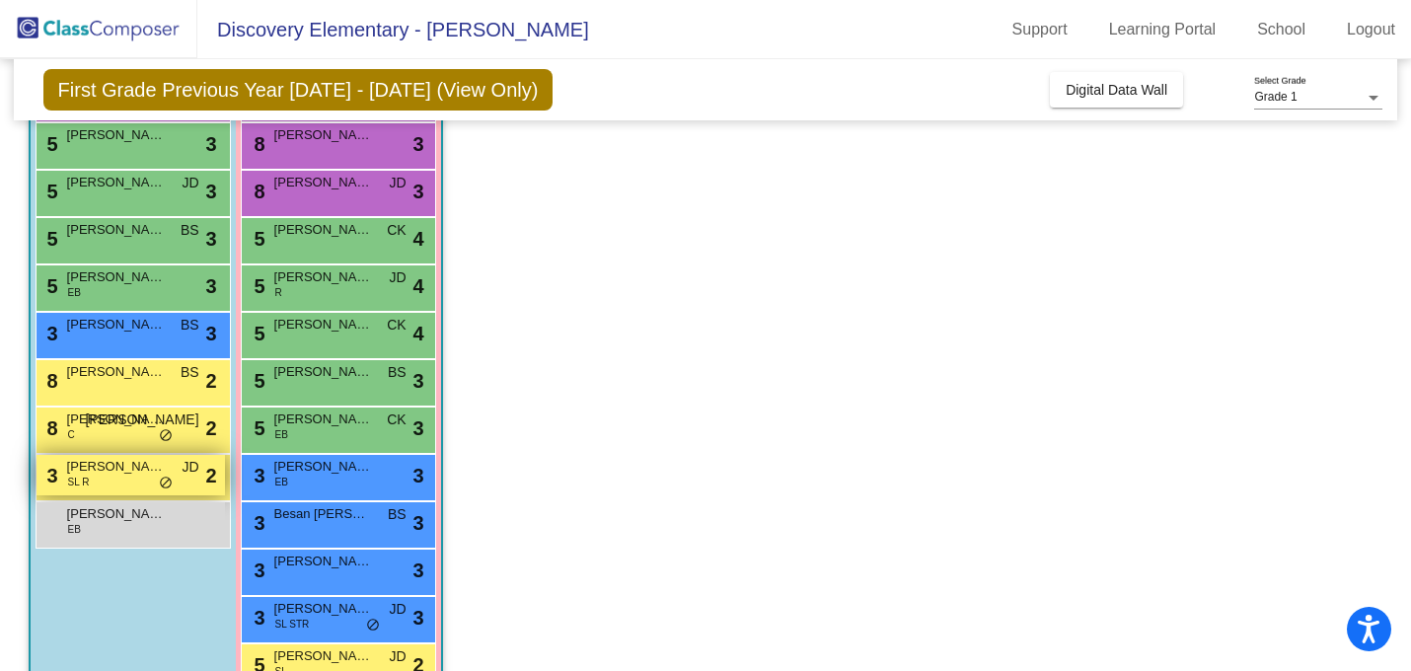
scroll to position [239, 0]
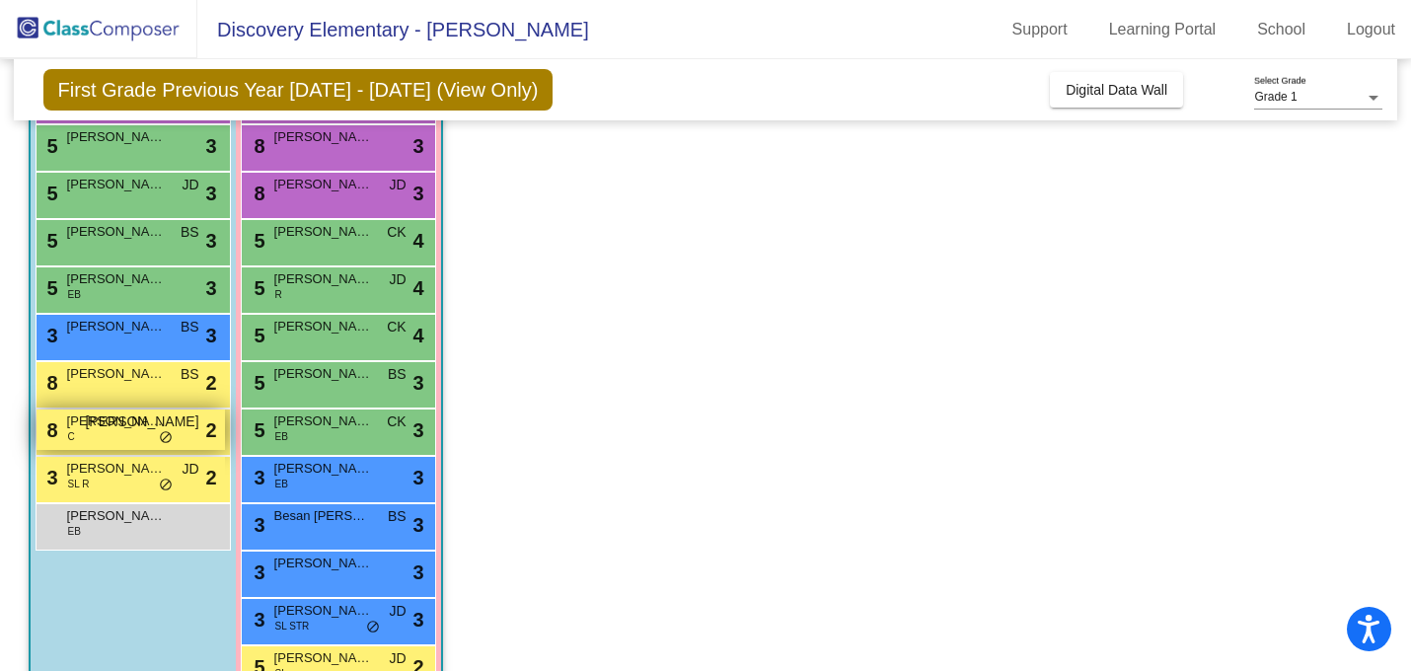
click at [103, 427] on span "[PERSON_NAME]" at bounding box center [116, 421] width 99 height 20
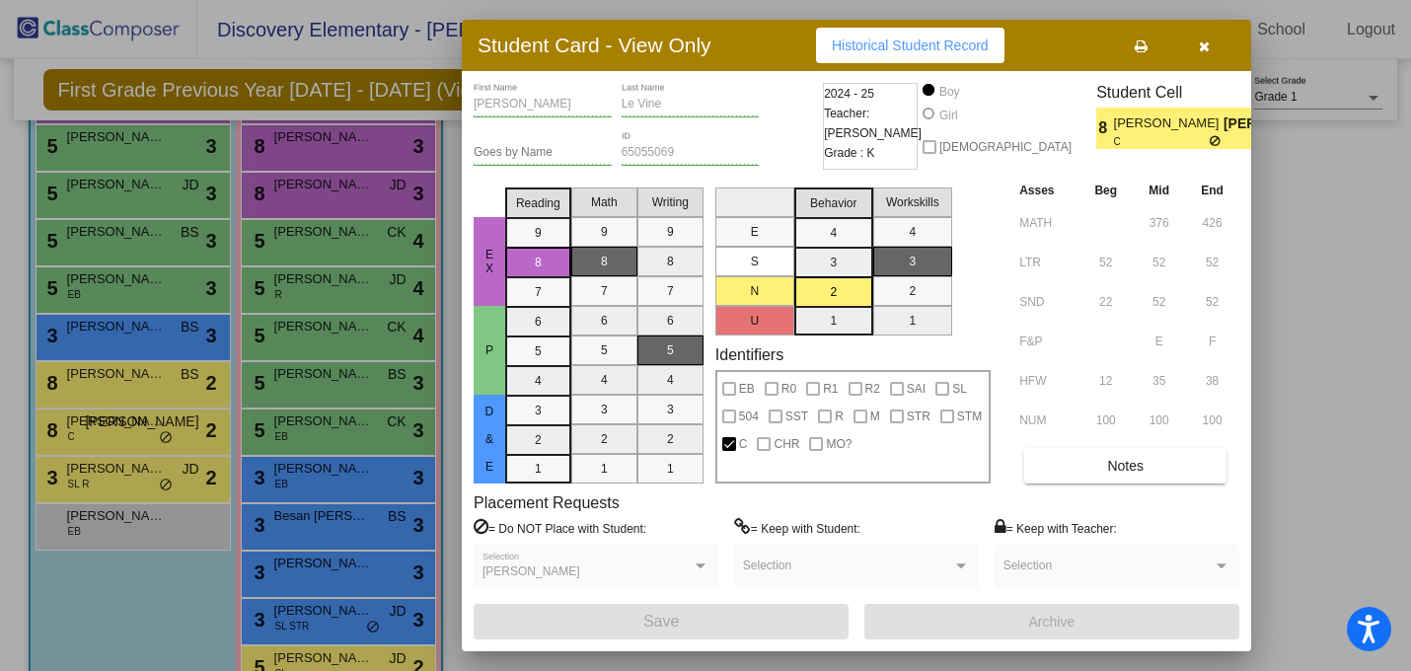
click at [1205, 35] on button "button" at bounding box center [1203, 46] width 63 height 36
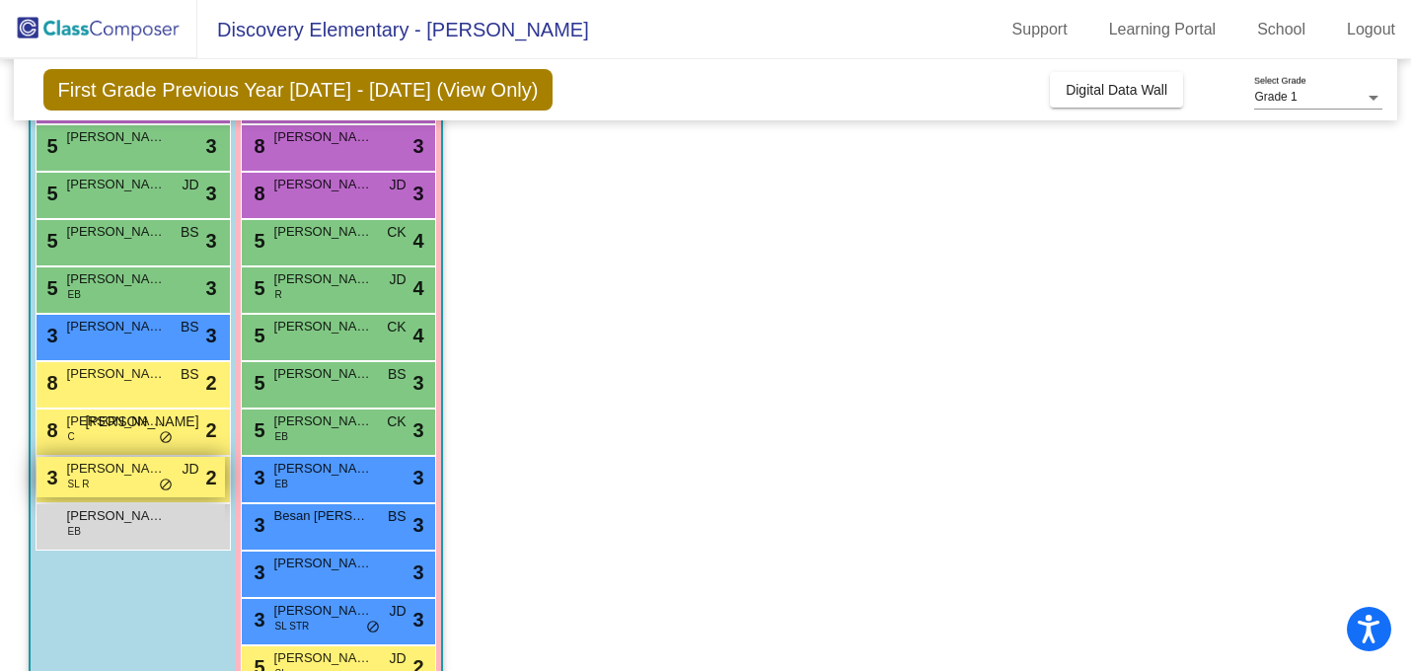
click at [105, 488] on div "3 [PERSON_NAME] [PERSON_NAME] R JD lock do_not_disturb_alt 2" at bounding box center [131, 477] width 188 height 40
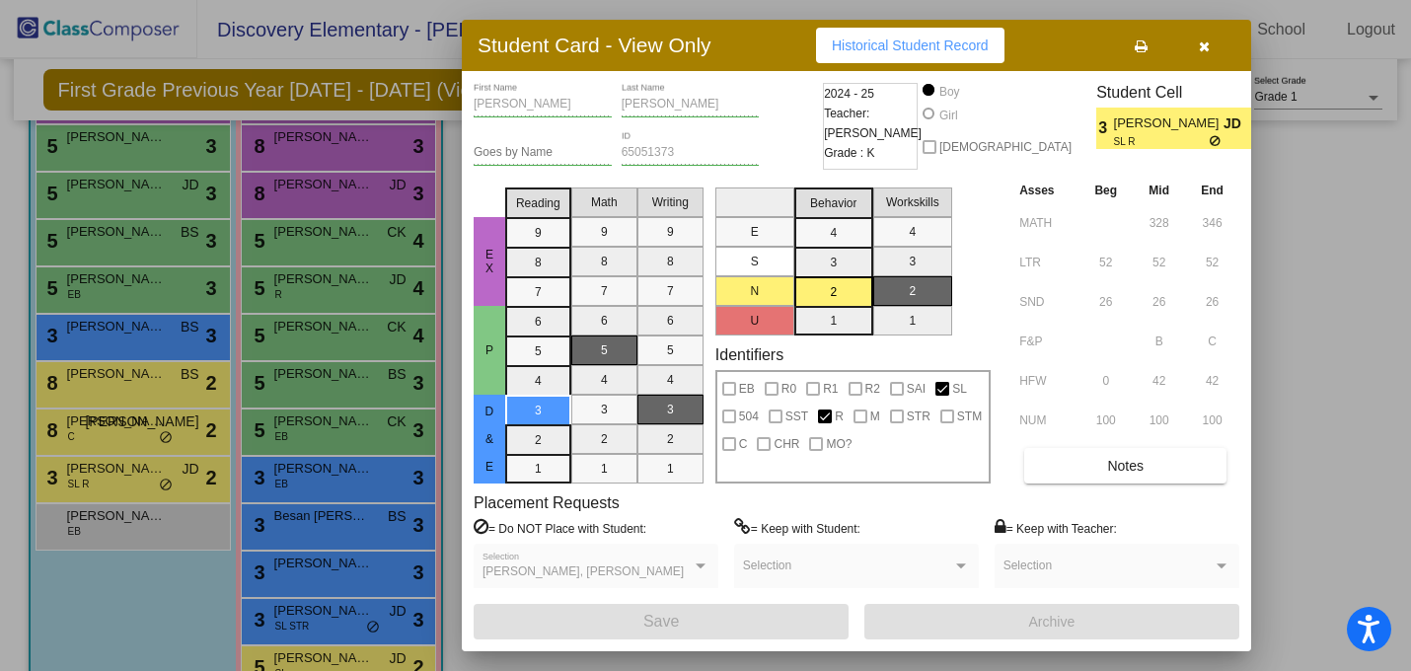
click at [1205, 53] on button "button" at bounding box center [1203, 46] width 63 height 36
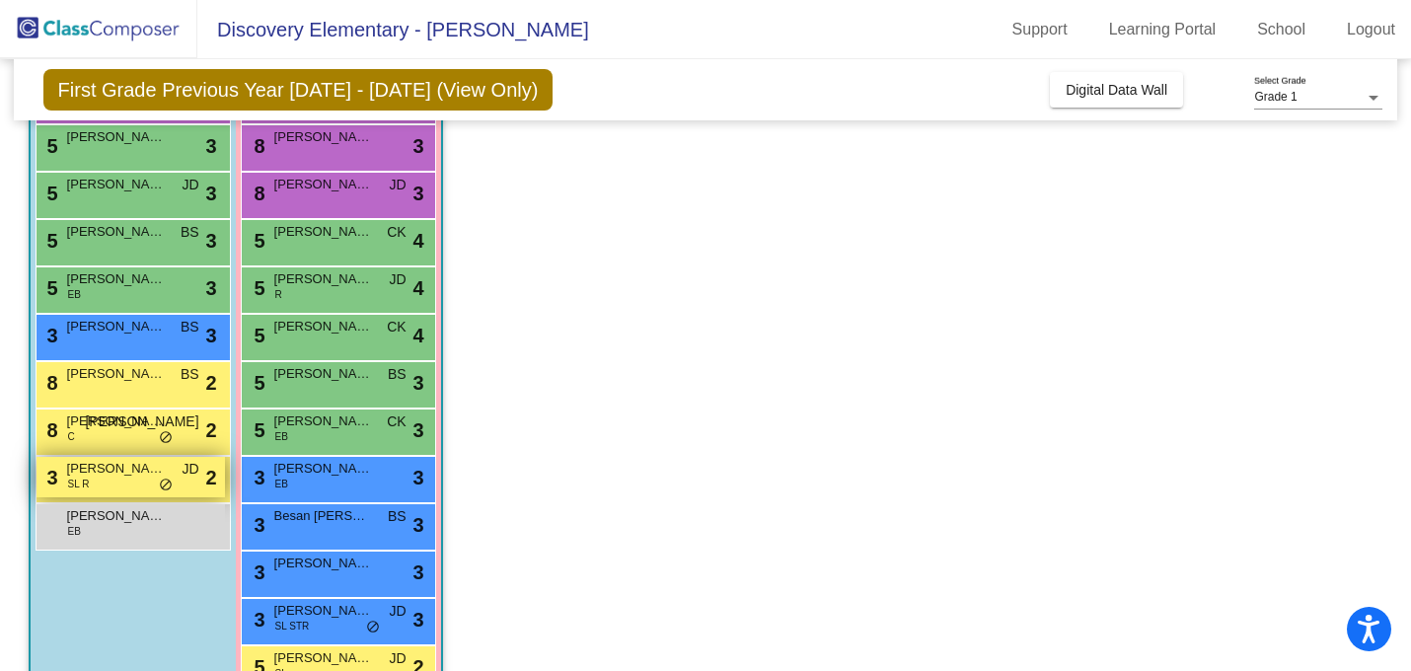
click at [74, 483] on span "SL R" at bounding box center [79, 484] width 22 height 15
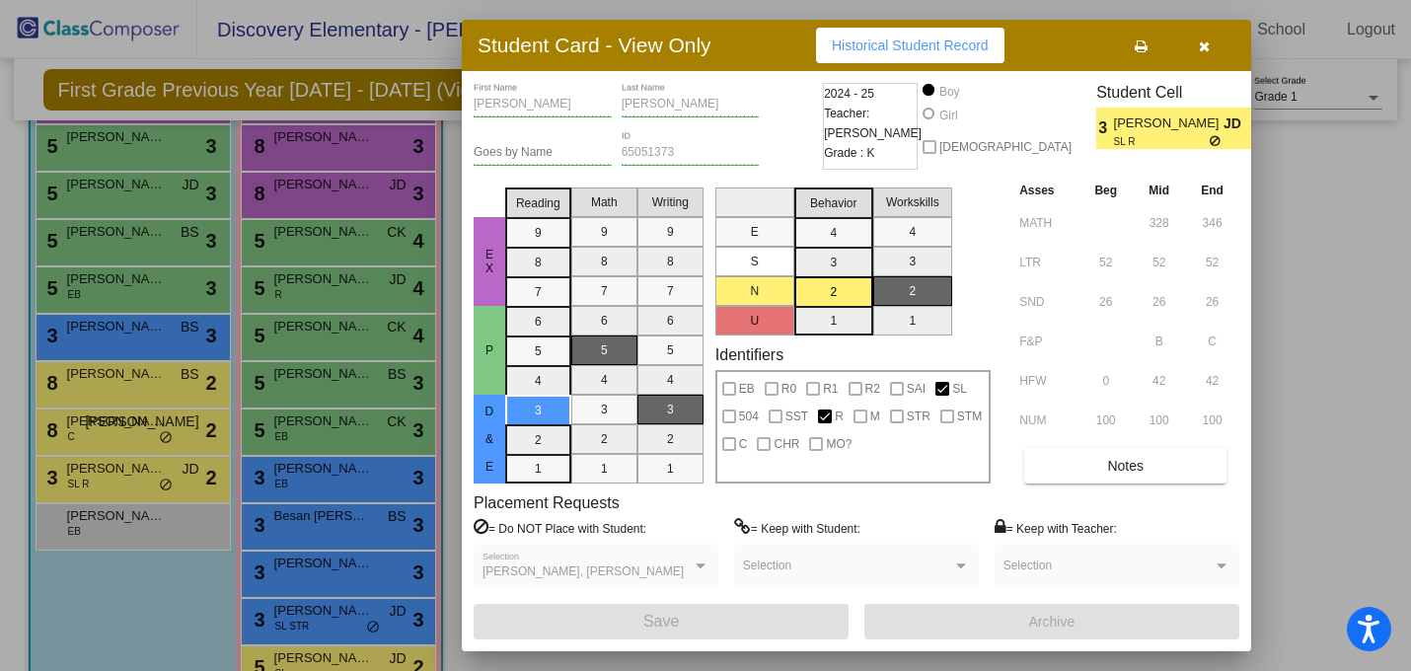
click at [1199, 45] on icon "button" at bounding box center [1204, 46] width 11 height 14
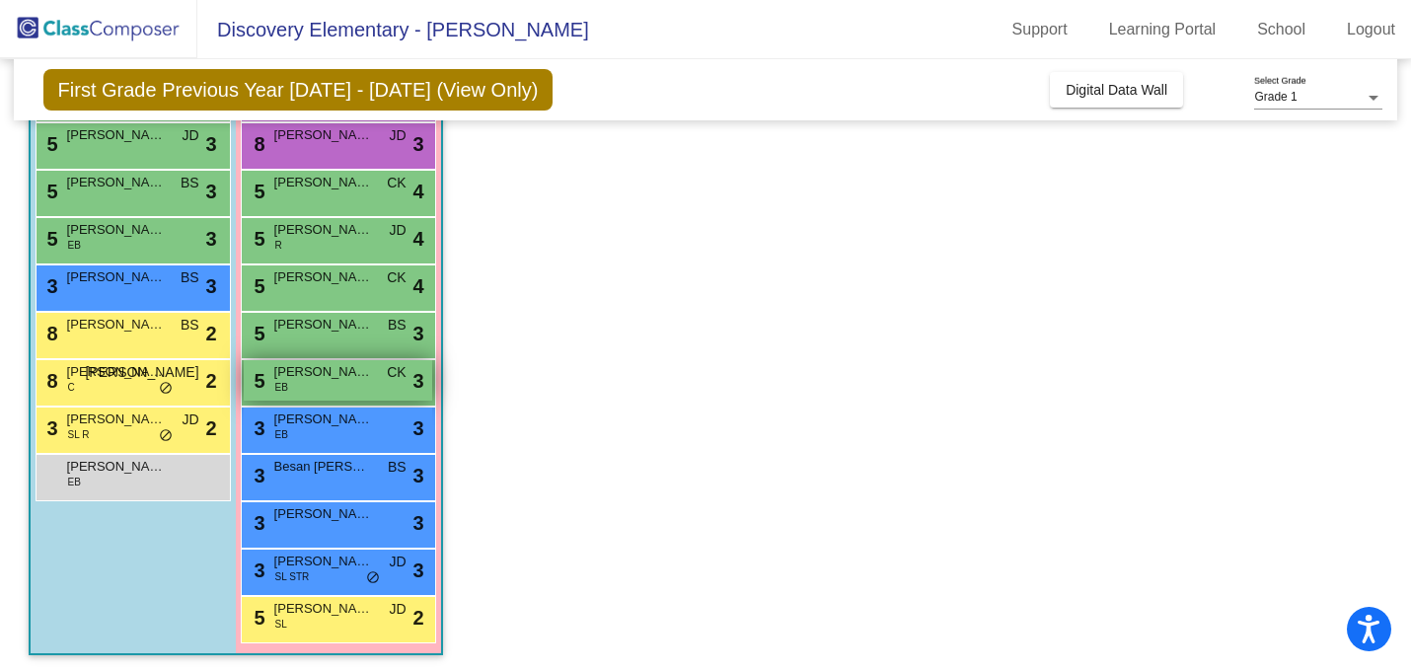
scroll to position [292, 0]
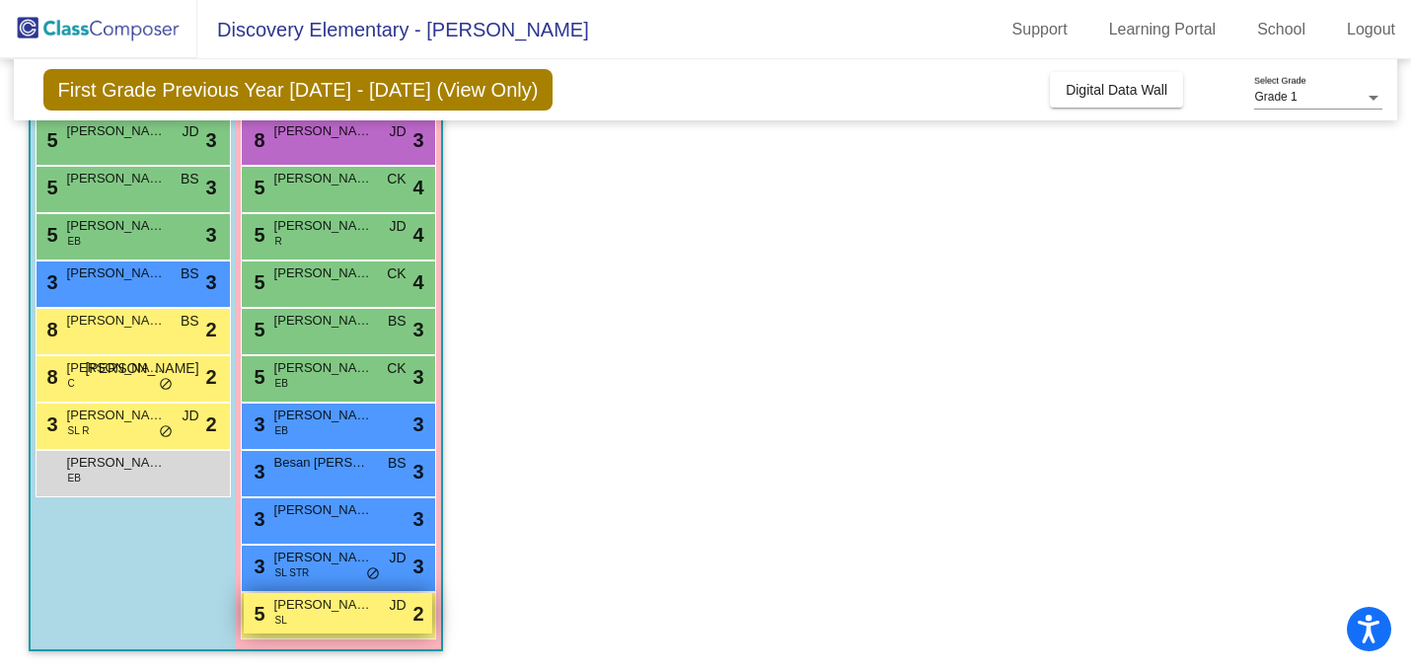
click at [339, 616] on div "5 [PERSON_NAME] [PERSON_NAME] JD lock do_not_disturb_alt 2" at bounding box center [338, 613] width 188 height 40
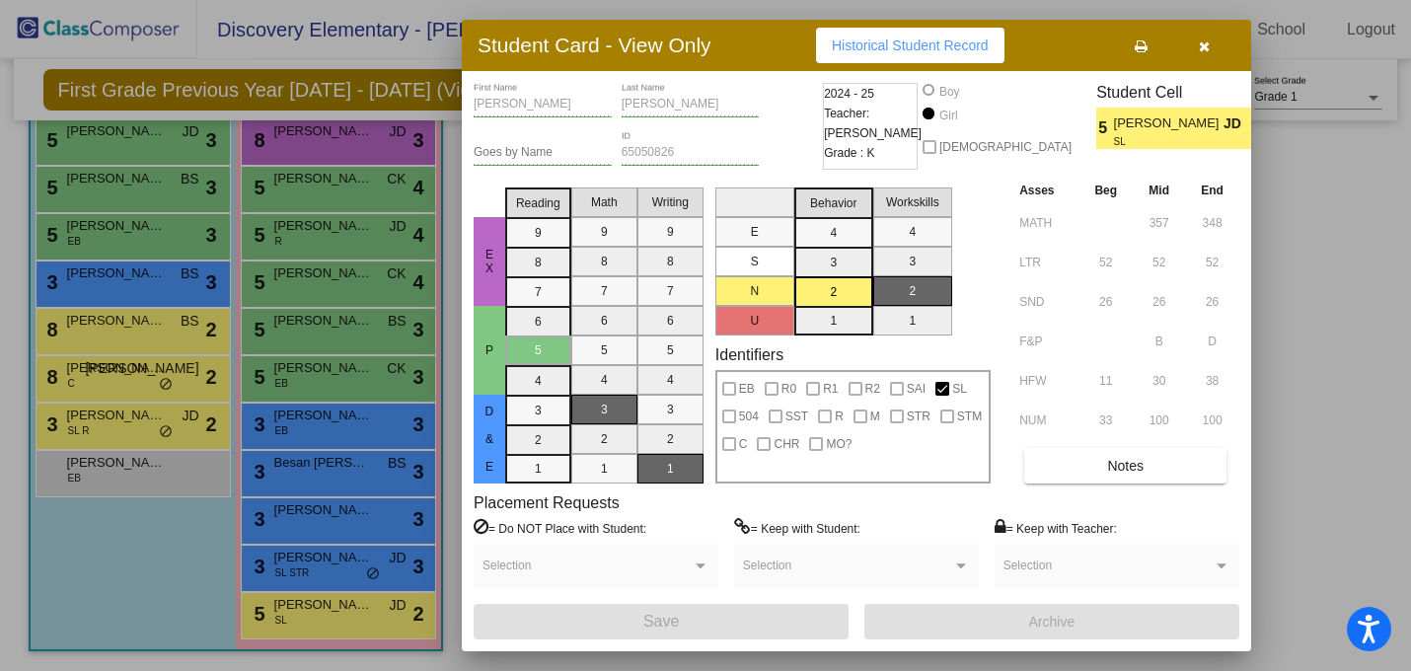
click at [1200, 50] on icon "button" at bounding box center [1204, 46] width 11 height 14
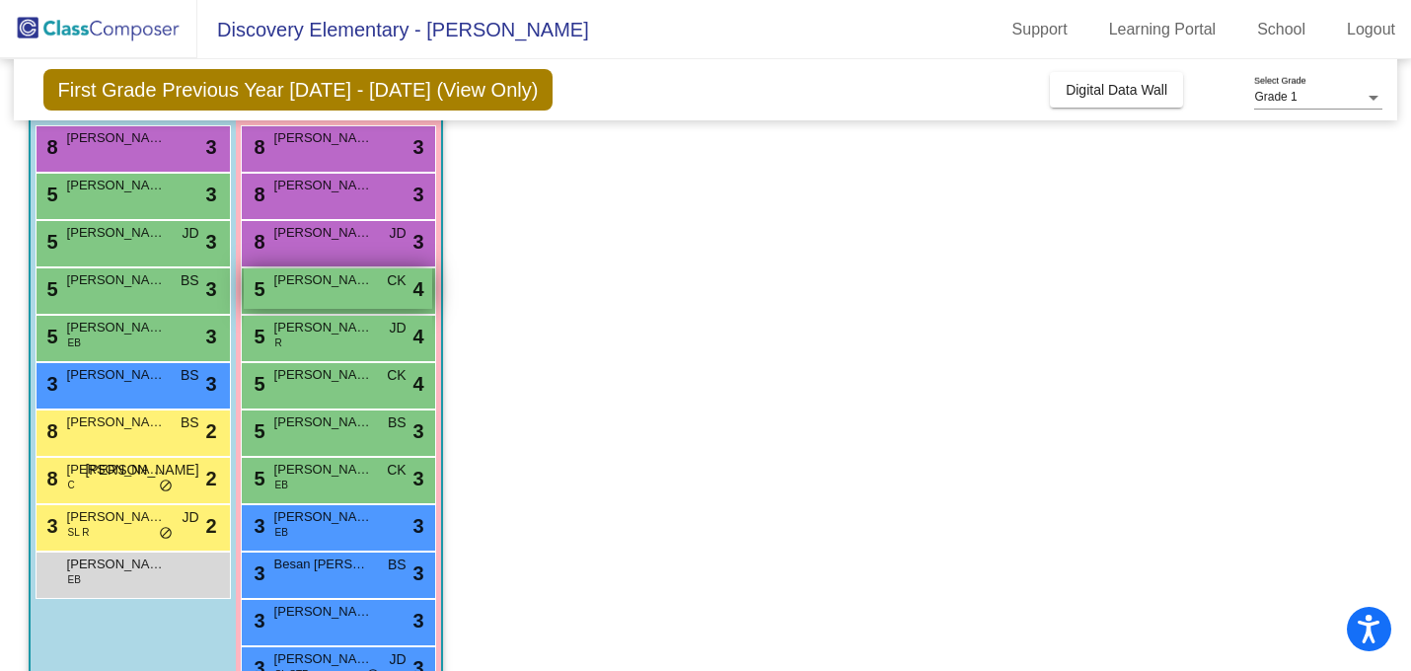
scroll to position [193, 0]
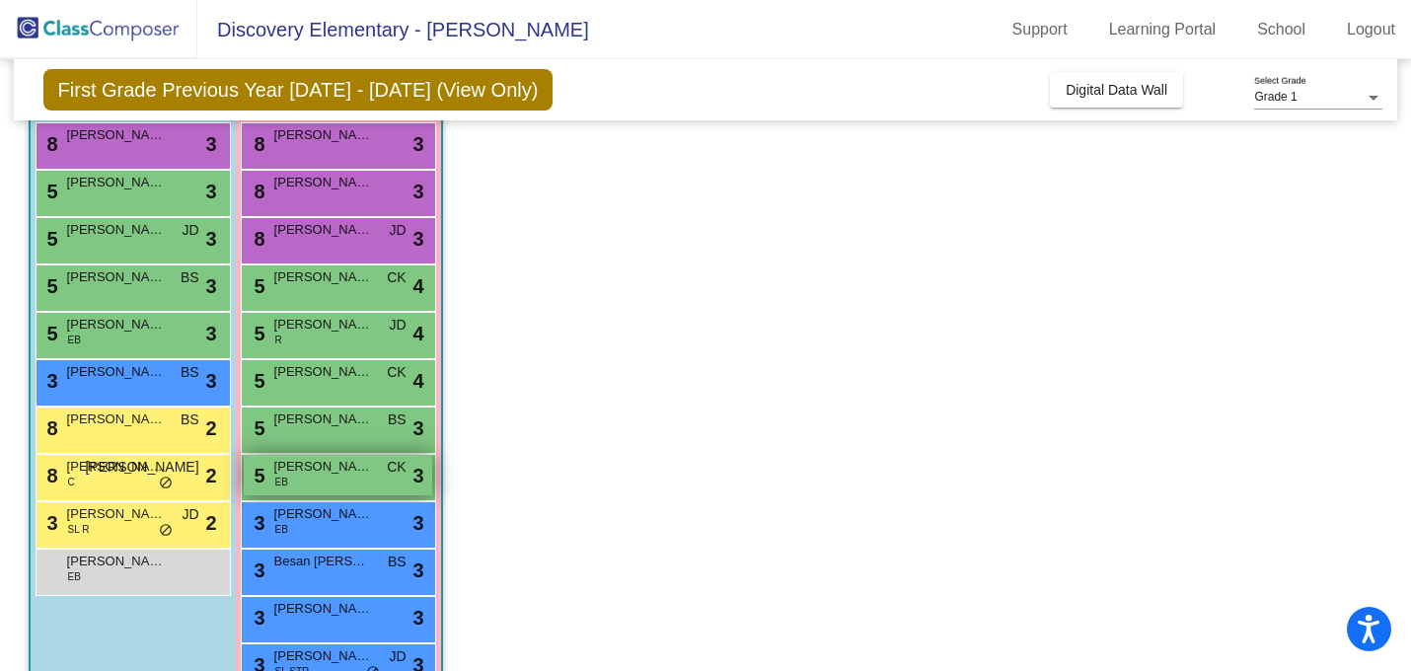
click at [358, 484] on div "5 [PERSON_NAME] EB CK lock do_not_disturb_alt 3" at bounding box center [338, 475] width 188 height 40
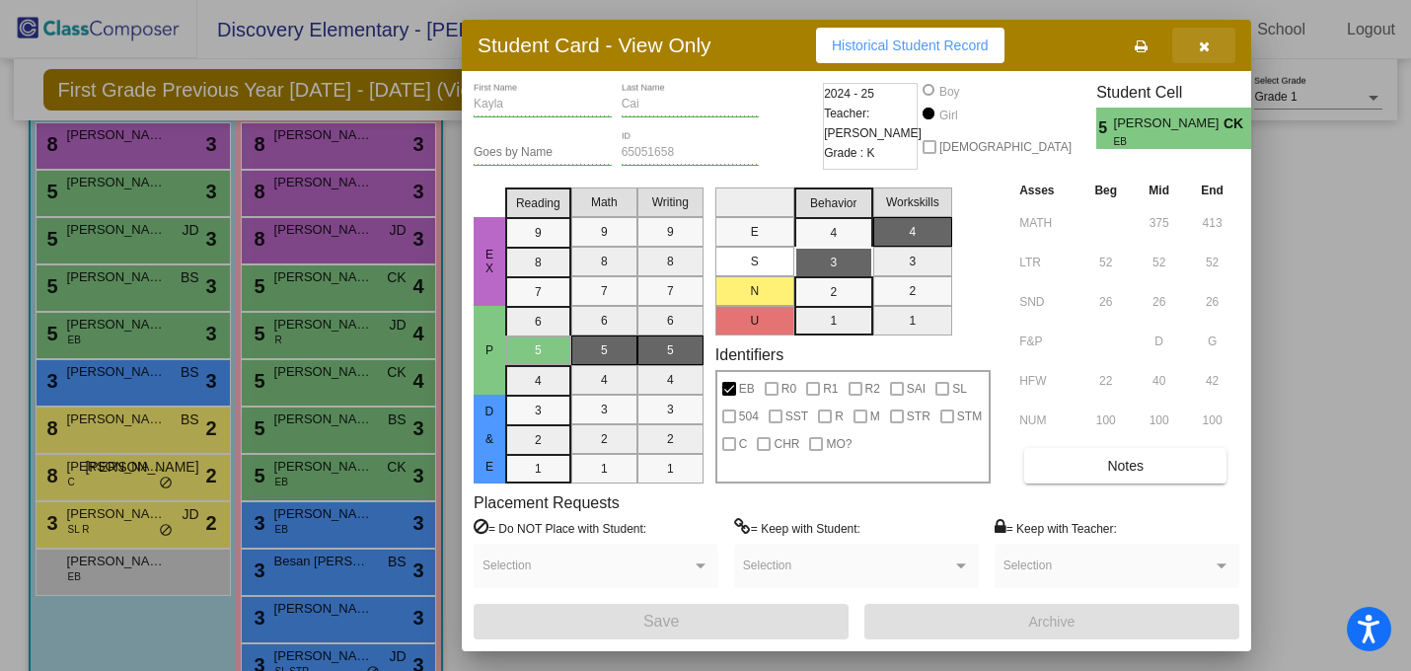
click at [1196, 44] on button "button" at bounding box center [1203, 46] width 63 height 36
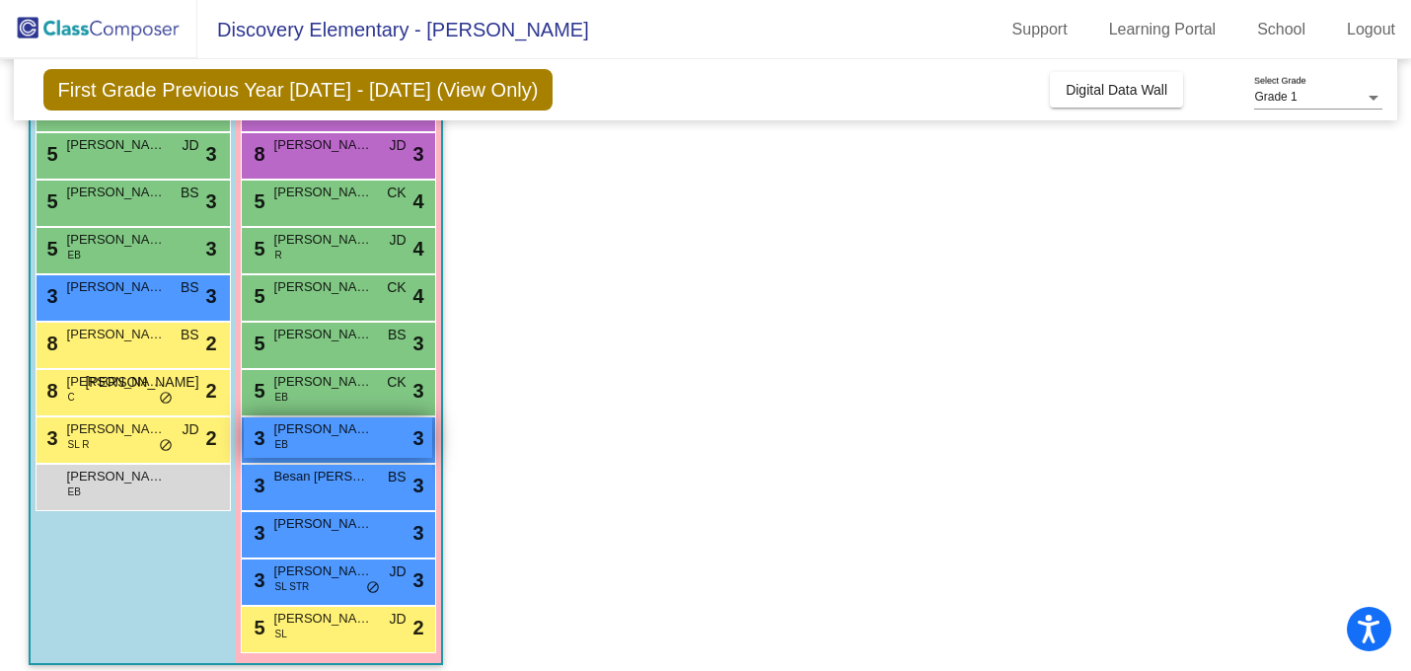
scroll to position [292, 0]
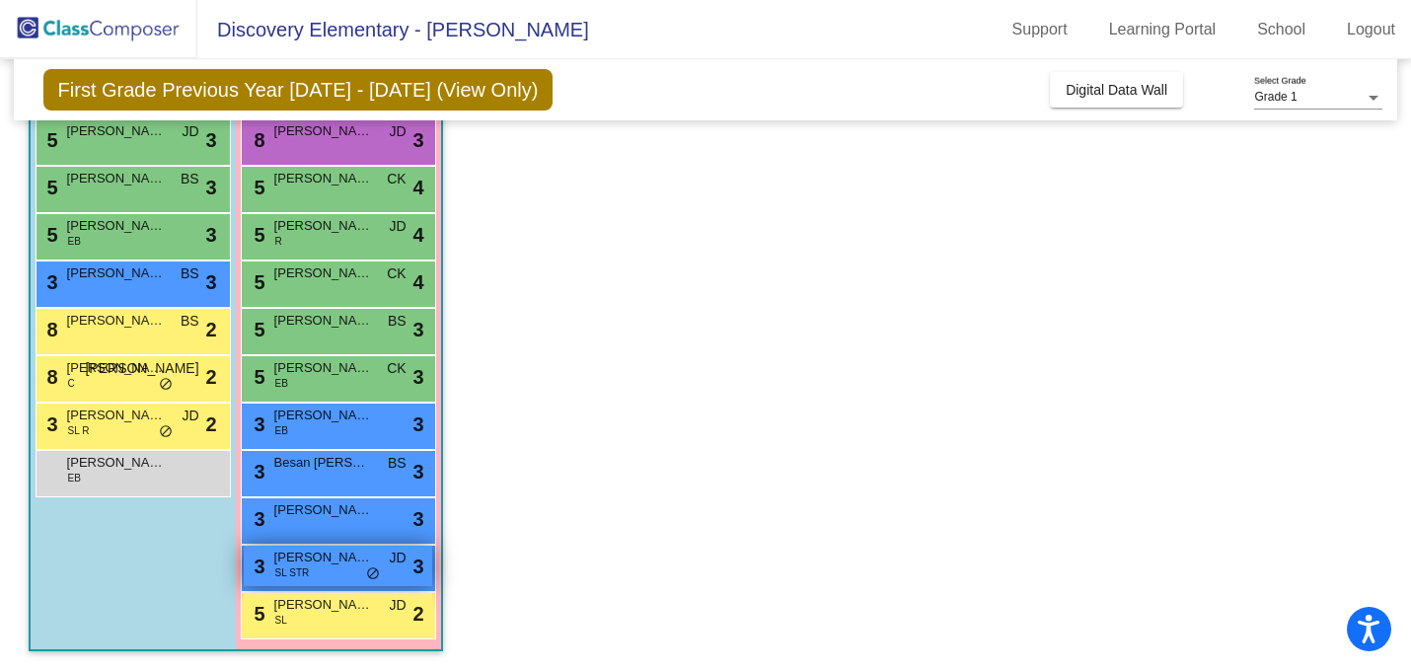
click at [305, 570] on span "SL STR" at bounding box center [292, 572] width 35 height 15
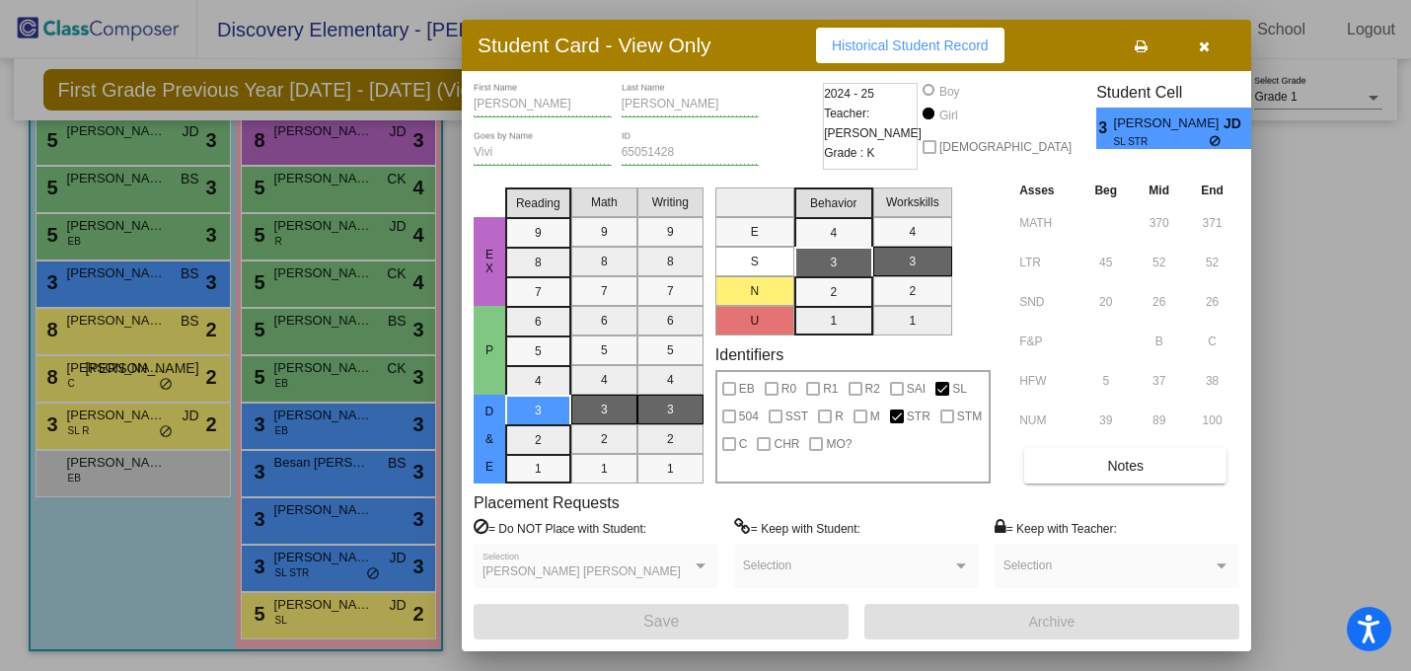
click at [1208, 48] on icon "button" at bounding box center [1204, 46] width 11 height 14
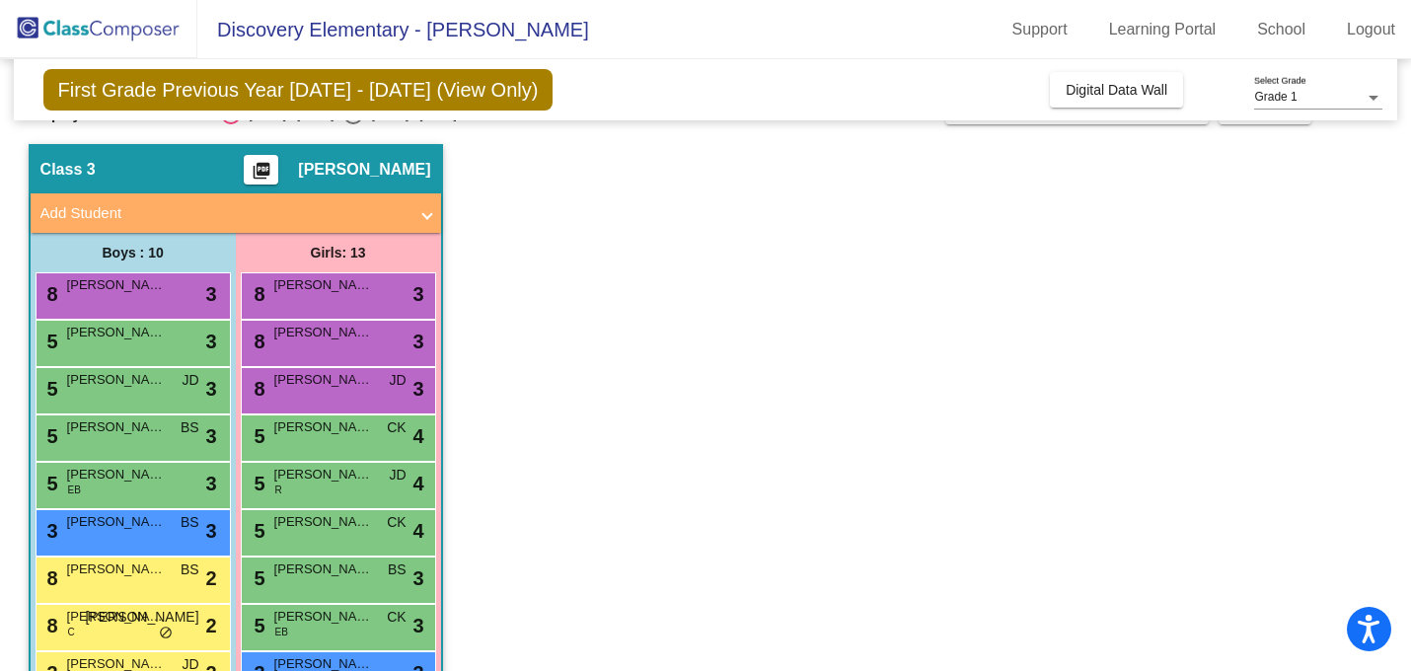
scroll to position [0, 0]
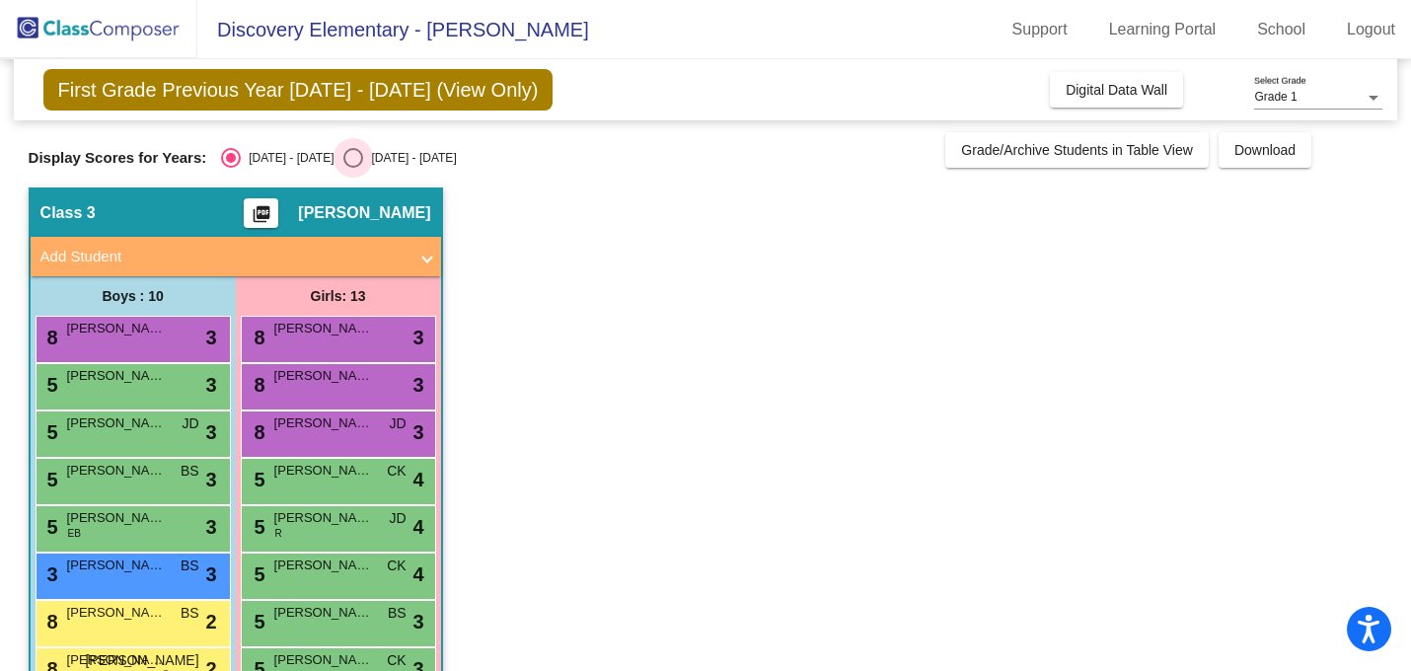
click at [363, 152] on div "[DATE] - [DATE]" at bounding box center [409, 158] width 93 height 18
click at [352, 168] on input "[DATE] - [DATE]" at bounding box center [352, 168] width 1 height 1
radio input "true"
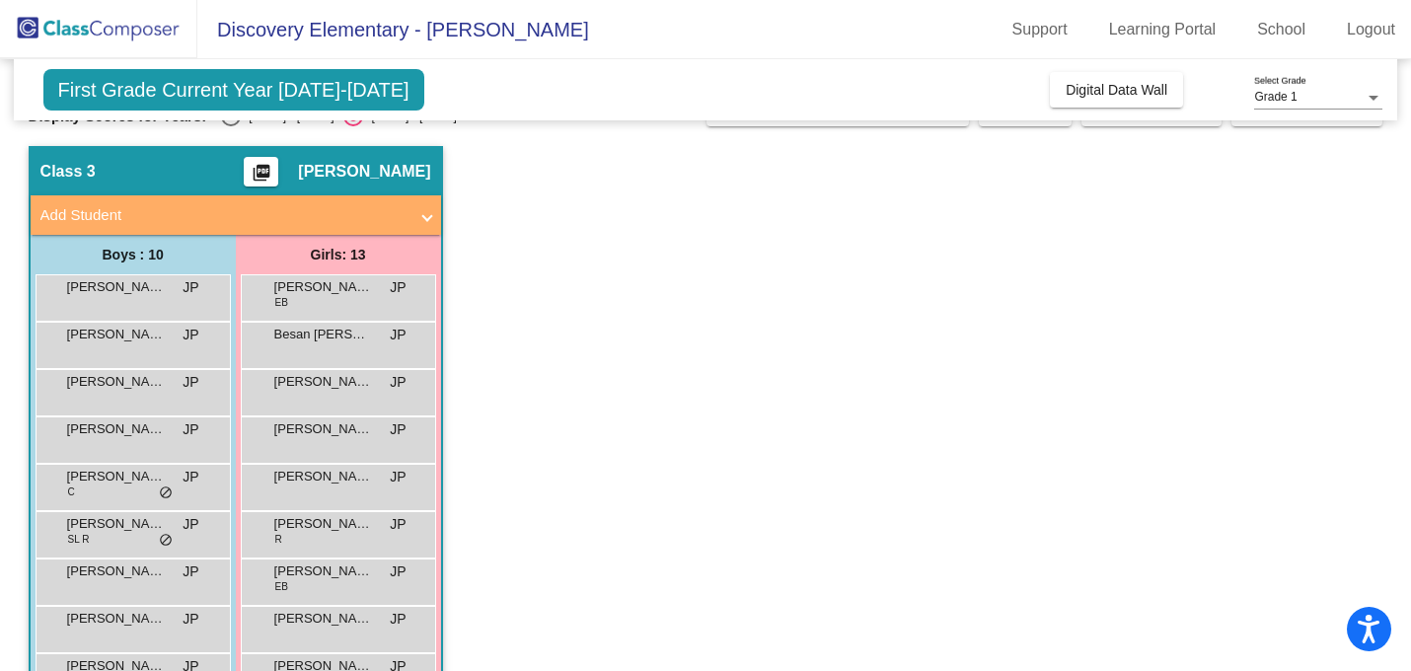
scroll to position [13, 0]
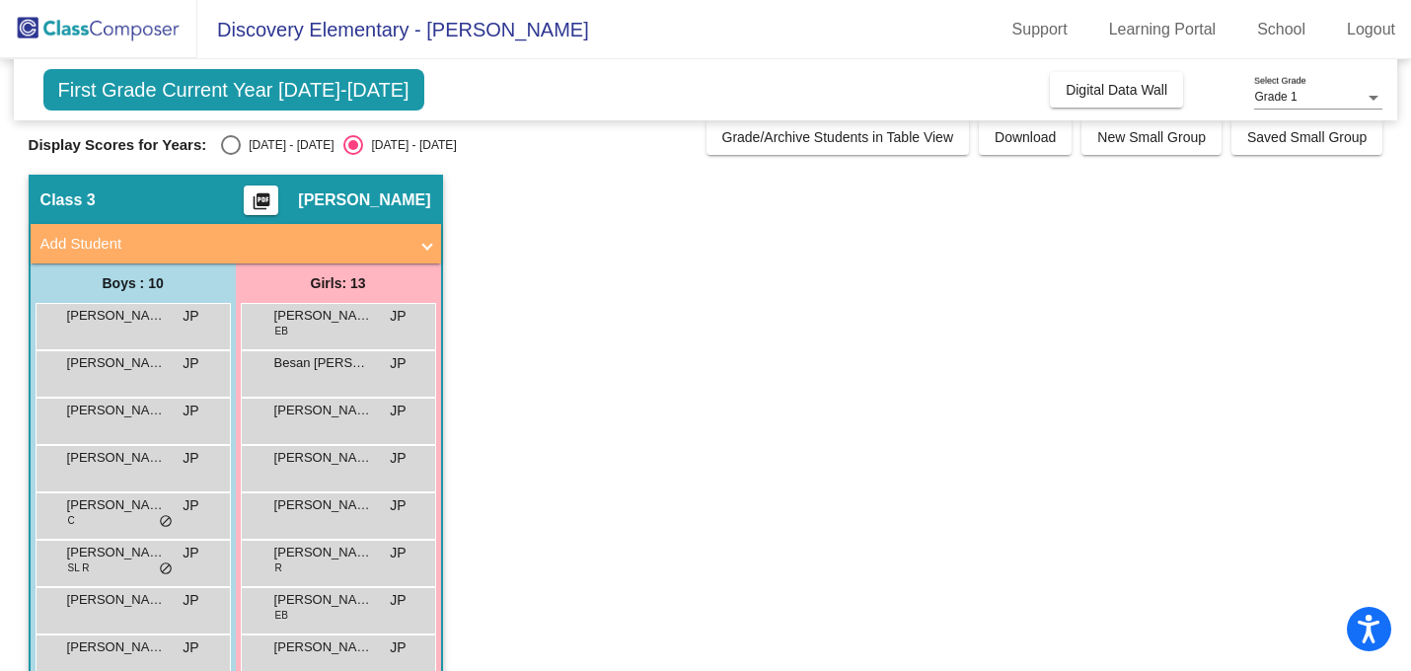
click at [238, 143] on div "Select an option" at bounding box center [231, 145] width 20 height 20
click at [231, 155] on input "[DATE] - [DATE]" at bounding box center [230, 155] width 1 height 1
radio input "true"
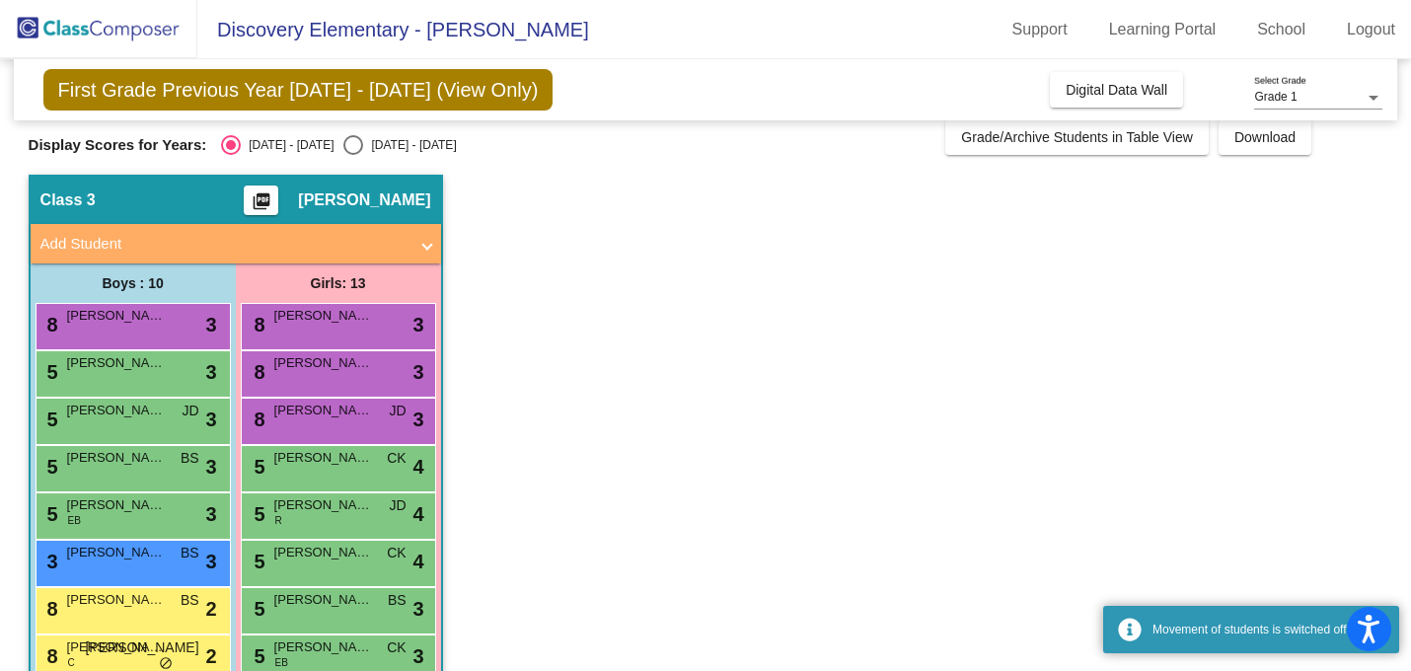
click at [343, 146] on div "Select an option" at bounding box center [353, 145] width 20 height 20
click at [352, 155] on input "[DATE] - [DATE]" at bounding box center [352, 155] width 1 height 1
radio input "true"
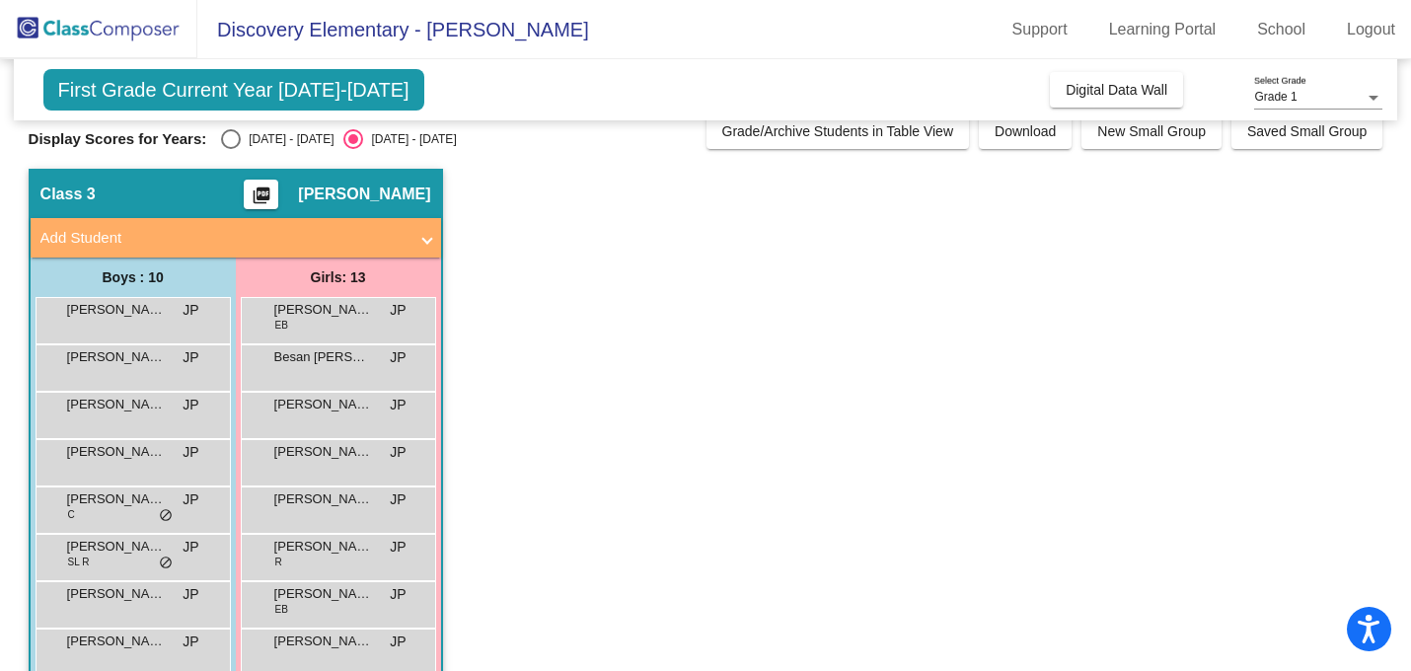
scroll to position [0, 0]
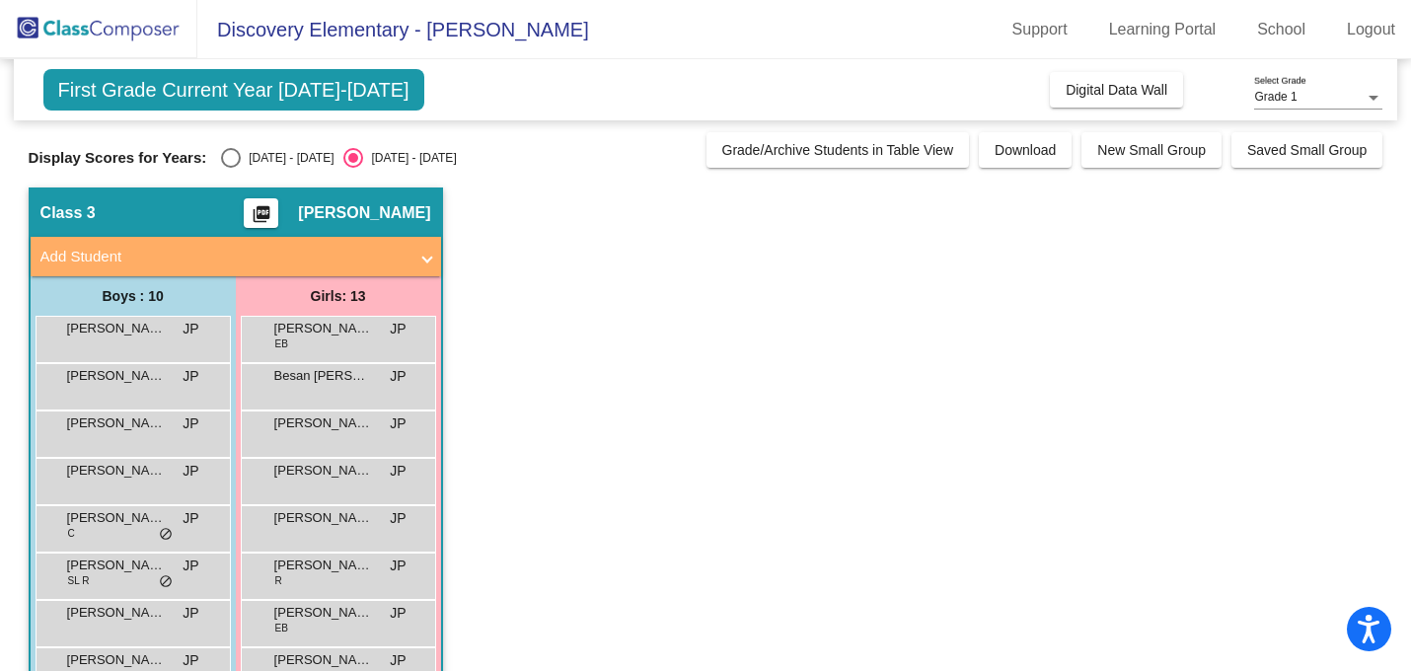
click at [241, 152] on div "[DATE] - [DATE]" at bounding box center [287, 158] width 93 height 18
click at [231, 168] on input "[DATE] - [DATE]" at bounding box center [230, 168] width 1 height 1
radio input "true"
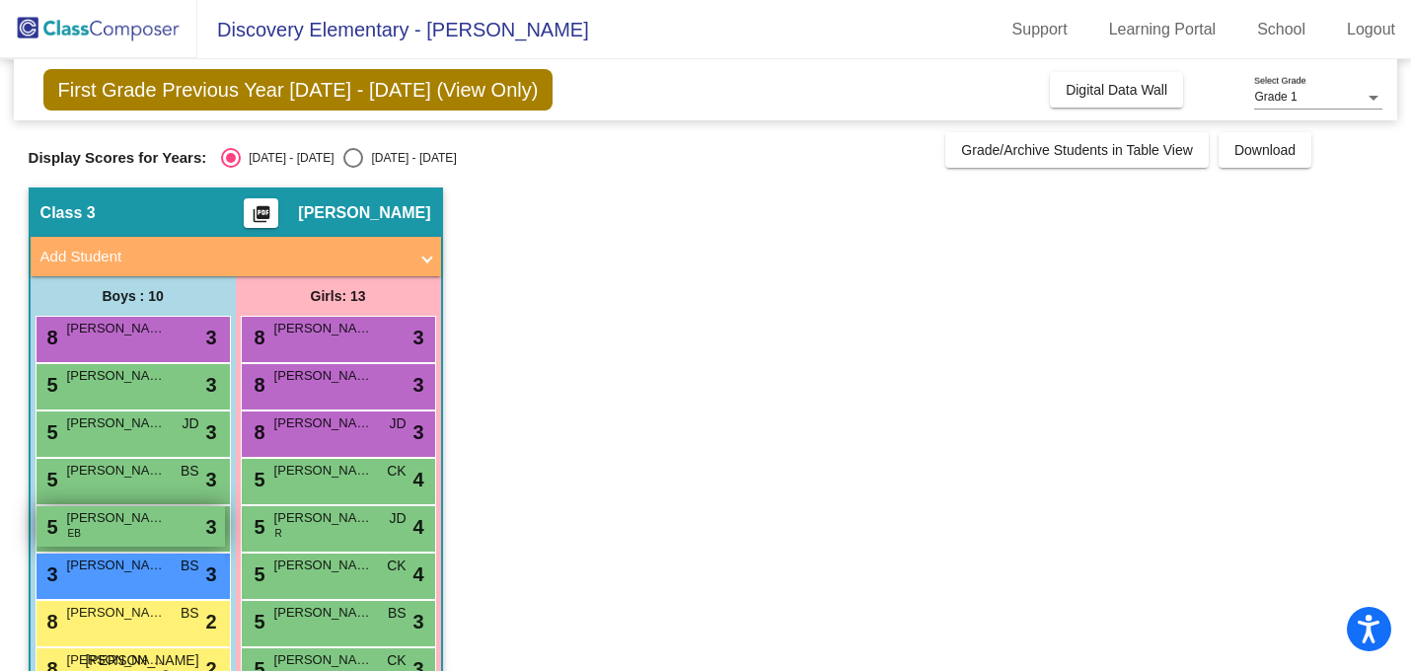
click at [134, 535] on div "5 [PERSON_NAME] EB lock do_not_disturb_alt 3" at bounding box center [131, 526] width 188 height 40
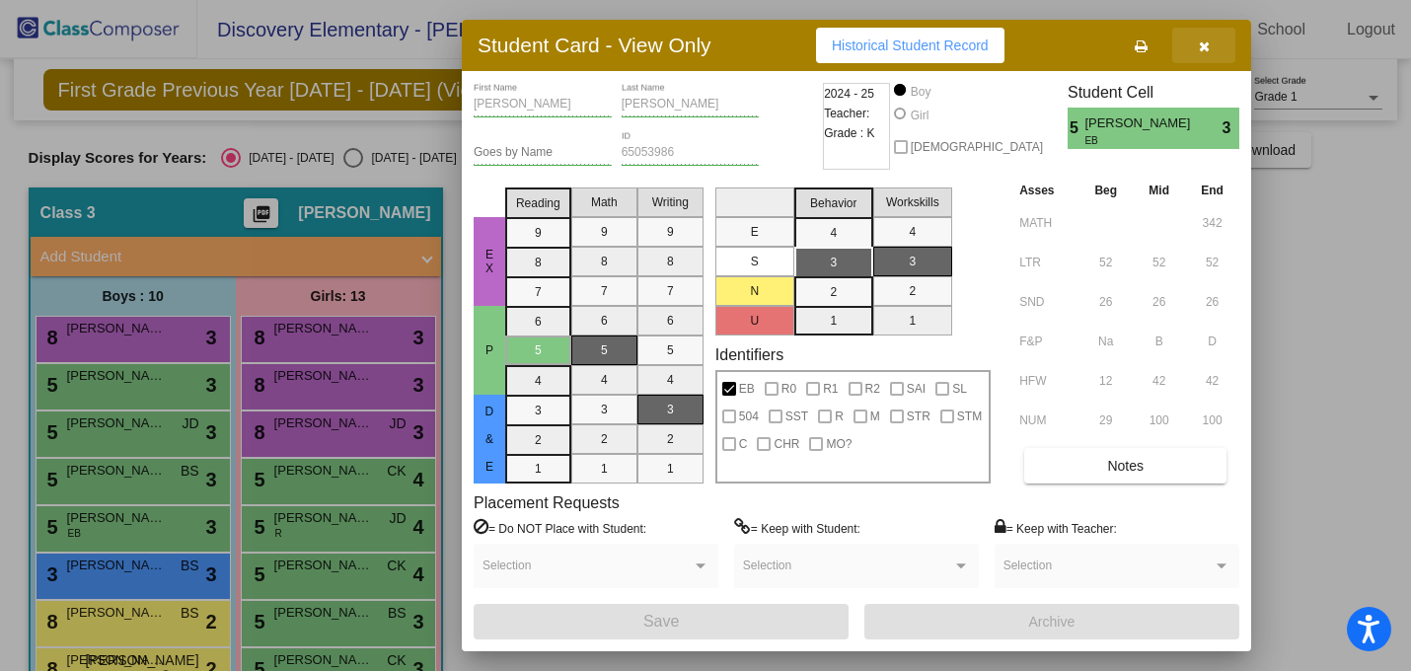
click at [1194, 47] on button "button" at bounding box center [1203, 46] width 63 height 36
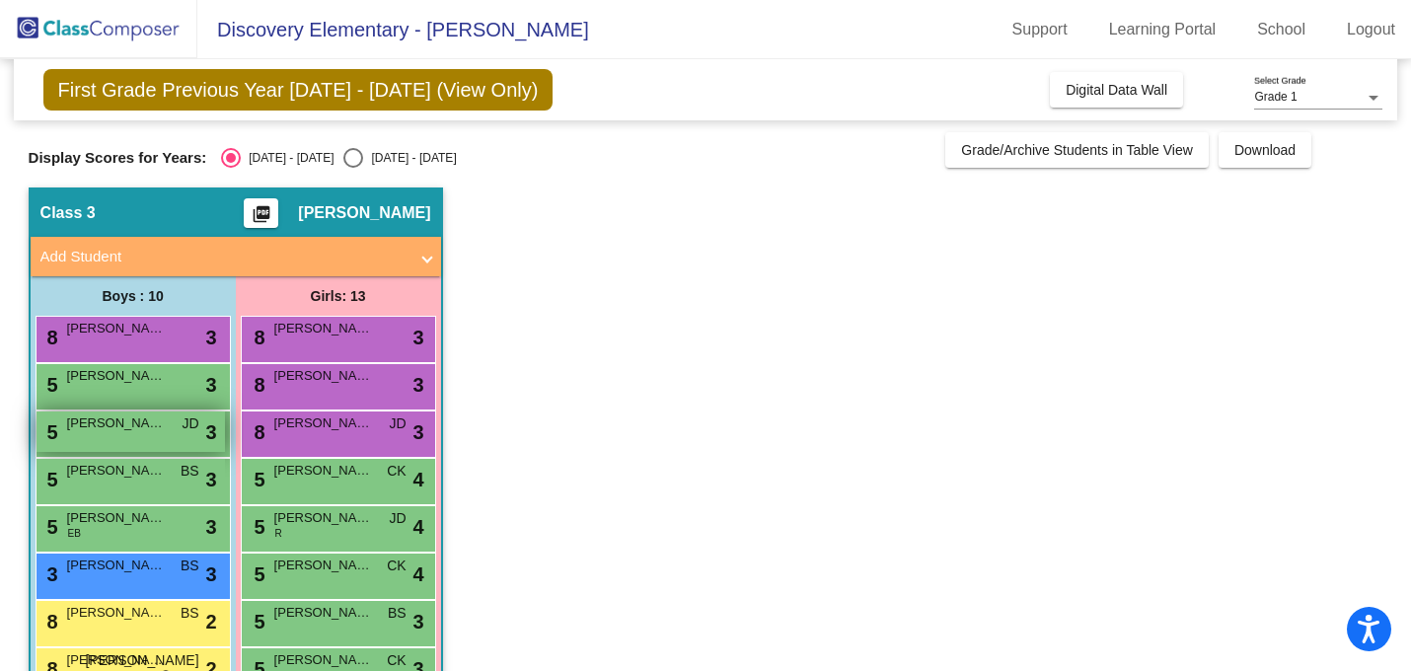
click at [145, 421] on span "[PERSON_NAME]" at bounding box center [116, 423] width 99 height 20
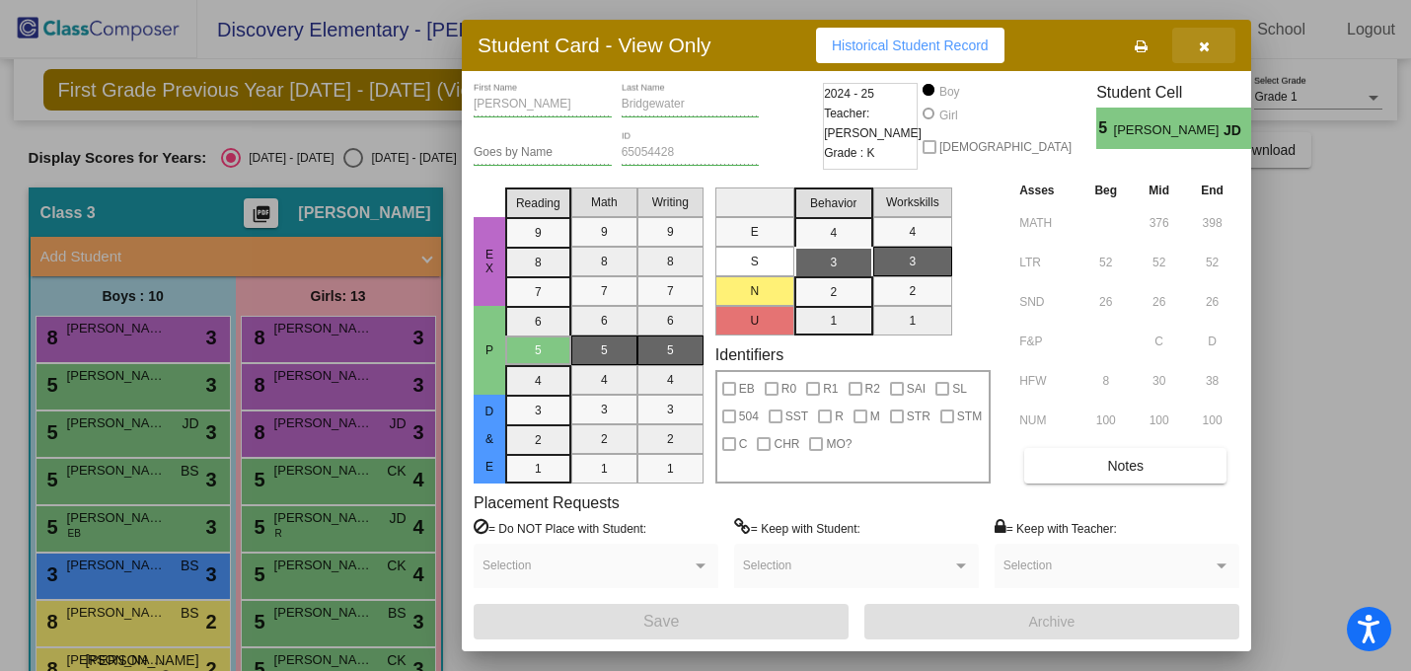
click at [1201, 54] on button "button" at bounding box center [1203, 46] width 63 height 36
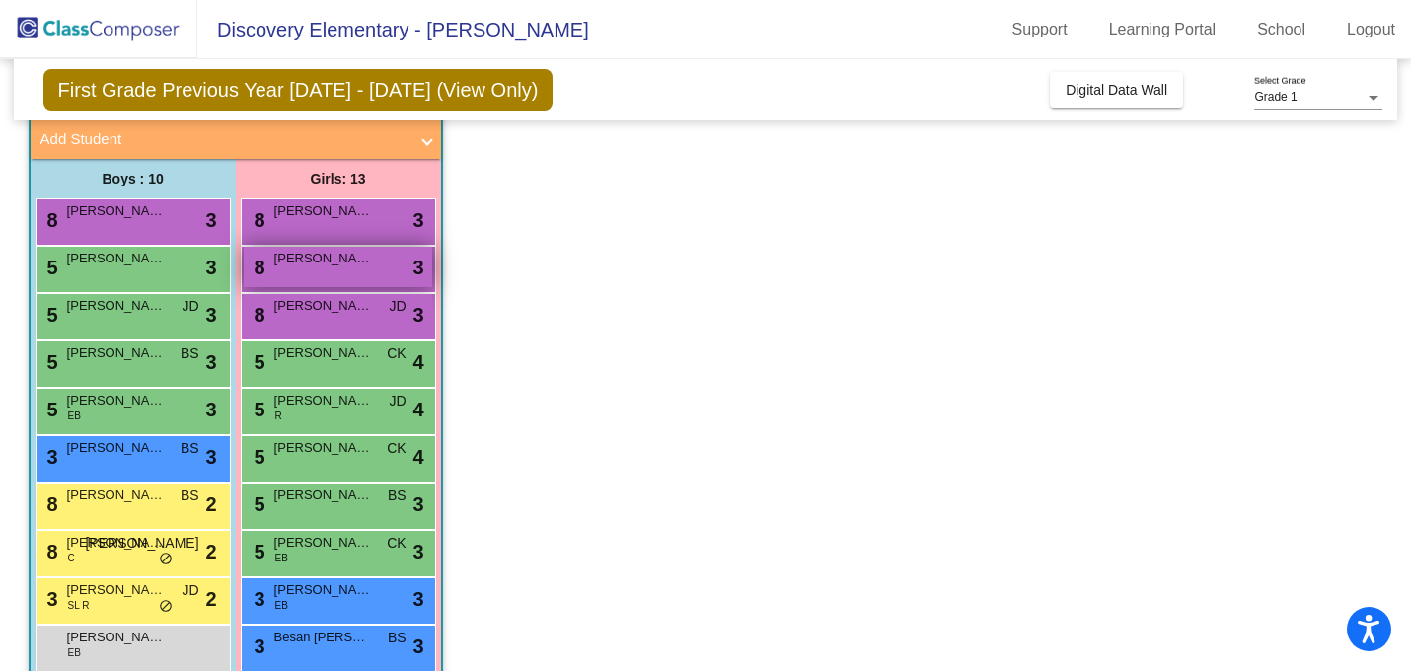
scroll to position [126, 0]
